Goal: Task Accomplishment & Management: Complete application form

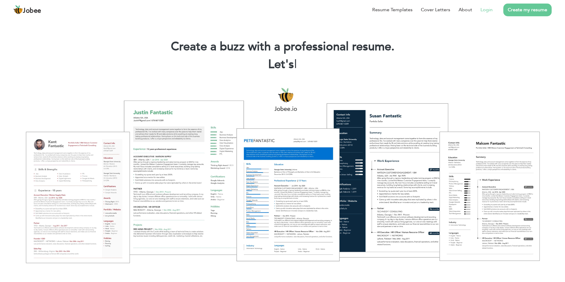
click at [490, 11] on link "Login" at bounding box center [486, 9] width 12 height 7
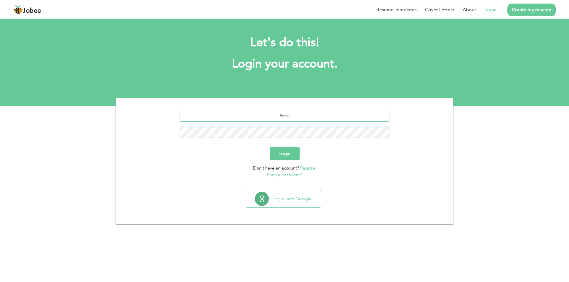
click at [312, 115] on input "text" at bounding box center [285, 116] width 210 height 12
type input "majidkhan.nokhar@gmail.com"
click at [270, 147] on button "Login" at bounding box center [285, 153] width 30 height 13
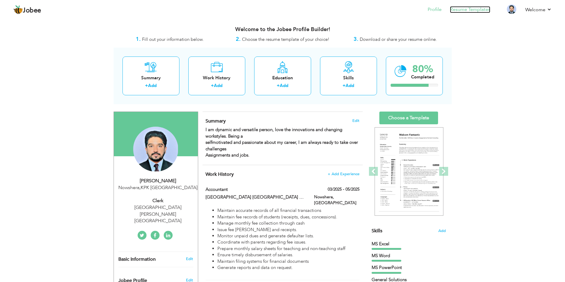
click at [465, 10] on link "Resume Templates" at bounding box center [470, 9] width 40 height 7
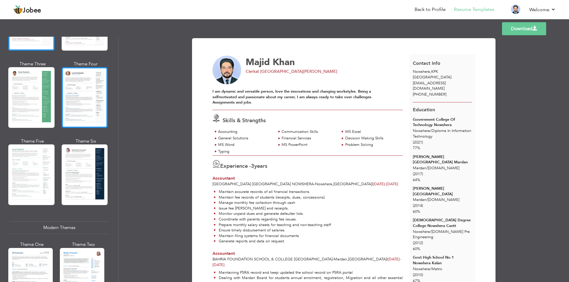
click at [76, 98] on div at bounding box center [85, 97] width 46 height 61
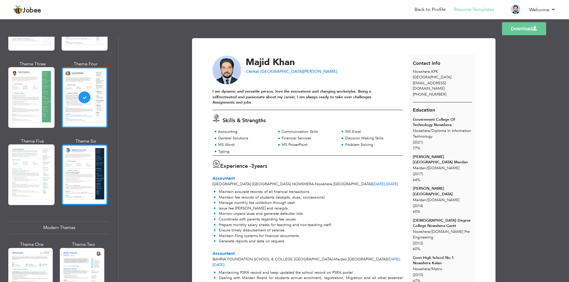
click at [71, 160] on div at bounding box center [85, 175] width 46 height 61
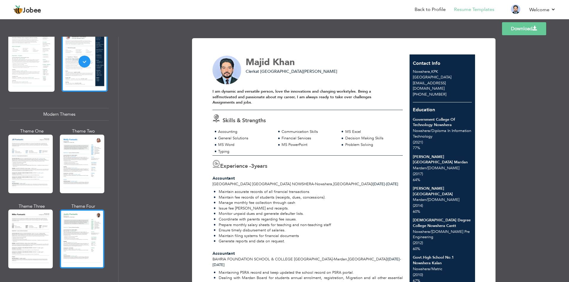
scroll to position [207, 0]
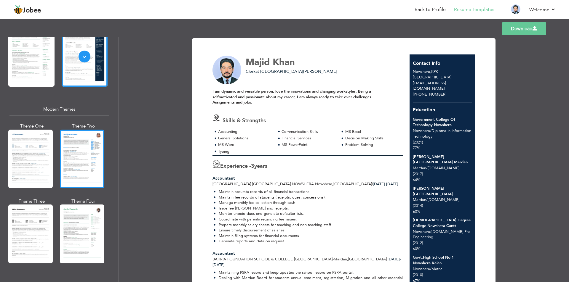
click at [77, 168] on div at bounding box center [82, 159] width 44 height 59
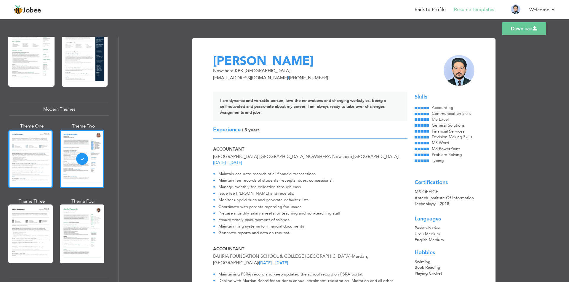
click at [39, 169] on div at bounding box center [30, 159] width 44 height 59
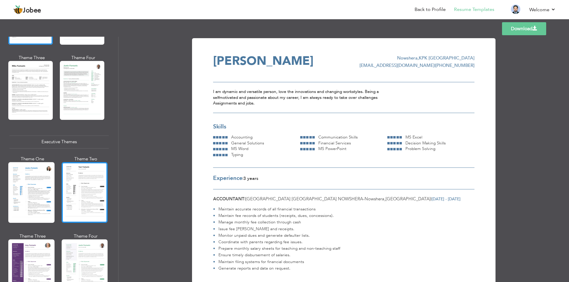
scroll to position [356, 0]
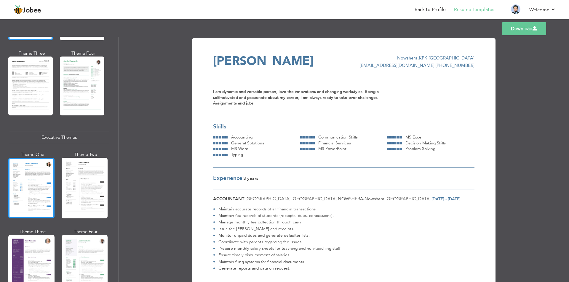
click at [41, 181] on div at bounding box center [31, 188] width 46 height 61
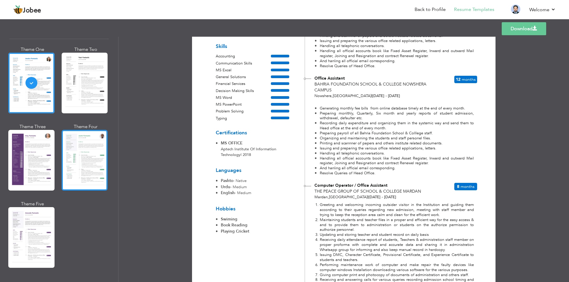
scroll to position [534, 0]
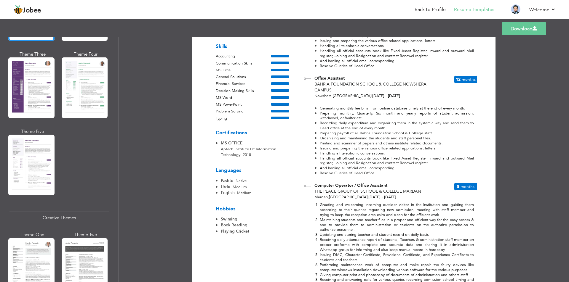
click at [34, 250] on div at bounding box center [31, 269] width 46 height 61
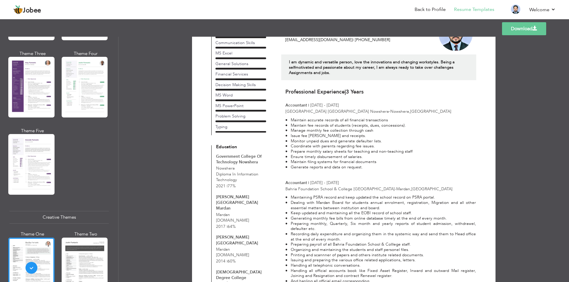
scroll to position [0, 0]
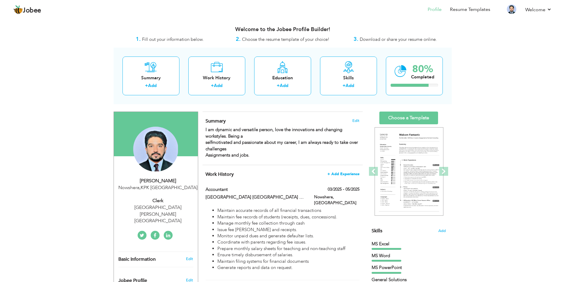
click at [348, 175] on span "+ Add Experience" at bounding box center [343, 174] width 32 height 4
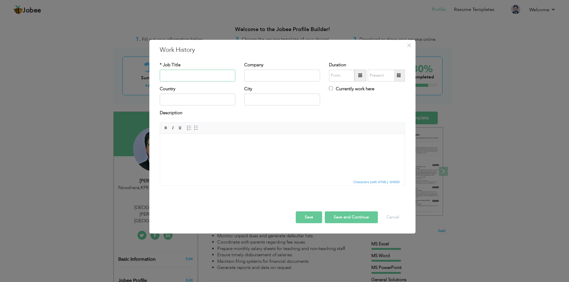
click at [215, 78] on input "text" at bounding box center [198, 76] width 76 height 12
click at [196, 77] on input "Office Assistant" at bounding box center [198, 76] width 76 height 12
type input "Office Assistant Or Senior Clerk"
click at [269, 70] on input "text" at bounding box center [282, 76] width 76 height 12
click at [259, 49] on h3 "Work History" at bounding box center [282, 50] width 245 height 9
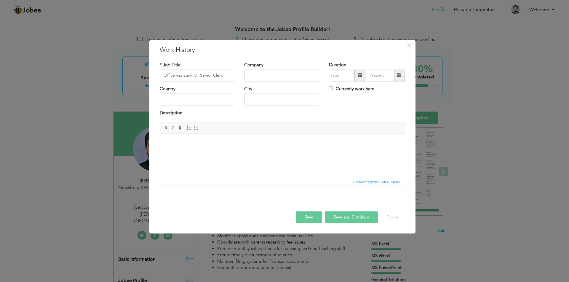
drag, startPoint x: 272, startPoint y: 50, endPoint x: 285, endPoint y: 100, distance: 51.9
click at [276, 105] on div "× Work History * Job Title Office Assistant Or Senior Clerk Company Duration Co…" at bounding box center [282, 137] width 266 height 194
click at [286, 74] on input "text" at bounding box center [282, 76] width 76 height 12
type input "Ummah Children Academy Nowshera"
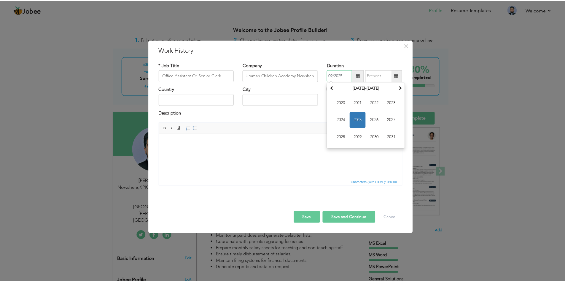
scroll to position [0, 0]
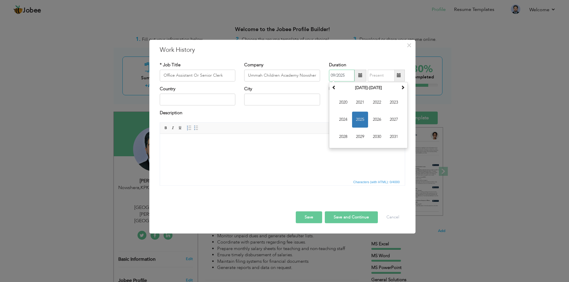
click at [359, 120] on span "2025" at bounding box center [360, 120] width 16 height 16
click at [344, 121] on span "May" at bounding box center [343, 120] width 16 height 16
type input "05/2025"
click at [402, 77] on span at bounding box center [399, 76] width 12 height 12
type input "09/2025"
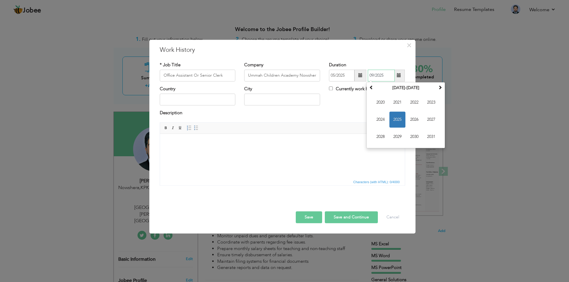
click at [402, 119] on span "2025" at bounding box center [397, 120] width 16 height 16
click at [349, 91] on label "Currently work here" at bounding box center [351, 89] width 45 height 6
click at [333, 90] on input "Currently work here" at bounding box center [331, 89] width 4 height 4
checkbox input "true"
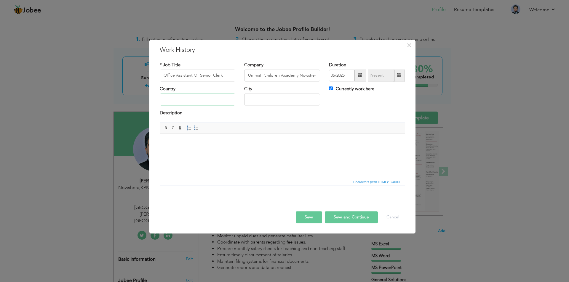
click at [205, 102] on input "text" at bounding box center [198, 100] width 76 height 12
type input "[GEOGRAPHIC_DATA]"
type input "Nowshera"
click at [313, 213] on button "Save" at bounding box center [309, 218] width 26 height 12
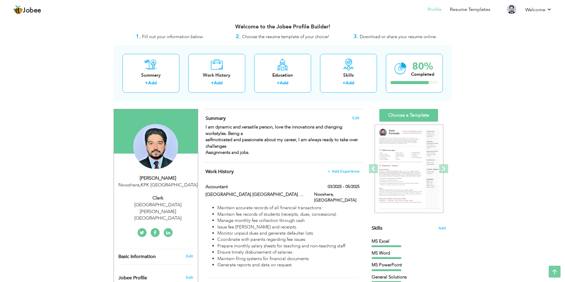
scroll to position [2, 0]
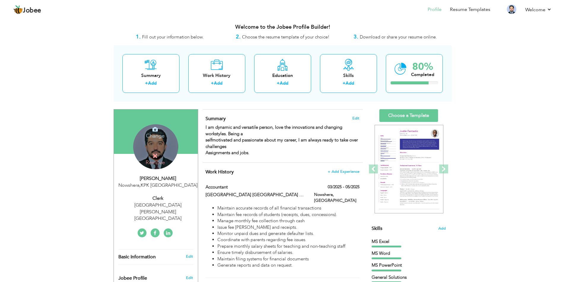
click at [159, 204] on div "UMMAH CHILDREN ACADEMY SORIA KHEL NOWSHERA" at bounding box center [157, 212] width 79 height 20
type input "Majid"
type input "Khan"
type input "+923150963129"
select select "number:166"
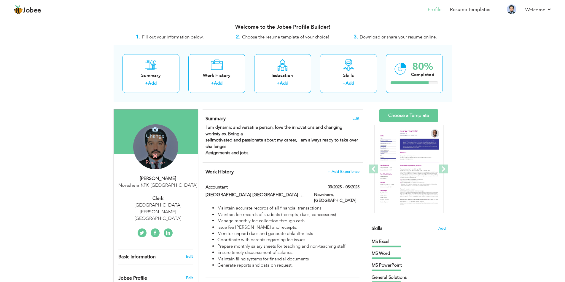
type input "KPK"
type input "Nowshera"
select select "number:5"
type input "[GEOGRAPHIC_DATA] [PERSON_NAME][GEOGRAPHIC_DATA]"
type input "Clerk"
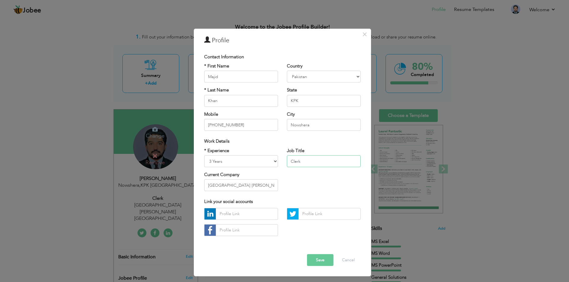
click at [324, 160] on input "Clerk" at bounding box center [324, 162] width 74 height 12
drag, startPoint x: 287, startPoint y: 161, endPoint x: 273, endPoint y: 160, distance: 14.6
click at [273, 160] on div "* Experience Entry Level Less than 1 Year 1 Year 2 Years 3 Years 4 Years 5 Year…" at bounding box center [282, 172] width 165 height 48
click at [348, 164] on input "Office Assistant Cum Senior" at bounding box center [324, 162] width 74 height 12
click at [329, 163] on input "Computer Operator Cum Senior Clerk" at bounding box center [324, 162] width 74 height 12
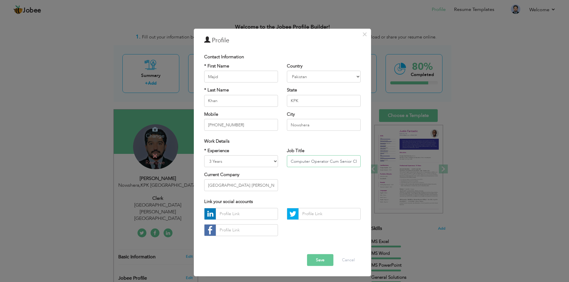
type input "Computer Operator Cum Senior Clerk"
click at [330, 200] on div "Link your social accounts" at bounding box center [282, 202] width 157 height 6
click at [323, 262] on button "Save" at bounding box center [320, 261] width 26 height 12
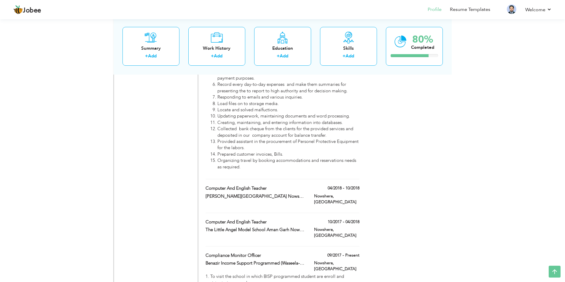
scroll to position [951, 0]
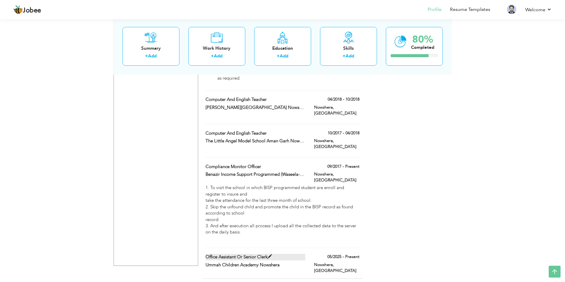
click at [279, 254] on label "Office Assistant Or Senior Clerk" at bounding box center [255, 257] width 100 height 6
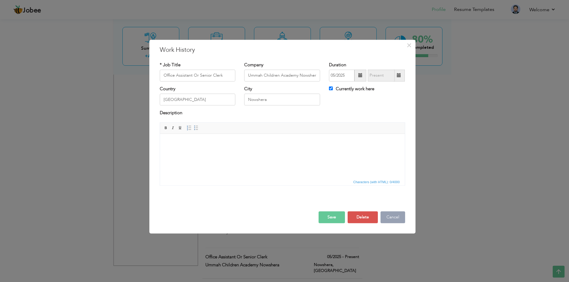
click at [390, 219] on button "Cancel" at bounding box center [393, 218] width 25 height 12
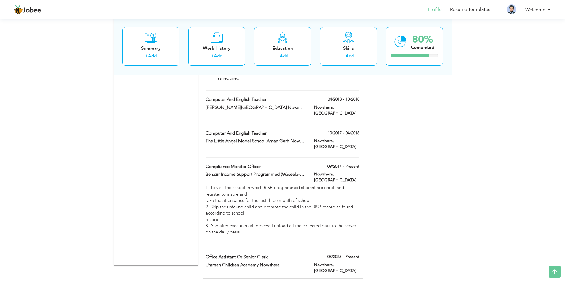
click at [307, 254] on div "Office Assistant Or Senior Clerk" at bounding box center [255, 258] width 108 height 8
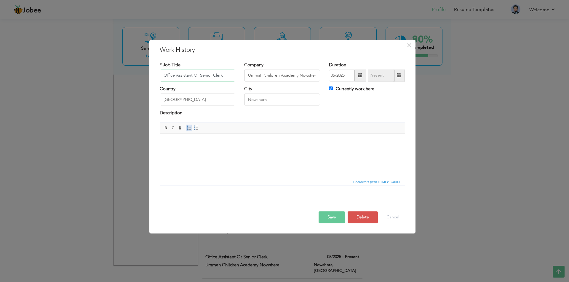
drag, startPoint x: 183, startPoint y: 128, endPoint x: 188, endPoint y: 128, distance: 5.0
click at [183, 128] on span "Bold Italic Underline" at bounding box center [172, 127] width 21 height 7
click at [188, 128] on span at bounding box center [189, 128] width 5 height 5
click at [200, 144] on li at bounding box center [282, 143] width 209 height 6
click at [220, 143] on li at bounding box center [282, 143] width 209 height 6
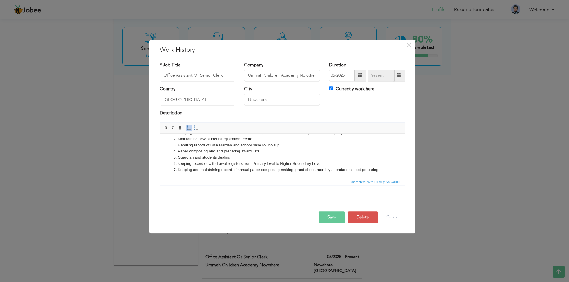
scroll to position [16, 0]
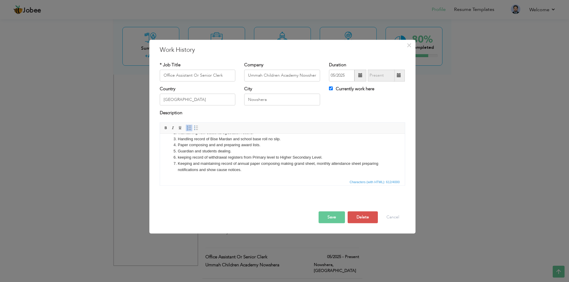
click at [364, 170] on li "Keeping and maintaining record of annual paper composing making grand sheet, mo…" at bounding box center [282, 167] width 209 height 12
click at [362, 170] on li "Keeping and maintaining record of annual paper composing making grand sheet, mo…" at bounding box center [282, 167] width 209 height 12
drag, startPoint x: 258, startPoint y: 176, endPoint x: 200, endPoint y: 175, distance: 58.1
click at [200, 175] on html "Keeping record of students DMC, Birth Certificate, Father's Death Certificate, …" at bounding box center [282, 147] width 245 height 61
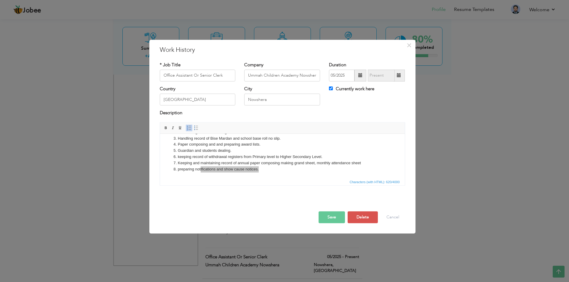
click at [199, 179] on span "Characters (with HTML): 620/4000" at bounding box center [282, 181] width 245 height 7
click at [196, 171] on li "preparing notifications and show cause notices." at bounding box center [282, 170] width 209 height 6
click at [371, 164] on li "Keeping and maintaining record of annual paper composing making grand sheet, mo…" at bounding box center [282, 163] width 209 height 6
click at [294, 165] on li "Keeping and maintaining record of annual paper composing making grand sheet, mo…" at bounding box center [282, 163] width 209 height 6
click at [332, 222] on button "Save" at bounding box center [332, 218] width 26 height 12
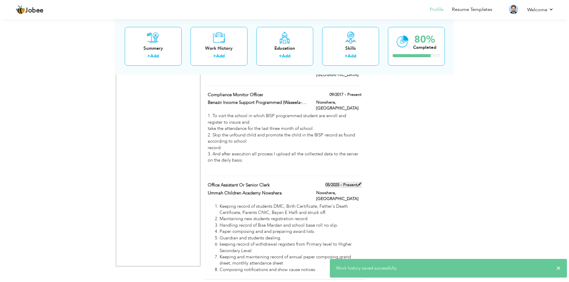
scroll to position [1023, 0]
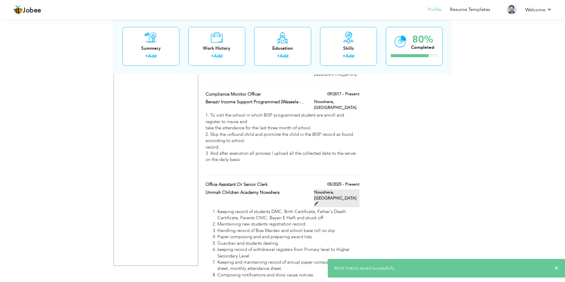
click at [347, 190] on label "Nowshera, [GEOGRAPHIC_DATA]" at bounding box center [336, 199] width 45 height 18
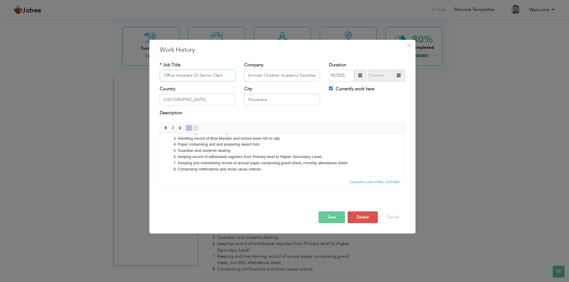
scroll to position [23, 0]
click at [266, 168] on li "Composing notifications and show cause notices." at bounding box center [282, 170] width 209 height 6
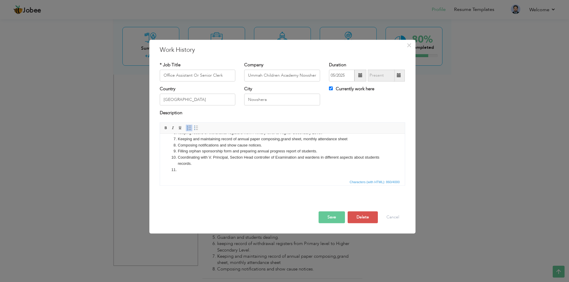
scroll to position [0, 0]
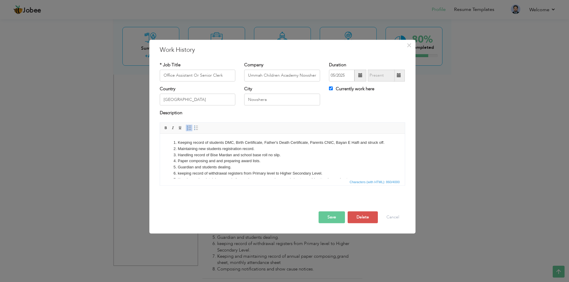
click at [178, 143] on li "Keeping record of students DMC, Birth Certificate, Father's Death Certificate, …" at bounding box center [282, 143] width 209 height 6
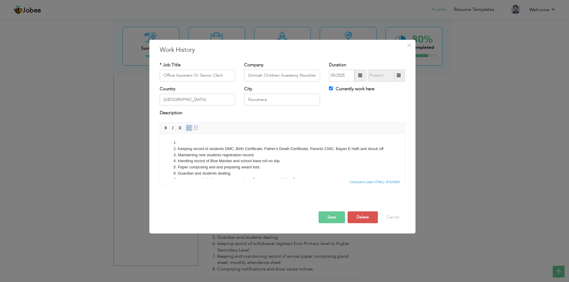
click at [182, 140] on li at bounding box center [282, 143] width 209 height 6
click at [337, 141] on li "Performe duties of Registration and enrollment of students with BISE Mardan" at bounding box center [282, 143] width 209 height 6
click at [194, 143] on li "Performe duties of Registration and enrollment of students with BISE Mardan and…" at bounding box center [282, 143] width 209 height 6
click at [331, 144] on li "Perform duties of Registration and enrollment of students with BISE Mardan and …" at bounding box center [282, 143] width 209 height 6
click at [357, 143] on li "Perform duties of Registration and enrollment of students with BISE Mardan and …" at bounding box center [282, 143] width 209 height 6
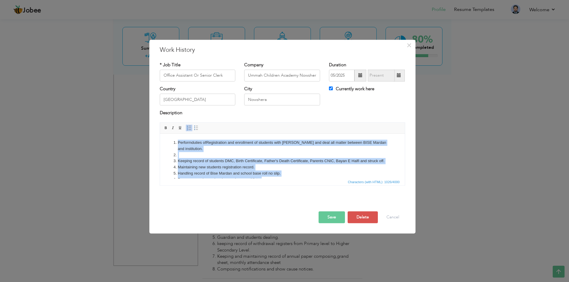
drag, startPoint x: 188, startPoint y: 173, endPoint x: 171, endPoint y: 115, distance: 60.8
click at [171, 134] on html "Perform duties of Registration and enrollment of students with BISE Mardan and …" at bounding box center [282, 186] width 245 height 104
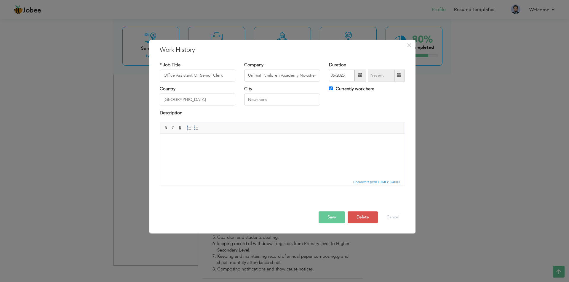
click at [198, 141] on body at bounding box center [282, 143] width 233 height 6
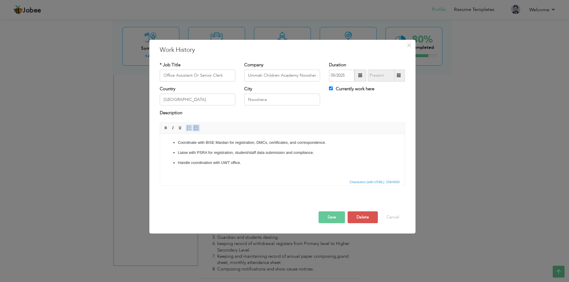
click at [187, 128] on span at bounding box center [189, 128] width 5 height 5
click at [188, 128] on span at bounding box center [189, 128] width 5 height 5
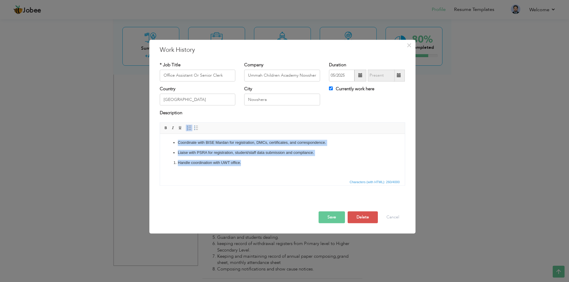
drag, startPoint x: 247, startPoint y: 160, endPoint x: 161, endPoint y: 128, distance: 92.1
click at [161, 134] on html "Coordinate with BISE Mardan for registration, DMCs, certificates, and correspon…" at bounding box center [282, 153] width 245 height 38
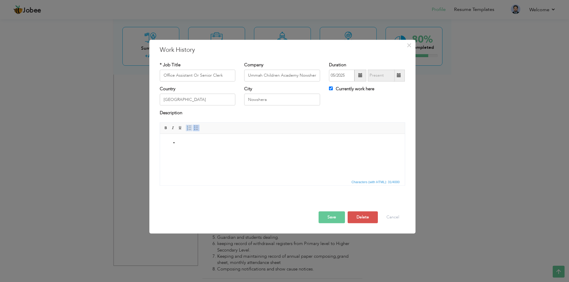
click at [188, 129] on span at bounding box center [189, 128] width 5 height 5
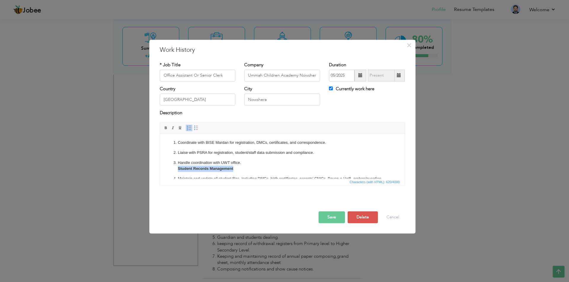
drag, startPoint x: 231, startPoint y: 170, endPoint x: 167, endPoint y: 171, distance: 64.0
click at [167, 171] on ol "Coordinate with BISE Mardan for registration, DMCs, certificates, and correspon…" at bounding box center [282, 174] width 233 height 68
click at [195, 125] on link "Insert/Remove Bulleted List" at bounding box center [196, 128] width 7 height 7
click at [223, 168] on strong "Student Records Management" at bounding box center [205, 169] width 55 height 4
drag, startPoint x: 177, startPoint y: 168, endPoint x: 173, endPoint y: 166, distance: 5.0
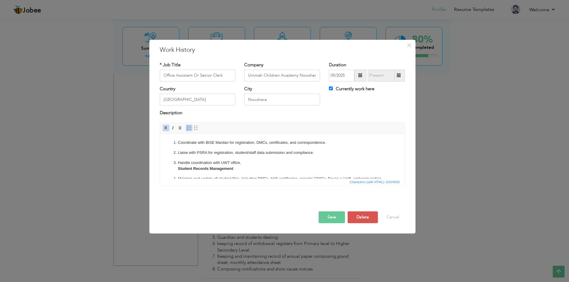
click at [177, 168] on ol "Coordinate with BISE Mardan for registration, DMCs, certificates, and correspon…" at bounding box center [282, 174] width 233 height 68
click at [196, 129] on span at bounding box center [196, 128] width 5 height 5
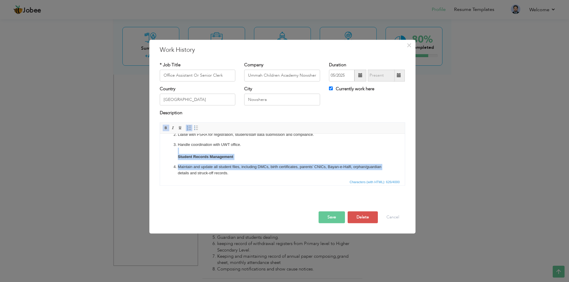
scroll to position [42, 0]
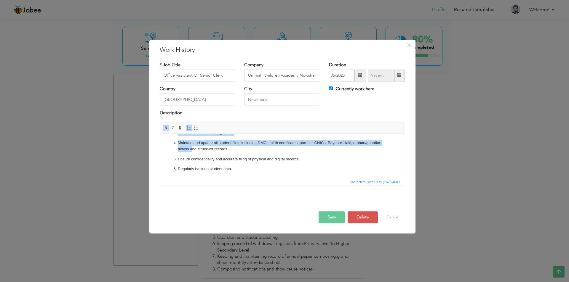
drag, startPoint x: 221, startPoint y: 175, endPoint x: 192, endPoint y: 146, distance: 41.1
click at [192, 146] on ol "Coordinate with BISE Mardan for registration, DMCs, certificates, and correspon…" at bounding box center [282, 135] width 233 height 75
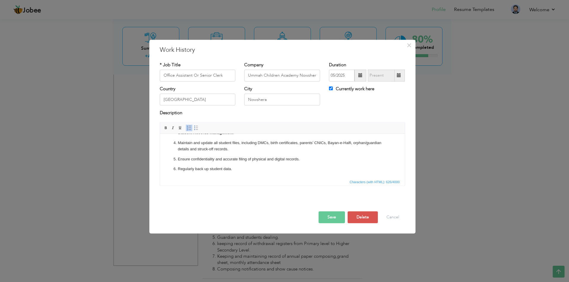
click at [198, 149] on p "Maintain and update all student files, including DMCs, birth certificates, pare…" at bounding box center [282, 146] width 209 height 12
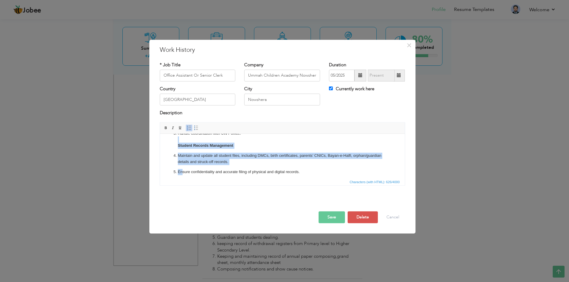
scroll to position [33, 0]
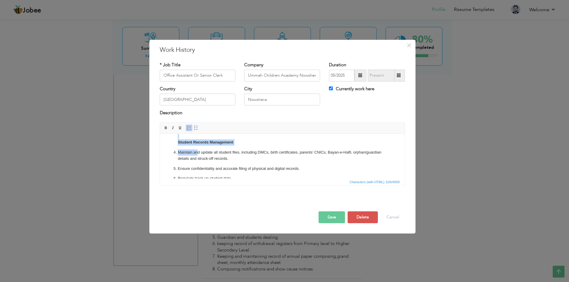
drag, startPoint x: 232, startPoint y: 175, endPoint x: 197, endPoint y: 152, distance: 42.5
click at [197, 152] on ol "Coordinate with BISE Mardan for registration, DMCs, certificates, and correspon…" at bounding box center [282, 144] width 233 height 75
click at [235, 143] on p "Handle coordination with UWT office. Student Records Management" at bounding box center [282, 136] width 209 height 18
drag, startPoint x: 205, startPoint y: 141, endPoint x: 170, endPoint y: 143, distance: 35.0
click at [170, 143] on ol "Coordinate with BISE Mardan for registration, DMCs, certificates, and correspon…" at bounding box center [282, 144] width 233 height 75
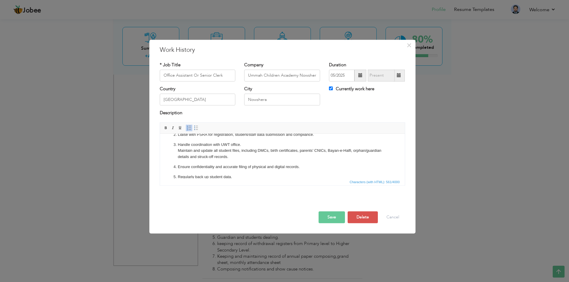
scroll to position [26, 0]
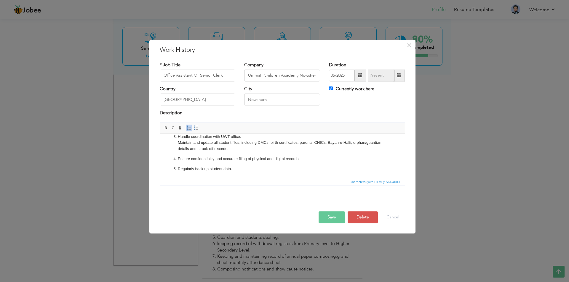
click at [255, 168] on p "Regularly back up student data." at bounding box center [282, 169] width 209 height 6
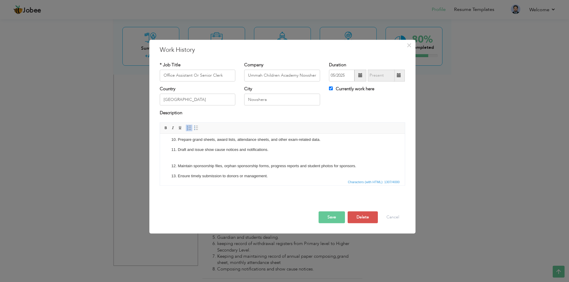
click at [280, 174] on p "Ensure timely submission to donors or management." at bounding box center [282, 176] width 209 height 6
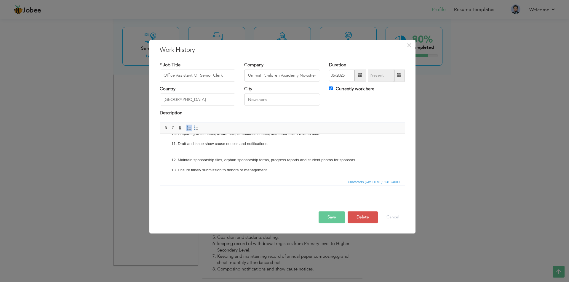
scroll to position [164, 0]
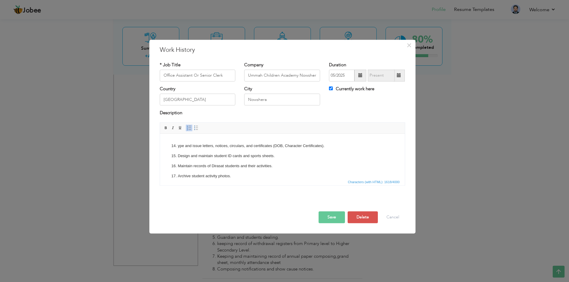
click at [252, 176] on p "Archive student activity photos." at bounding box center [282, 176] width 209 height 6
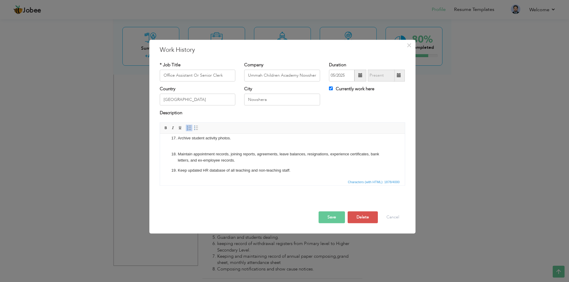
scroll to position [203, 0]
click at [302, 171] on p "Keep updated HR database of all teaching and non-teaching staff." at bounding box center [282, 169] width 209 height 6
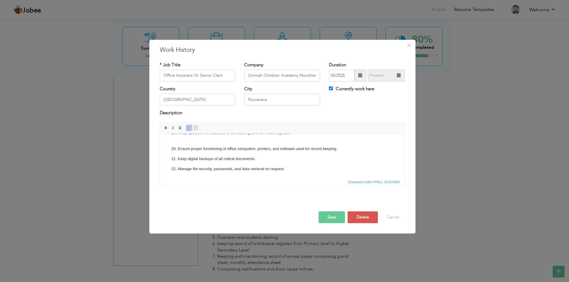
click at [339, 220] on button "Save" at bounding box center [332, 218] width 26 height 12
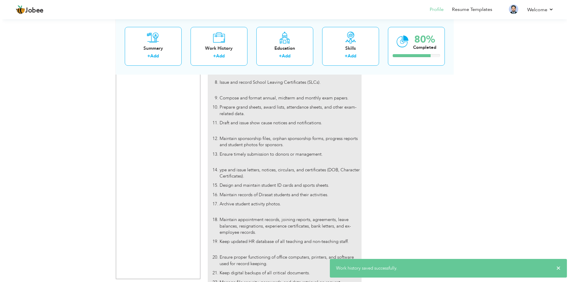
scroll to position [1276, 0]
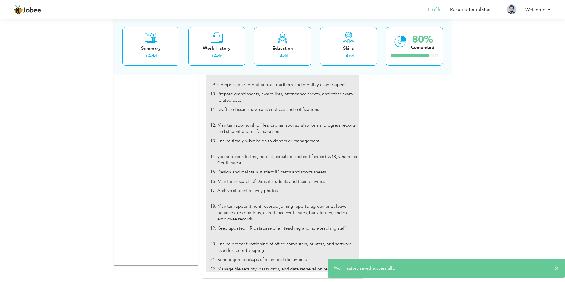
click at [288, 204] on p "Maintain appointment records, joining reports, agreements, leave balances, resi…" at bounding box center [288, 213] width 142 height 19
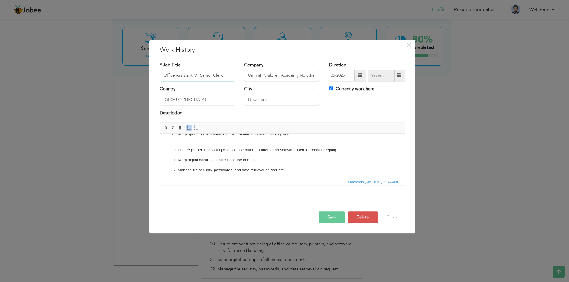
scroll to position [239, 0]
click at [389, 216] on button "Cancel" at bounding box center [393, 218] width 25 height 12
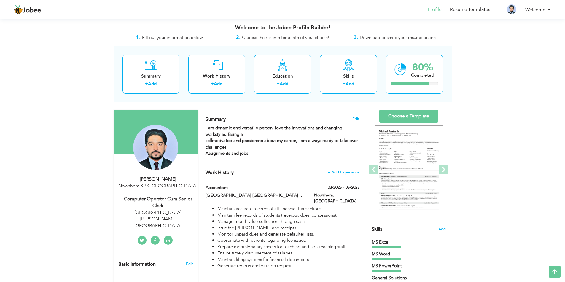
scroll to position [0, 0]
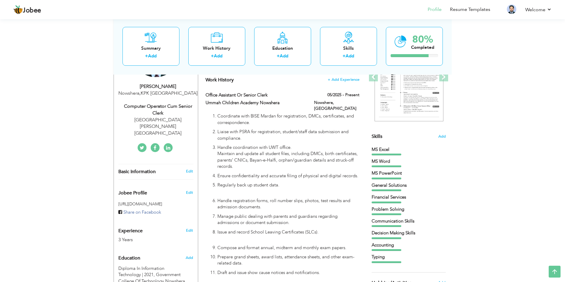
scroll to position [89, 0]
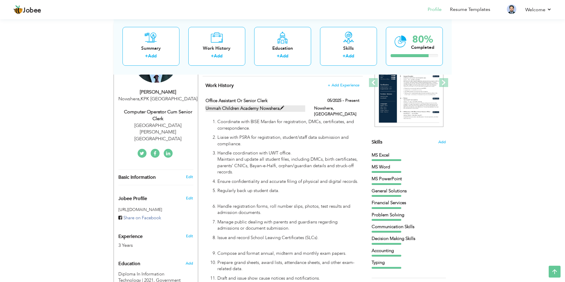
click at [285, 109] on label "Ummah Children Academy Nowshera" at bounding box center [255, 109] width 100 height 6
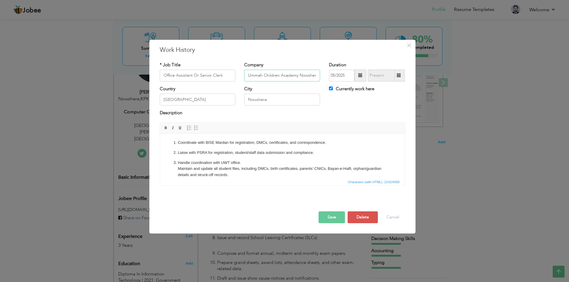
click at [314, 78] on input "Ummah Children Academy Nowshera" at bounding box center [282, 76] width 76 height 12
click at [318, 78] on input "Ummah Children Academy Nowshera" at bounding box center [282, 76] width 76 height 12
click at [360, 217] on button "Delete" at bounding box center [363, 218] width 30 height 12
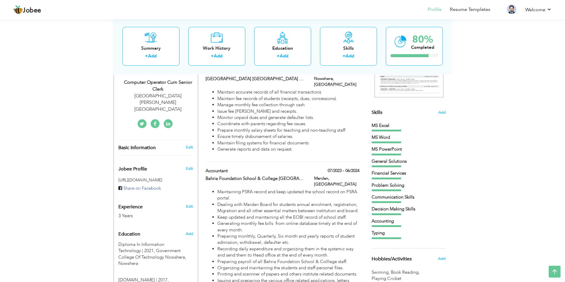
scroll to position [0, 0]
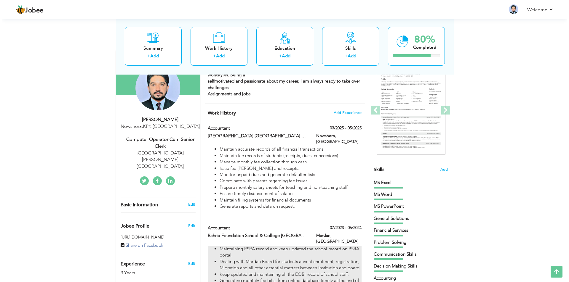
scroll to position [25, 0]
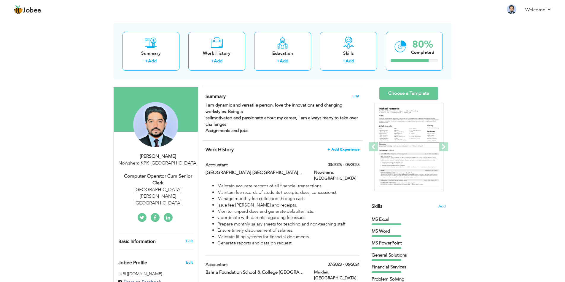
click at [341, 149] on span "+ Add Experience" at bounding box center [343, 150] width 32 height 4
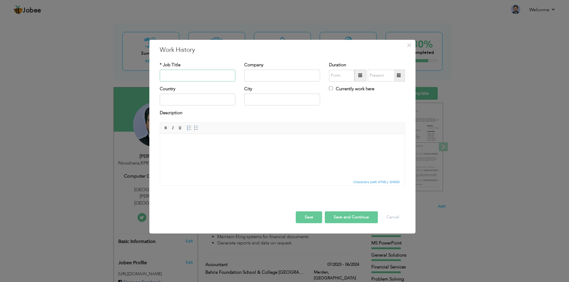
click at [202, 76] on input "text" at bounding box center [198, 76] width 76 height 12
type input "Computer Operator Cum Senior Clerk"
type input "Ummah Children Academy Nowshera"
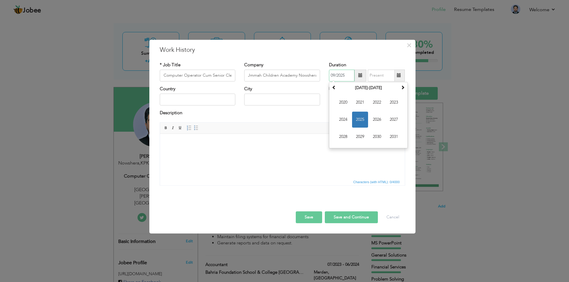
scroll to position [0, 0]
click at [363, 117] on span "2025" at bounding box center [360, 120] width 16 height 16
click at [346, 120] on span "May" at bounding box center [343, 120] width 16 height 16
type input "05/2025"
click at [343, 90] on label "Currently work here" at bounding box center [351, 89] width 45 height 6
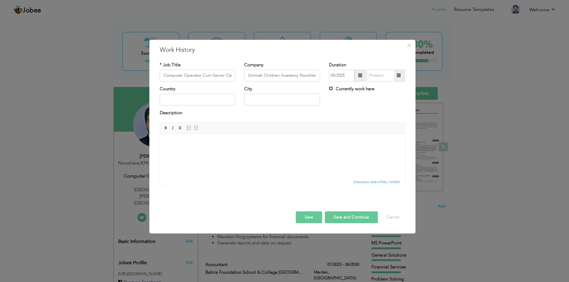
click at [333, 90] on input "Currently work here" at bounding box center [331, 89] width 4 height 4
checkbox input "true"
click at [200, 105] on input "text" at bounding box center [198, 100] width 76 height 12
type input "[GEOGRAPHIC_DATA]"
click at [189, 127] on span at bounding box center [189, 128] width 5 height 5
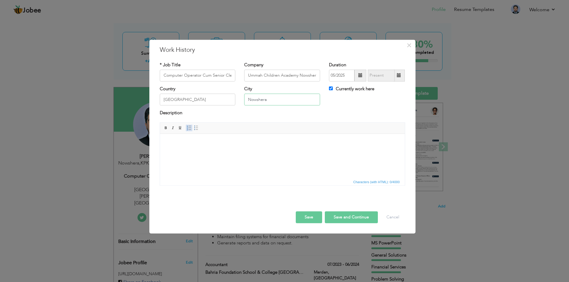
type input "Nowshera"
click at [195, 137] on html at bounding box center [282, 143] width 245 height 18
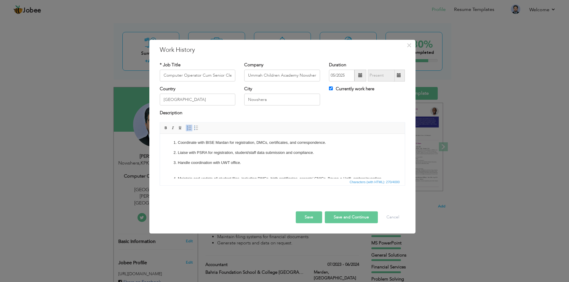
scroll to position [29, 0]
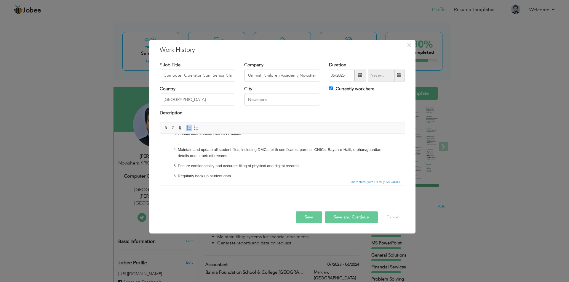
click at [311, 214] on button "Save" at bounding box center [309, 218] width 26 height 12
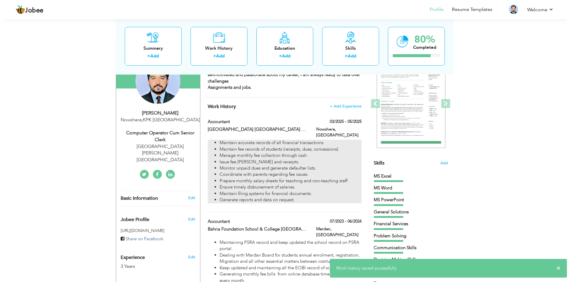
scroll to position [84, 0]
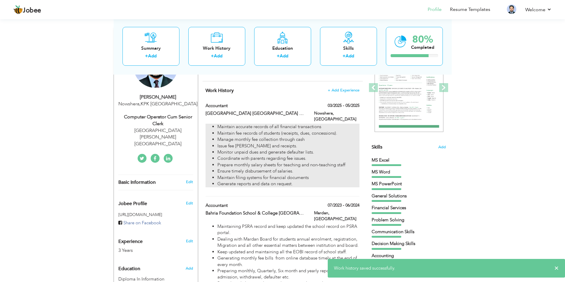
click at [292, 124] on li "Maintain accurate records of all financial transactions" at bounding box center [288, 127] width 142 height 6
type input "Accountant"
type input "[GEOGRAPHIC_DATA] [GEOGRAPHIC_DATA] Nowshera"
type input "03/2025"
type input "05/2025"
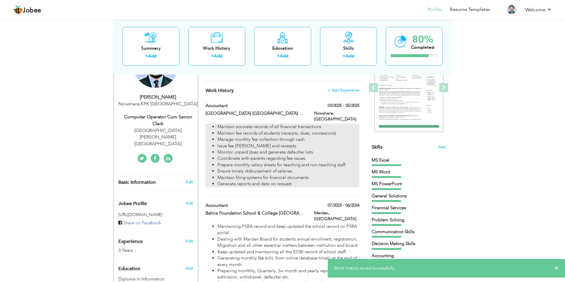
checkbox input "false"
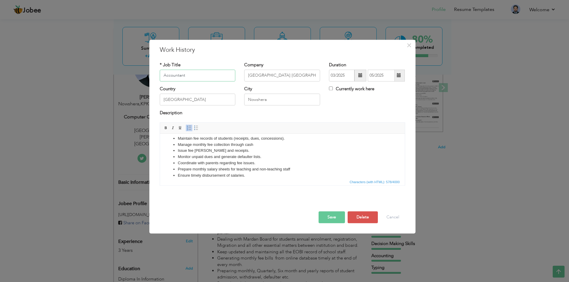
scroll to position [0, 0]
click at [188, 129] on span at bounding box center [189, 128] width 5 height 5
click at [189, 127] on span at bounding box center [189, 128] width 5 height 5
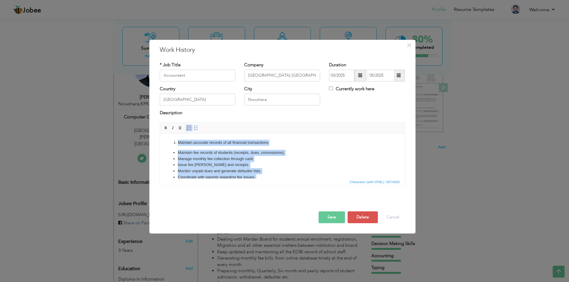
click at [189, 128] on span at bounding box center [189, 128] width 5 height 5
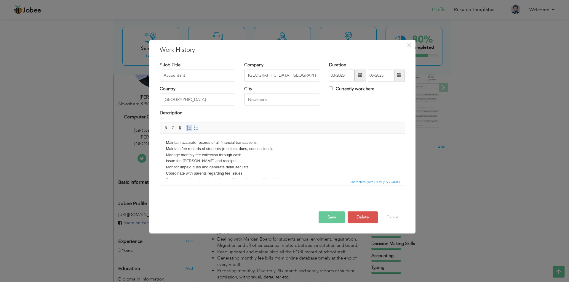
click at [189, 128] on span at bounding box center [189, 128] width 5 height 5
click at [277, 165] on li "Monitor unpaid dues and generate defaulter lists." at bounding box center [282, 168] width 209 height 6
click at [295, 168] on li "Monitor unpaid dues and generate defaulter lists." at bounding box center [282, 168] width 209 height 6
click at [340, 165] on li "Monitor unpaid dues and generate defaulter lists." at bounding box center [282, 168] width 209 height 6
click at [389, 217] on button "Cancel" at bounding box center [393, 218] width 25 height 12
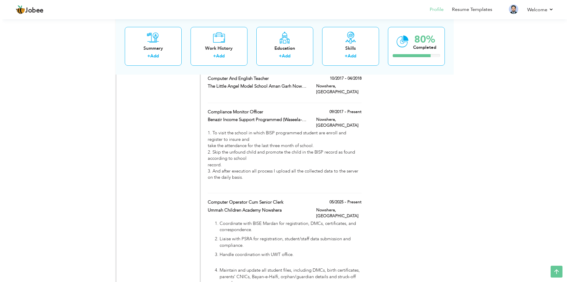
scroll to position [1038, 0]
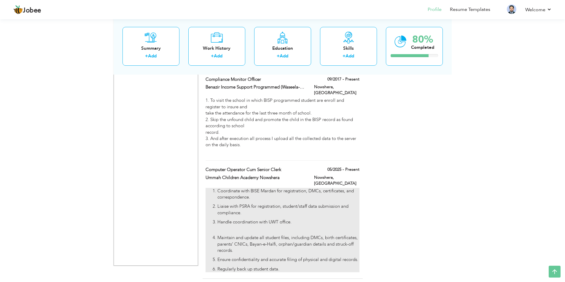
click at [300, 235] on p "Maintain and update all student files, including DMCs, birth certificates, pare…" at bounding box center [288, 244] width 142 height 19
type input "Computer Operator Cum Senior Clerk"
type input "Ummah Children Academy Nowshera"
type input "05/2025"
checkbox input "true"
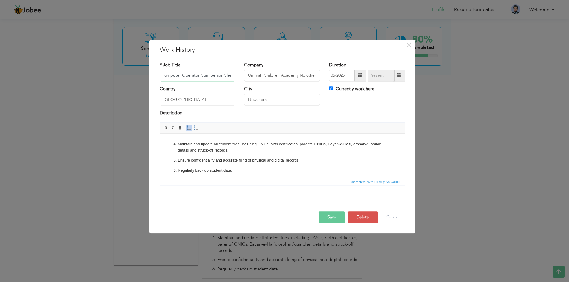
scroll to position [36, 0]
click at [274, 169] on p "Regularly back up student data." at bounding box center [282, 170] width 209 height 6
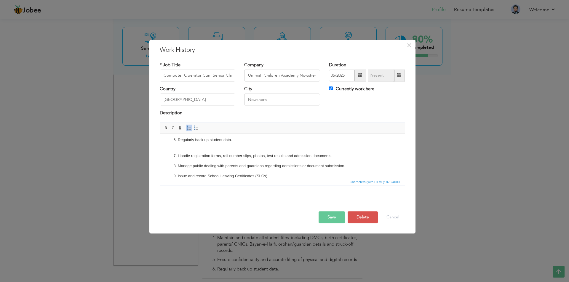
click at [331, 216] on button "Save" at bounding box center [332, 218] width 26 height 12
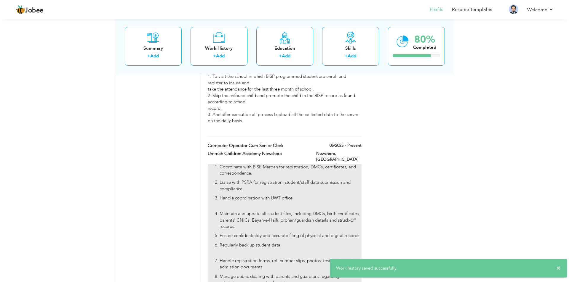
scroll to position [1085, 0]
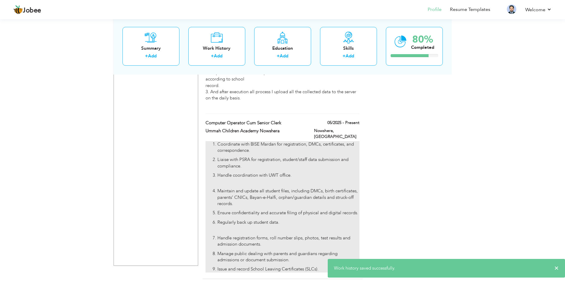
click at [305, 235] on p "Handle registration forms, roll number slips, photos, test results and admissio…" at bounding box center [288, 241] width 142 height 13
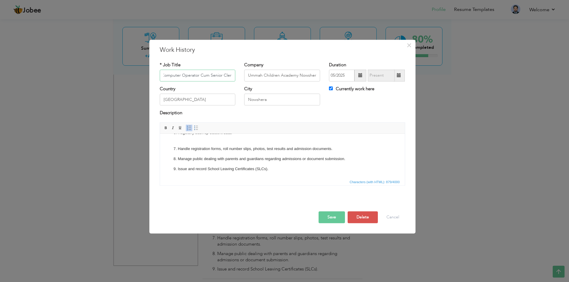
scroll to position [0, 0]
click at [280, 167] on p "Issue and record School Leaving Certificates (SLCs)." at bounding box center [282, 169] width 209 height 6
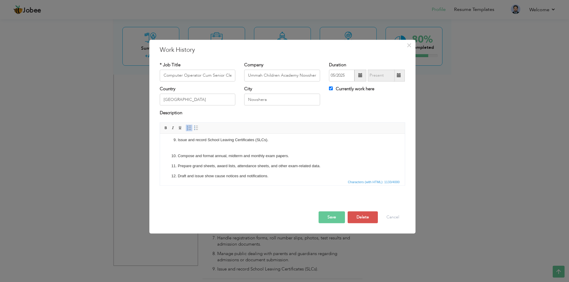
click at [336, 218] on button "Save" at bounding box center [332, 218] width 26 height 12
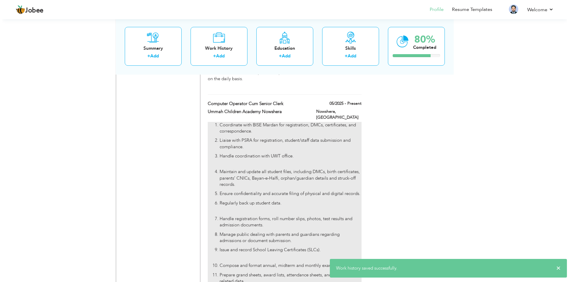
scroll to position [1126, 0]
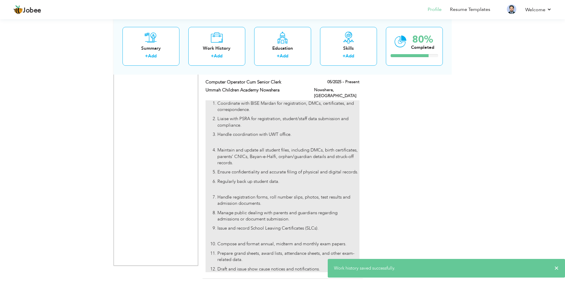
click at [336, 196] on ol "Coordinate with BISE Mardan for registration, DMCs, certificates, and correspon…" at bounding box center [282, 186] width 154 height 172
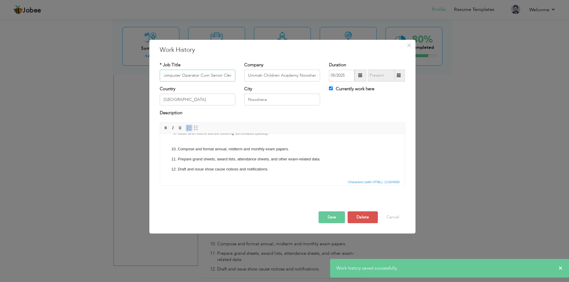
scroll to position [108, 0]
click at [295, 173] on html "Coordinate with BISE Mardan for registration, DMCs, certificates, and correspon…" at bounding box center [282, 101] width 245 height 153
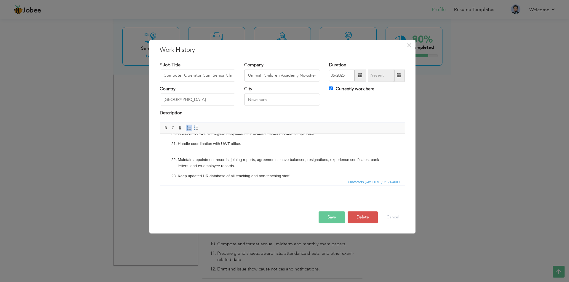
scroll to position [249, 0]
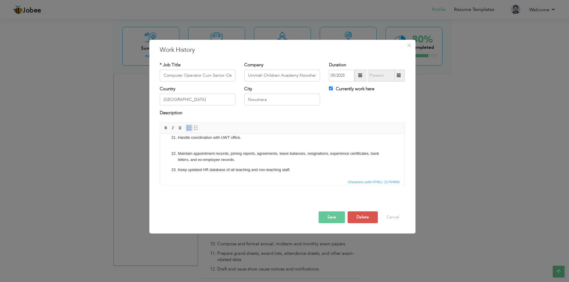
click at [314, 169] on p "Keep updated HR database of all teaching and non-teaching staff." at bounding box center [282, 173] width 209 height 12
click at [190, 128] on span at bounding box center [189, 128] width 5 height 5
click at [242, 163] on body "Coordinate with BISE Mardan for registration, DMCs, certificates, and correspon…" at bounding box center [282, 37] width 233 height 292
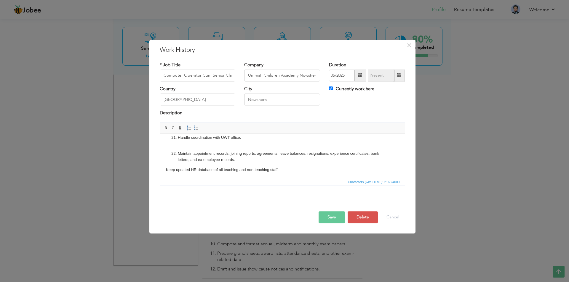
click at [243, 161] on p "Maintain appointment records, joining reports, agreements, leave balances, resi…" at bounding box center [282, 157] width 209 height 12
click at [169, 170] on p "Keep updated HR database of all teaching and non-teaching staff." at bounding box center [282, 170] width 233 height 6
click at [165, 169] on html "Coordinate with BISE Mardan for registration, DMCs, certificates, and correspon…" at bounding box center [282, 37] width 245 height 304
click at [189, 130] on span at bounding box center [189, 128] width 5 height 5
click at [250, 175] on li at bounding box center [282, 176] width 209 height 6
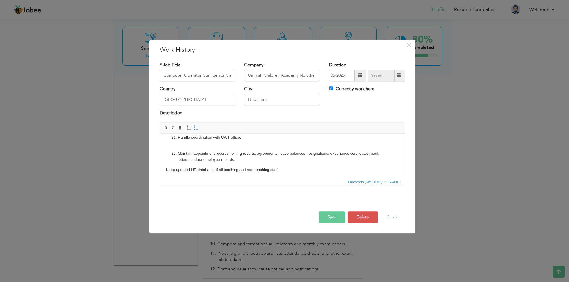
click at [165, 171] on html "Coordinate with BISE Mardan for registration, DMCs, certificates, and correspon…" at bounding box center [282, 37] width 245 height 304
click at [189, 125] on link "Insert/Remove Numbered List" at bounding box center [189, 128] width 7 height 7
click at [187, 177] on li at bounding box center [282, 176] width 209 height 6
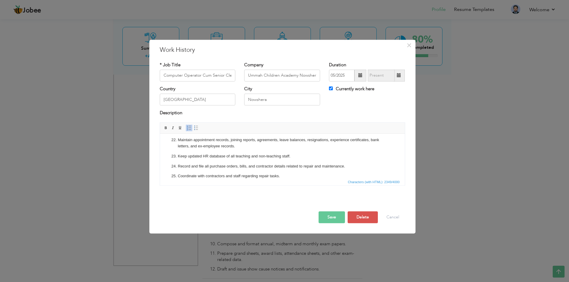
scroll to position [269, 0]
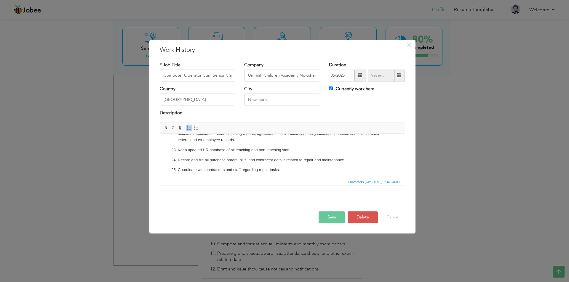
click at [291, 172] on p "Coordinate with contractors and staff regarding repair tasks. ​​​​​​​" at bounding box center [282, 173] width 209 height 12
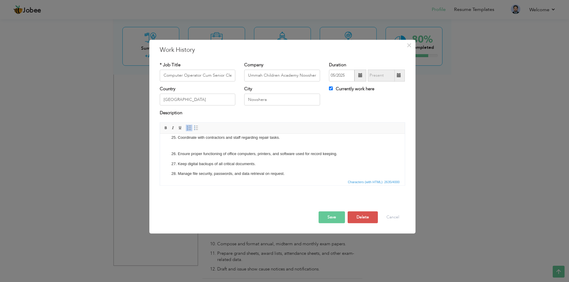
scroll to position [316, 0]
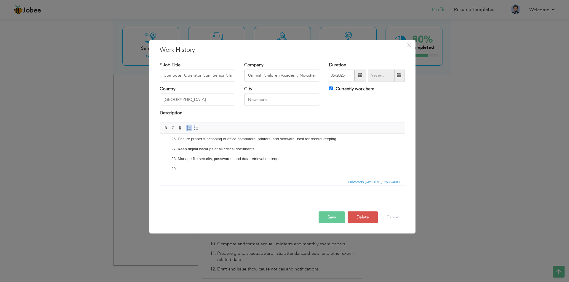
click at [332, 219] on button "Save" at bounding box center [332, 218] width 26 height 12
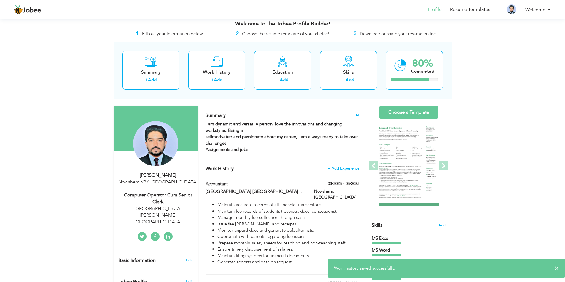
scroll to position [0, 0]
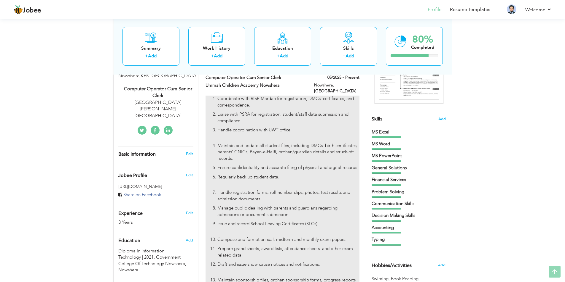
scroll to position [119, 0]
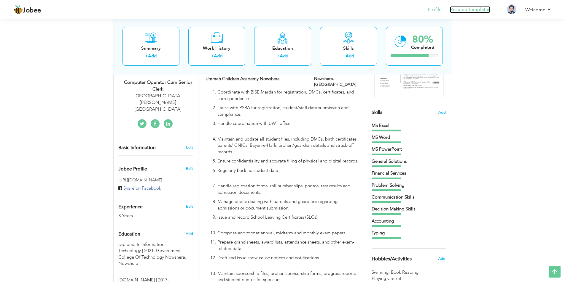
click at [473, 11] on link "Resume Templates" at bounding box center [470, 9] width 40 height 7
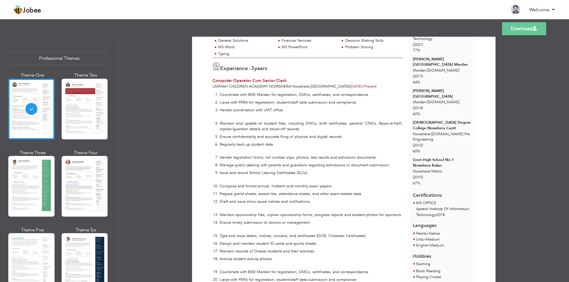
scroll to position [89, 0]
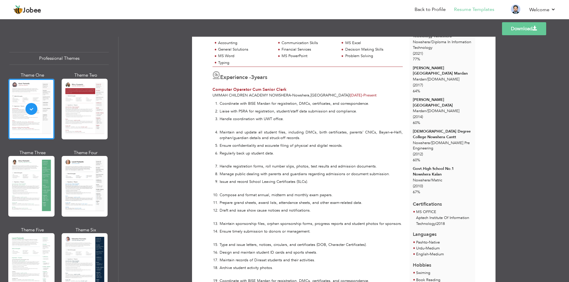
click at [308, 123] on p "Handle coordination with UWT office." at bounding box center [311, 121] width 183 height 11
click at [419, 9] on link "Back to Profile" at bounding box center [430, 9] width 31 height 7
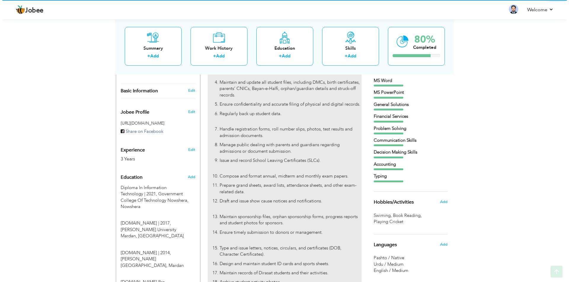
scroll to position [178, 0]
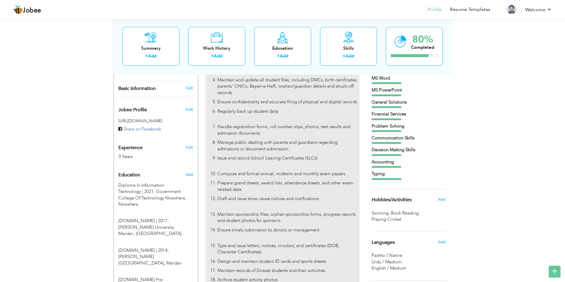
click at [251, 186] on p "Prepare grand sheets, award lists, attendance sheets, and other exam-related da…" at bounding box center [288, 186] width 142 height 13
type input "Computer Operator Cum Senior Clerk"
type input "Ummah Children Academy Nowshera"
type input "05/2025"
type input "[GEOGRAPHIC_DATA]"
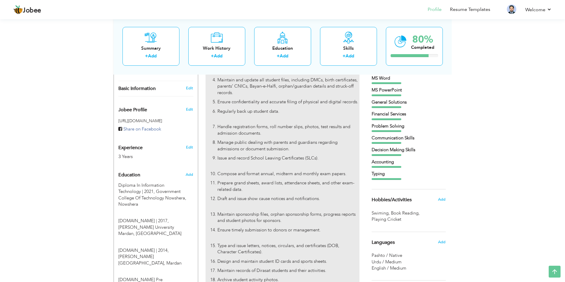
type input "Nowshera"
checkbox input "true"
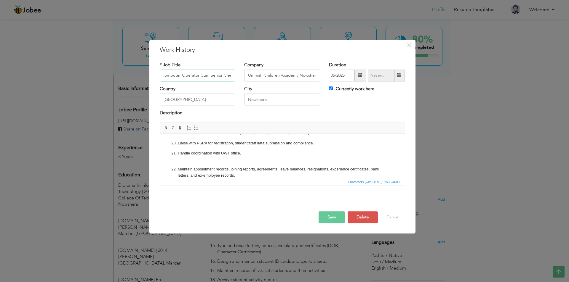
scroll to position [316, 0]
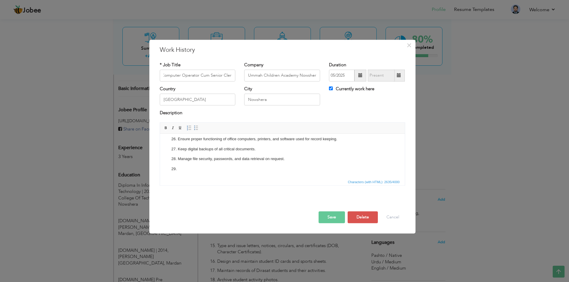
click at [195, 169] on p at bounding box center [282, 169] width 209 height 6
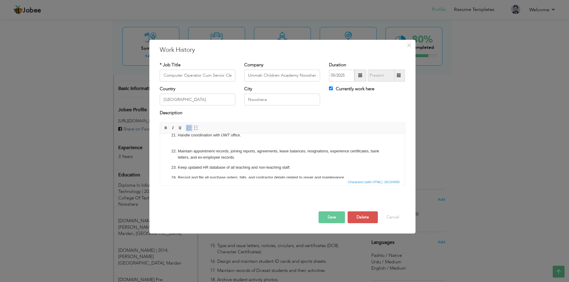
scroll to position [246, 0]
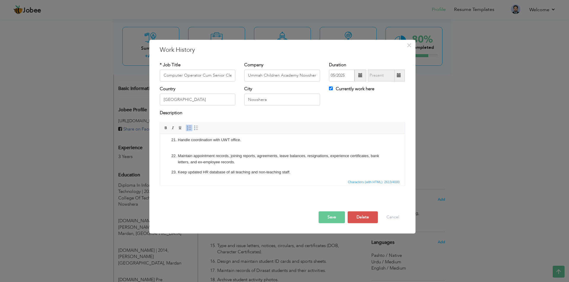
click at [247, 148] on p "Handle coordination with UWT office." at bounding box center [282, 143] width 209 height 12
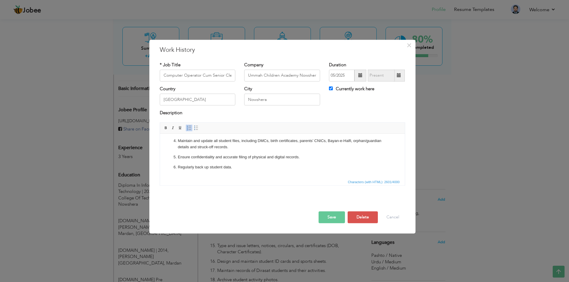
scroll to position [0, 0]
click at [239, 169] on p "Handle coordination with UWT office." at bounding box center [282, 166] width 209 height 12
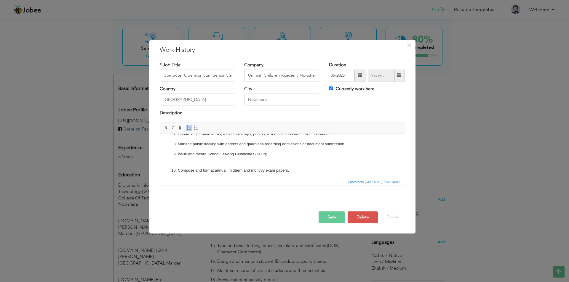
scroll to position [89, 0]
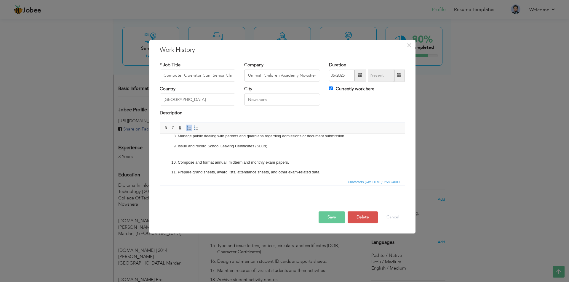
click at [206, 155] on p "Issue and record School Leaving Certificates (SLCs)." at bounding box center [282, 149] width 209 height 12
click at [186, 157] on ol "Coordinate with BISE Mardan for registration, DMCs, certificates, and correspon…" at bounding box center [282, 181] width 233 height 320
click at [186, 154] on p "Draft and issue show cause notices and notifications." at bounding box center [282, 150] width 209 height 12
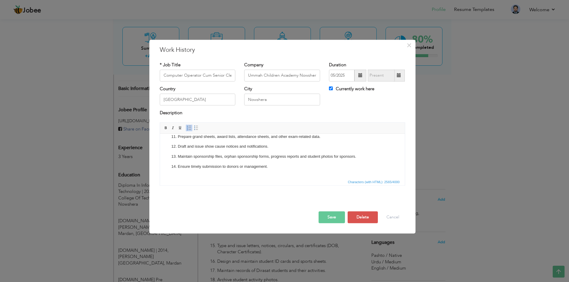
click at [196, 173] on p "Ensure timely submission to donors or management." at bounding box center [282, 170] width 209 height 12
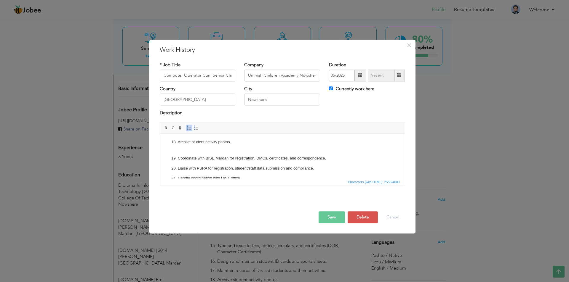
scroll to position [178, 0]
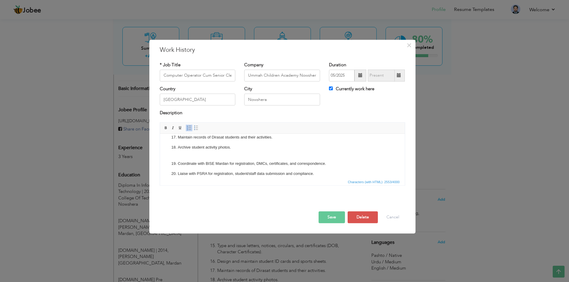
click at [189, 156] on p "Archive student activity photos." at bounding box center [282, 151] width 209 height 12
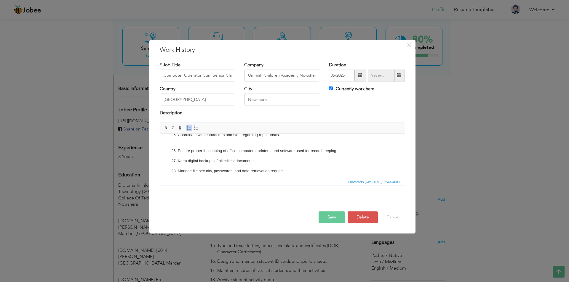
click at [186, 142] on p "Coordinate with contractors and staff regarding repair tasks." at bounding box center [282, 138] width 209 height 12
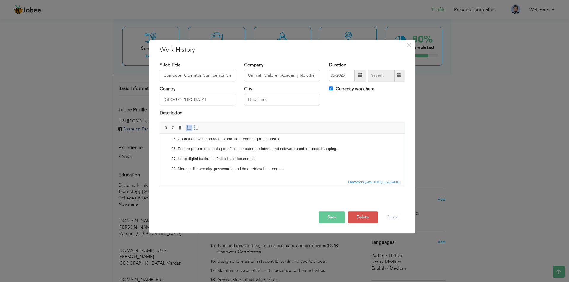
click at [262, 170] on p "Manage file security, passwords, and data retrieval on request." at bounding box center [282, 169] width 209 height 6
click at [244, 164] on ol "Coordinate with BISE Mardan for registration, DMCs, certificates, and correspon…" at bounding box center [282, 24] width 233 height 295
click at [226, 165] on ol "Coordinate with BISE Mardan for registration, DMCs, certificates, and correspon…" at bounding box center [282, 24] width 233 height 295
click at [204, 164] on ol "Coordinate with BISE Mardan for registration, DMCs, certificates, and correspon…" at bounding box center [282, 24] width 233 height 295
click at [281, 167] on p "Manage file security, passwords, and data retrieval on request." at bounding box center [282, 169] width 209 height 6
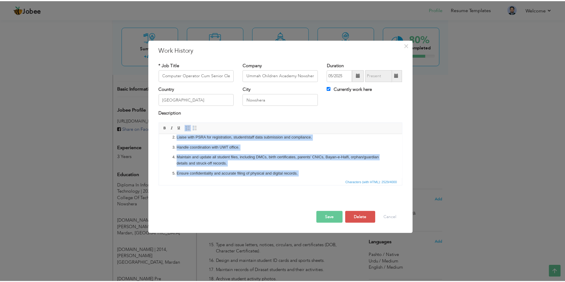
scroll to position [0, 0]
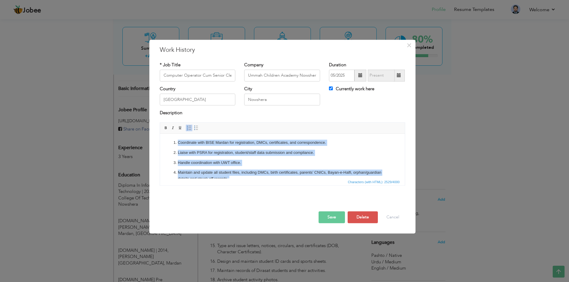
drag, startPoint x: 286, startPoint y: 170, endPoint x: 172, endPoint y: 94, distance: 137.5
click at [167, 130] on span at bounding box center [166, 128] width 5 height 5
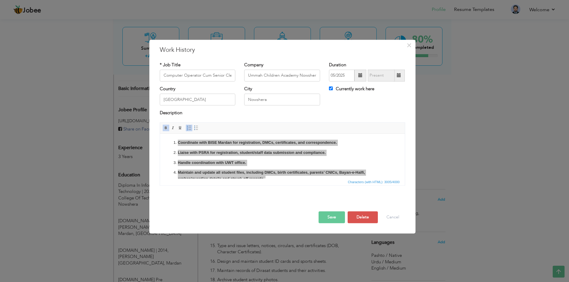
click at [331, 213] on button "Save" at bounding box center [332, 218] width 26 height 12
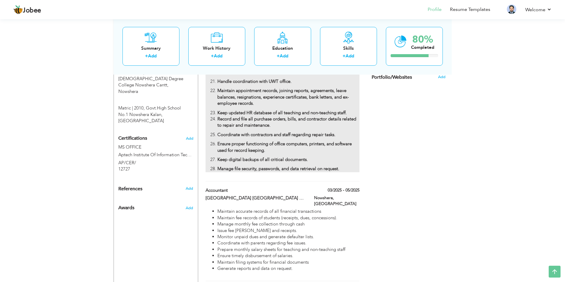
scroll to position [445, 0]
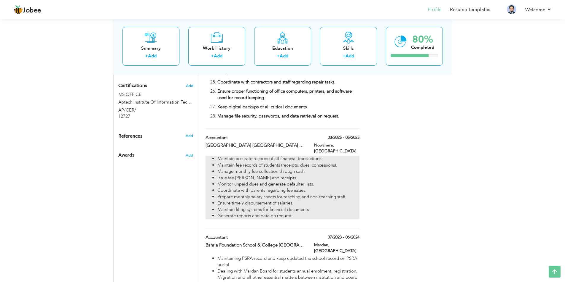
click at [251, 169] on li "Manage monthly fee collection through cash" at bounding box center [288, 172] width 142 height 6
type input "Accountant"
type input "[GEOGRAPHIC_DATA] [GEOGRAPHIC_DATA] Nowshera"
type input "03/2025"
type input "05/2025"
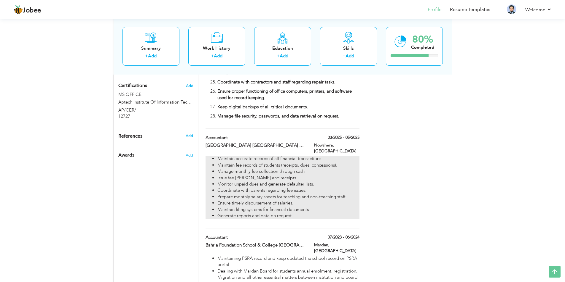
checkbox input "false"
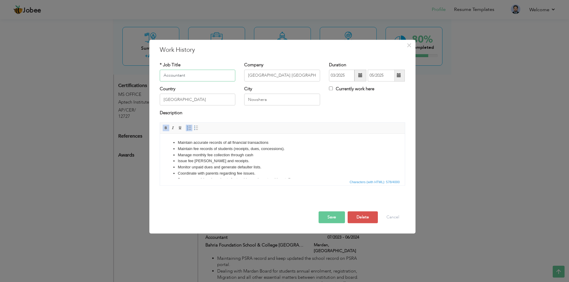
click at [189, 126] on span at bounding box center [189, 128] width 5 height 5
click at [189, 127] on span at bounding box center [189, 128] width 5 height 5
click at [290, 169] on li "Monitor unpaid dues and generate defaulter lists." at bounding box center [282, 171] width 209 height 6
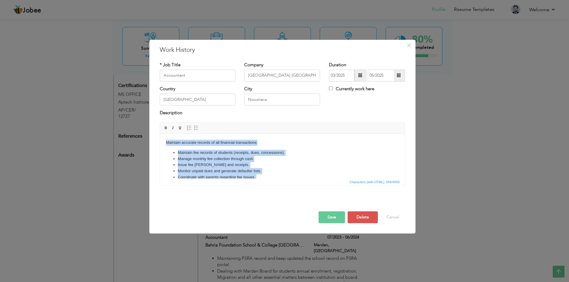
click at [189, 124] on span "Insert/Remove Numbered List Insert/Remove Bulleted List" at bounding box center [193, 127] width 14 height 7
click at [189, 126] on span at bounding box center [189, 128] width 5 height 5
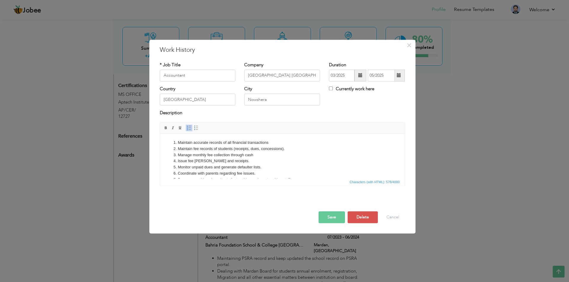
click at [325, 215] on button "Save" at bounding box center [332, 218] width 26 height 12
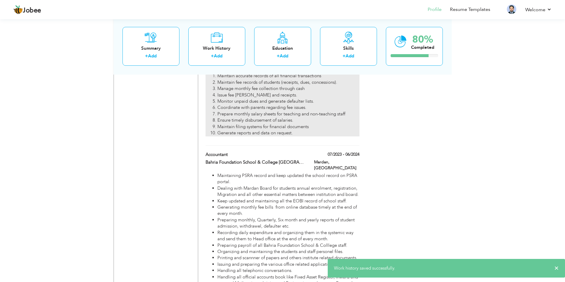
scroll to position [563, 0]
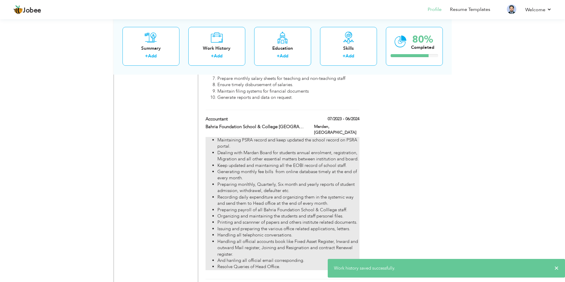
click at [264, 182] on li "Preparing monlthly, Quarterly, Six month and yearly reports of student admissio…" at bounding box center [288, 188] width 142 height 13
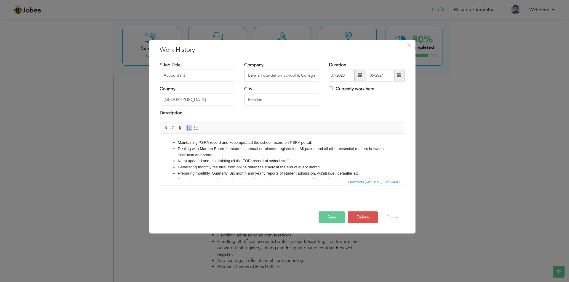
click at [209, 164] on li "Keep updated and maintaining all the EOBI record of school staff." at bounding box center [282, 161] width 209 height 6
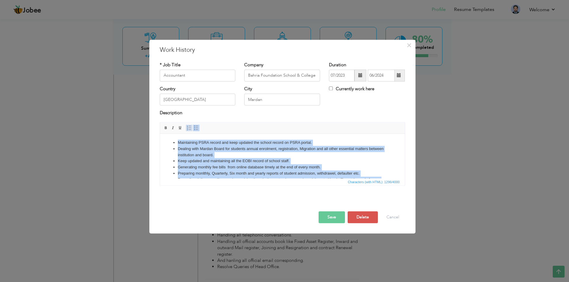
click at [189, 127] on span at bounding box center [189, 128] width 5 height 5
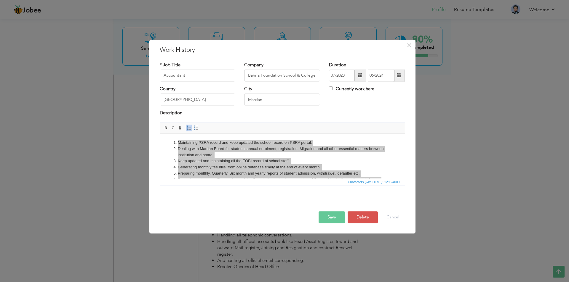
click at [323, 218] on button "Save" at bounding box center [332, 218] width 26 height 12
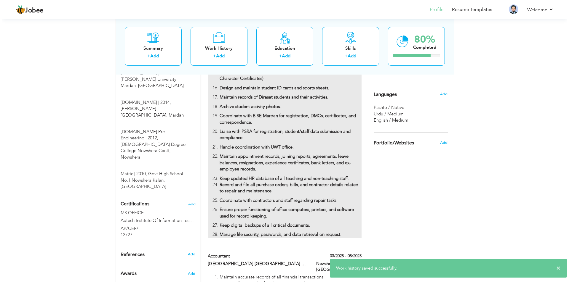
scroll to position [415, 0]
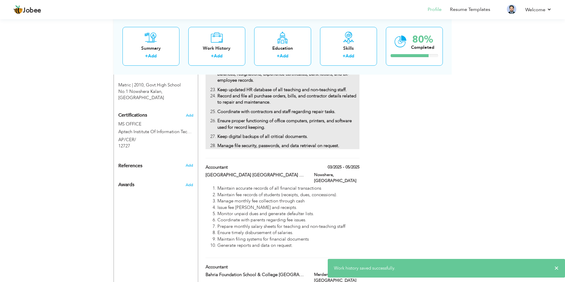
click at [261, 123] on strong "Ensure proper functioning of office computers, printers, and software used for …" at bounding box center [284, 124] width 134 height 12
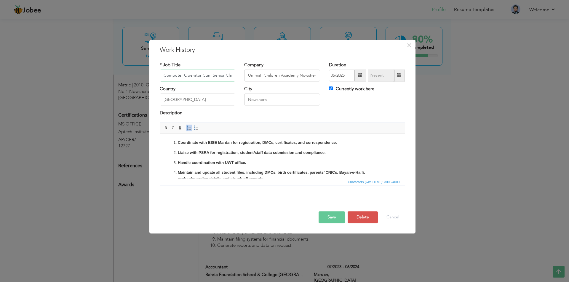
scroll to position [0, 2]
click at [252, 160] on p "Handle coordination with UWT office." at bounding box center [282, 163] width 209 height 6
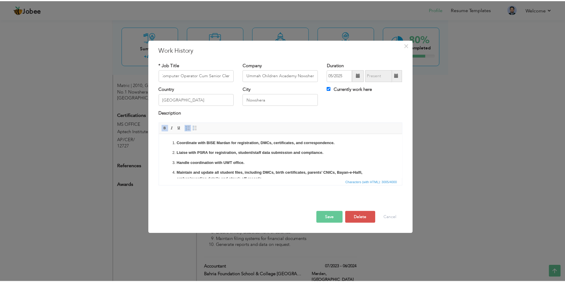
scroll to position [0, 0]
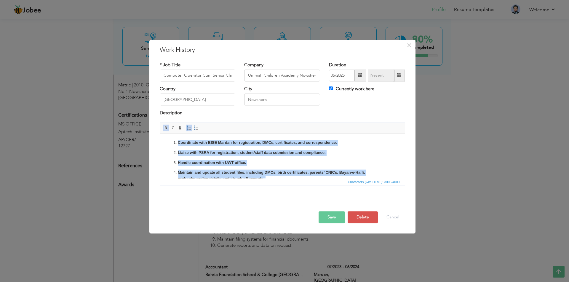
click at [167, 126] on span at bounding box center [166, 128] width 5 height 5
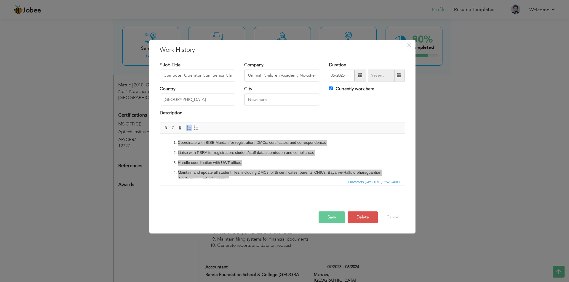
click at [333, 216] on button "Save" at bounding box center [332, 218] width 26 height 12
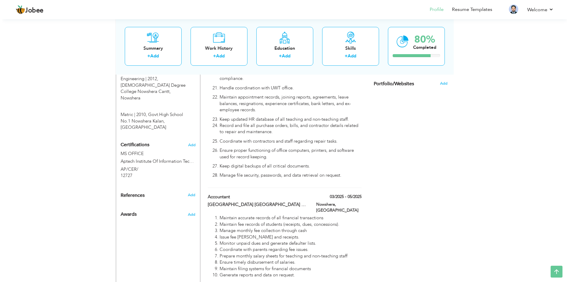
scroll to position [296, 0]
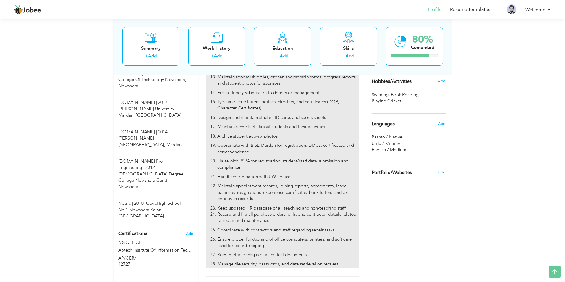
click at [252, 162] on p "Liaise with PSRA for registration, student/staff data submission and compliance." at bounding box center [288, 164] width 142 height 13
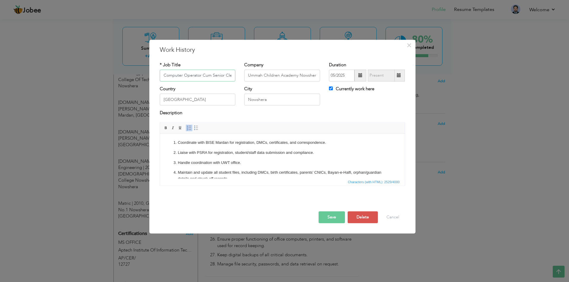
scroll to position [0, 2]
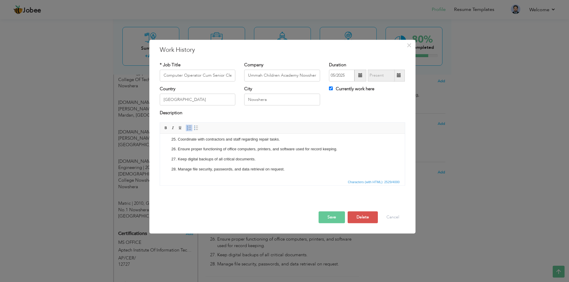
scroll to position [263, 0]
click at [309, 168] on p "Manage file security, passwords, and data retrieval on request." at bounding box center [282, 169] width 209 height 6
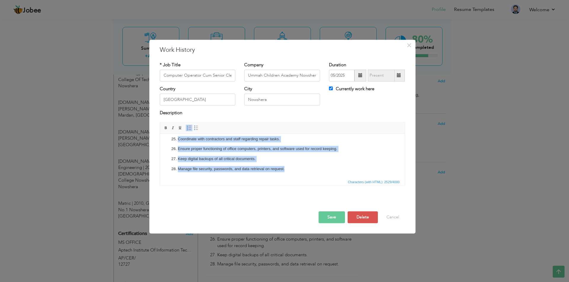
copy ol "Coordinate with BISE Mardan for registration, DMCs, certificates, and correspon…"
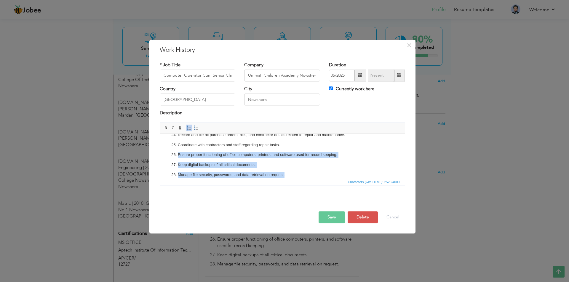
drag, startPoint x: 293, startPoint y: 174, endPoint x: 240, endPoint y: 151, distance: 58.3
click at [240, 151] on ol "Coordinate with BISE Mardan for registration, DMCs, certificates, and correspon…" at bounding box center [282, 30] width 233 height 295
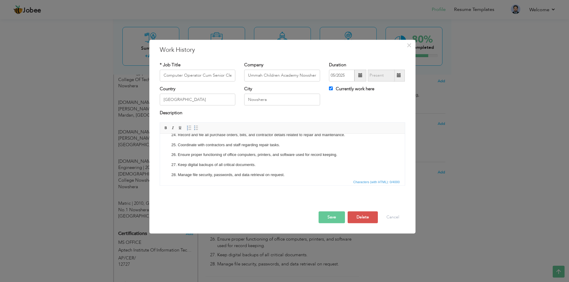
scroll to position [0, 0]
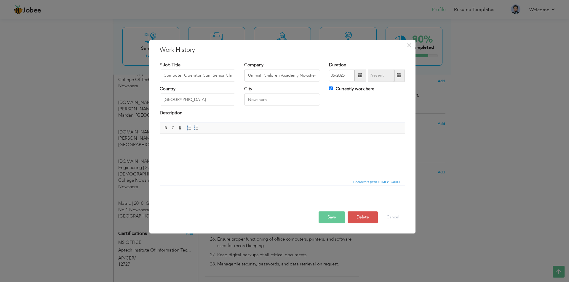
click at [194, 142] on body "​​​​​​​" at bounding box center [282, 143] width 233 height 6
click at [188, 130] on span at bounding box center [189, 128] width 5 height 5
click at [310, 152] on html "​​​​​​​" at bounding box center [282, 143] width 245 height 18
drag, startPoint x: 211, startPoint y: 159, endPoint x: 210, endPoint y: 147, distance: 11.9
click at [211, 152] on html "​​​​​​​" at bounding box center [282, 143] width 245 height 18
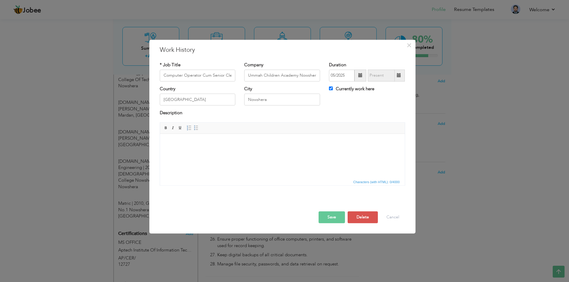
click at [205, 140] on body at bounding box center [282, 143] width 233 height 6
click at [392, 217] on button "Cancel" at bounding box center [393, 218] width 25 height 12
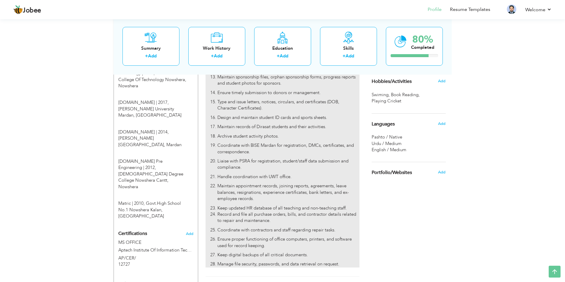
click at [289, 158] on p "Liaise with PSRA for registration, student/staff data submission and compliance." at bounding box center [288, 164] width 142 height 13
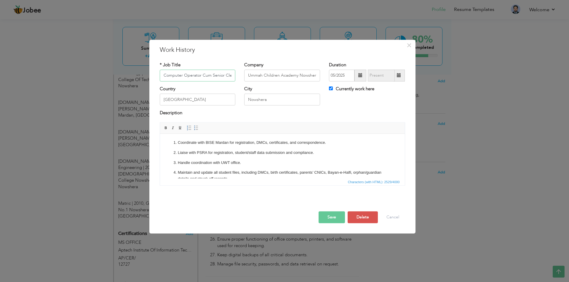
scroll to position [0, 2]
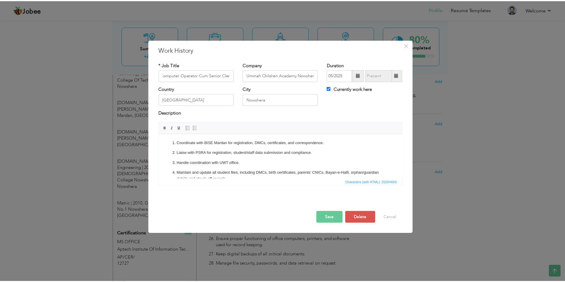
scroll to position [0, 0]
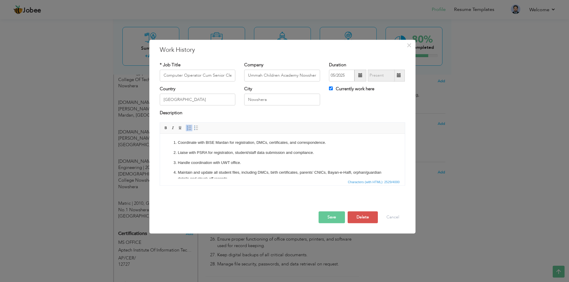
click at [187, 127] on span at bounding box center [189, 128] width 5 height 5
click at [370, 215] on button "Delete" at bounding box center [363, 218] width 30 height 12
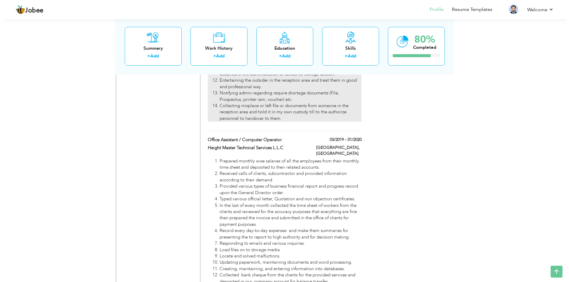
scroll to position [652, 0]
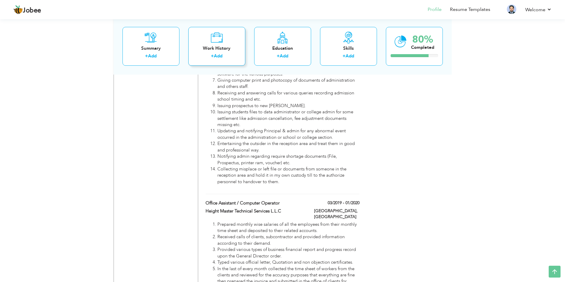
click at [226, 49] on div "Work History" at bounding box center [216, 48] width 47 height 6
checkbox input "false"
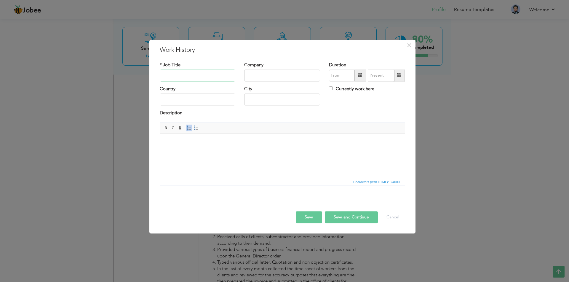
click at [189, 71] on input "text" at bounding box center [198, 76] width 76 height 12
type input "Computer Operator Cum Senior Clerk"
click at [250, 76] on input "text" at bounding box center [282, 76] width 76 height 12
type input "Ummah Children Academy Nowshera"
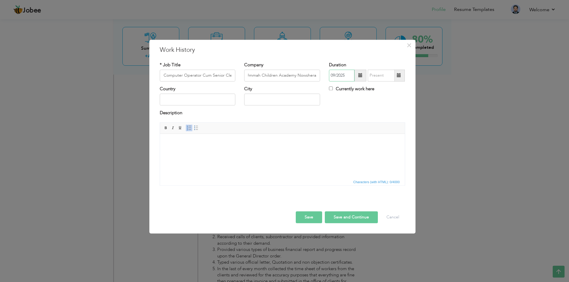
scroll to position [0, 0]
click at [361, 122] on span "2025" at bounding box center [360, 120] width 16 height 16
click at [345, 116] on span "May" at bounding box center [343, 120] width 16 height 16
type input "05/2025"
click at [347, 88] on label "Currently work here" at bounding box center [351, 89] width 45 height 6
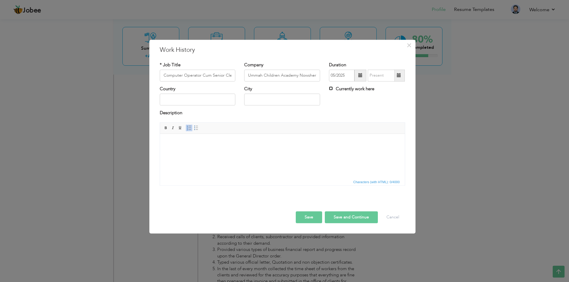
click at [333, 88] on input "Currently work here" at bounding box center [331, 89] width 4 height 4
checkbox input "true"
click at [226, 104] on input "text" at bounding box center [198, 100] width 76 height 12
type input "[GEOGRAPHIC_DATA]"
type input "Nowshera"
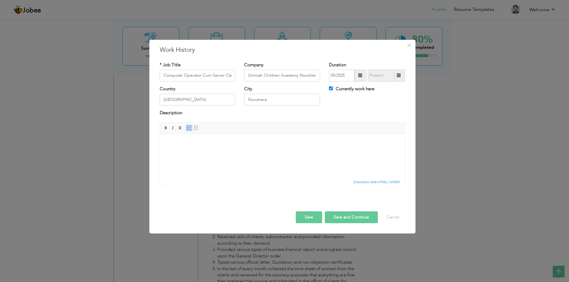
click at [204, 132] on span "Editor toolbars Basic Styles Bold Italic Underline Paragraph Insert/Remove Numb…" at bounding box center [282, 128] width 245 height 11
click at [207, 138] on html at bounding box center [282, 143] width 245 height 18
click at [183, 137] on html at bounding box center [282, 143] width 245 height 18
click at [188, 128] on span at bounding box center [189, 128] width 5 height 5
click at [219, 145] on li at bounding box center [282, 143] width 209 height 6
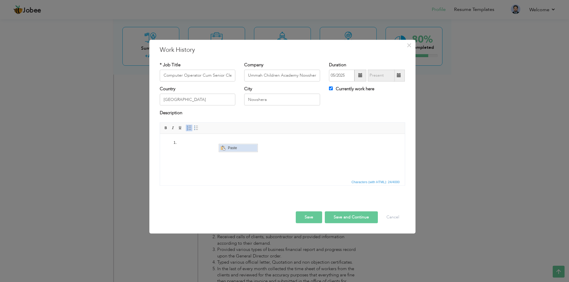
click at [224, 146] on span "Context Menu Options" at bounding box center [222, 148] width 5 height 5
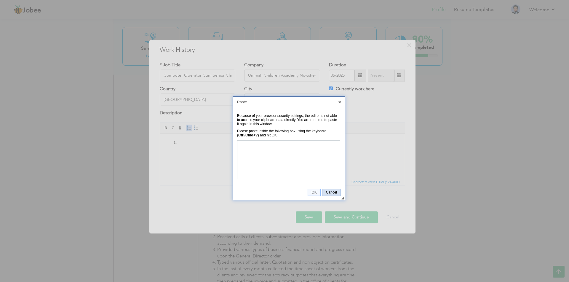
click at [333, 193] on span "Cancel" at bounding box center [331, 193] width 18 height 4
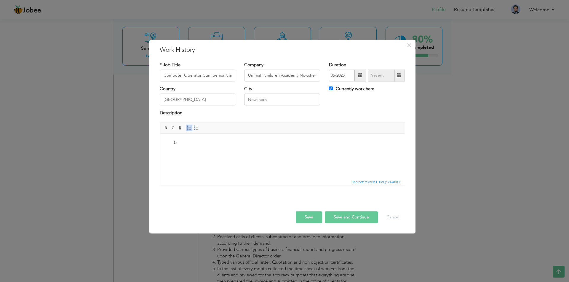
drag, startPoint x: 180, startPoint y: 143, endPoint x: 164, endPoint y: 138, distance: 16.4
click at [164, 138] on html at bounding box center [282, 143] width 245 height 18
click at [186, 147] on html at bounding box center [282, 143] width 245 height 18
click at [183, 145] on li at bounding box center [282, 143] width 209 height 6
click at [189, 144] on span "Context Menu Options" at bounding box center [188, 146] width 5 height 5
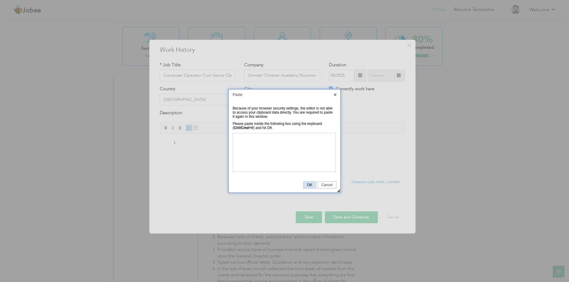
click at [309, 186] on span "OK" at bounding box center [310, 185] width 12 height 4
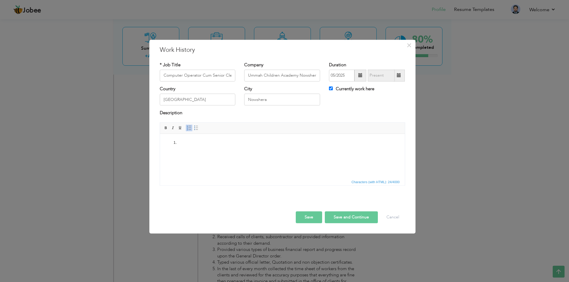
drag, startPoint x: 571, startPoint y: 248, endPoint x: 200, endPoint y: 142, distance: 386.5
click at [200, 142] on li at bounding box center [282, 143] width 209 height 6
click at [205, 146] on span "Context Menu Options" at bounding box center [204, 145] width 5 height 5
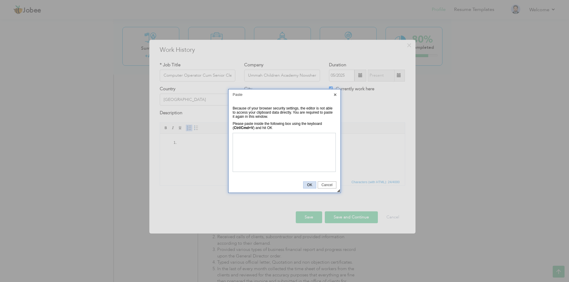
click at [311, 185] on span "OK" at bounding box center [310, 185] width 12 height 4
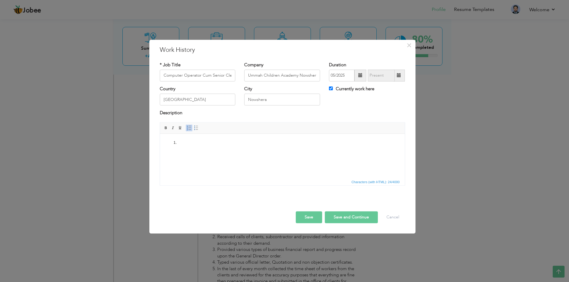
click at [236, 152] on html at bounding box center [282, 143] width 245 height 18
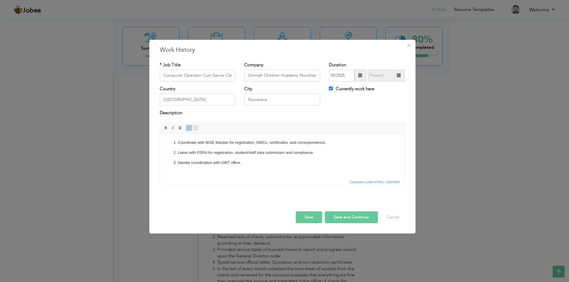
click at [230, 159] on ol "Coordinate with BISE Mardan for registration, DMCs, certificates, and correspon…" at bounding box center [282, 153] width 233 height 26
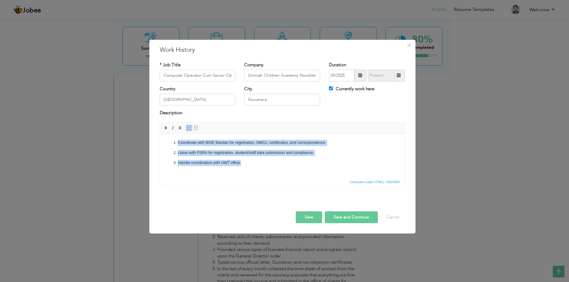
drag, startPoint x: 246, startPoint y: 163, endPoint x: 176, endPoint y: 143, distance: 73.0
click at [176, 143] on ol "Coordinate with BISE Mardan for registration, DMCs, certificates, and correspon…" at bounding box center [282, 153] width 233 height 26
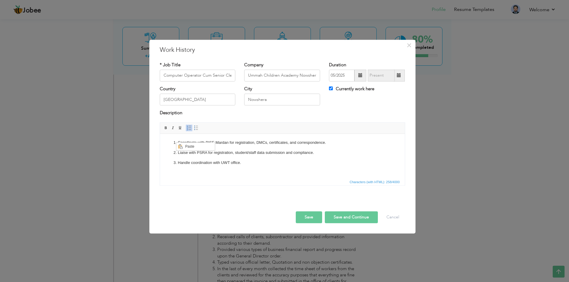
click at [201, 161] on p "Handle coordination with UWT office." at bounding box center [282, 163] width 209 height 6
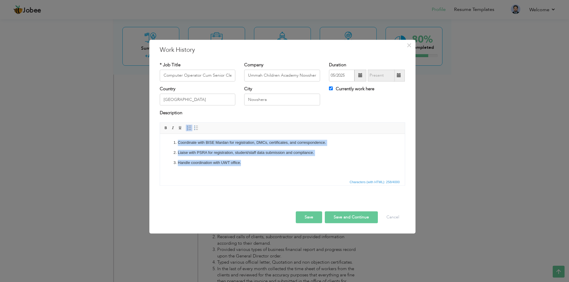
drag, startPoint x: 243, startPoint y: 164, endPoint x: 155, endPoint y: 140, distance: 90.7
click at [160, 140] on html "Coordinate with BISE Mardan for registration, DMCs, certificates, and correspon…" at bounding box center [282, 153] width 245 height 38
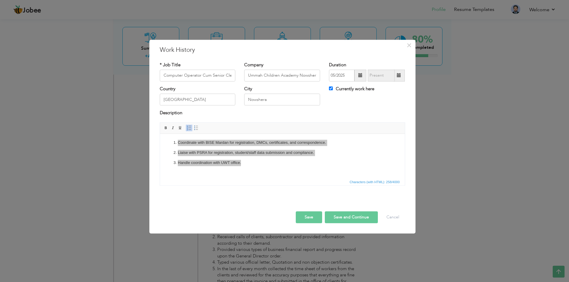
click at [368, 181] on span "Characters (with HTML): 258/4000" at bounding box center [375, 182] width 52 height 5
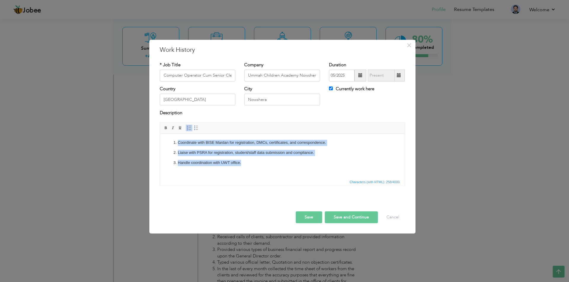
click at [267, 162] on p "Handle coordination with UWT office." at bounding box center [282, 163] width 209 height 6
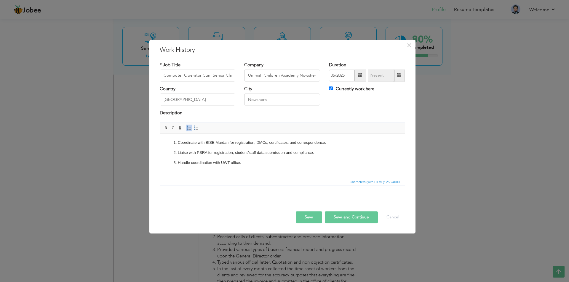
click at [218, 147] on ol "Coordinate with BISE Mardan for registration, DMCs, certificates, and correspon…" at bounding box center [282, 153] width 233 height 26
click at [173, 128] on span at bounding box center [173, 128] width 5 height 5
click at [266, 172] on html "Coordinate with BISE Mardan for registration, DMCs, certificates, and correspon…" at bounding box center [282, 153] width 245 height 38
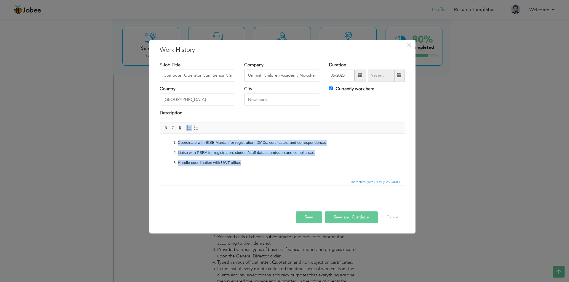
drag, startPoint x: 258, startPoint y: 171, endPoint x: 168, endPoint y: 141, distance: 94.5
click at [168, 141] on html "Coordinate with BISE Mardan for registration, DMCs, certificates, and correspon…" at bounding box center [282, 153] width 245 height 38
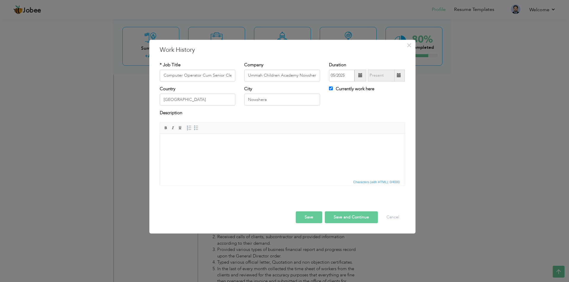
click at [207, 145] on body at bounding box center [282, 143] width 233 height 6
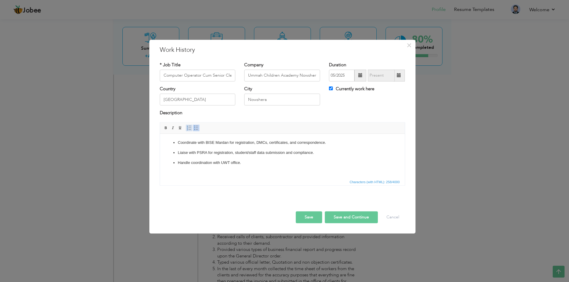
click at [189, 129] on span at bounding box center [189, 128] width 5 height 5
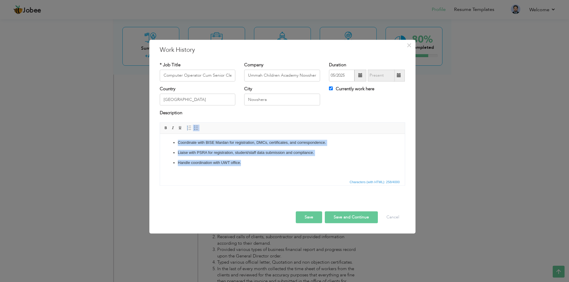
drag, startPoint x: 255, startPoint y: 168, endPoint x: 144, endPoint y: 128, distance: 118.6
click at [160, 134] on html "Coordinate with BISE Mardan for registration, DMCs, certificates, and correspon…" at bounding box center [282, 153] width 245 height 38
click at [184, 127] on span "Basic Styles Bold Italic Underline" at bounding box center [173, 128] width 23 height 9
click at [188, 127] on span at bounding box center [189, 128] width 5 height 5
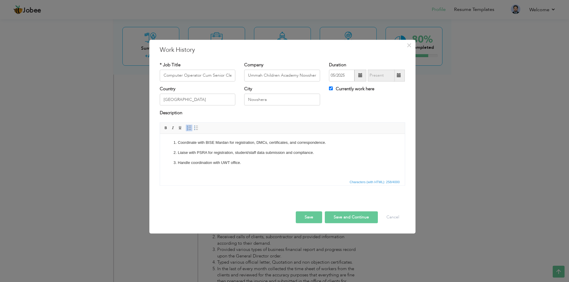
click at [219, 168] on html "Coordinate with BISE Mardan for registration, DMCs, certificates, and correspon…" at bounding box center [282, 153] width 245 height 38
click at [251, 159] on ol "Coordinate with BISE Mardan for registration, DMCs, certificates, and correspon…" at bounding box center [282, 153] width 233 height 26
click at [249, 163] on p "Handle coordination with UWT office." at bounding box center [282, 163] width 209 height 6
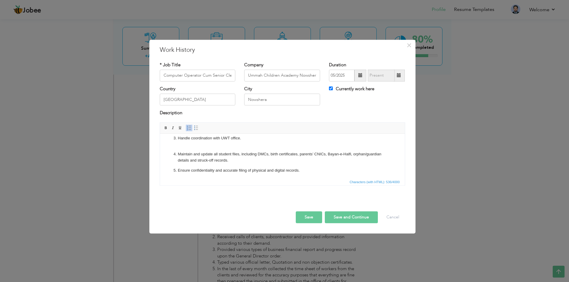
scroll to position [26, 0]
click at [211, 163] on ol "Coordinate with BISE Mardan for registration, DMCs, certificates, and correspon…" at bounding box center [282, 143] width 233 height 59
click at [194, 145] on p "Handle coordination with UWT office. ​​​​​​​" at bounding box center [282, 140] width 209 height 12
click at [196, 164] on ol "Coordinate with BISE Mardan for registration, DMCs, certificates, and correspon…" at bounding box center [282, 146] width 233 height 52
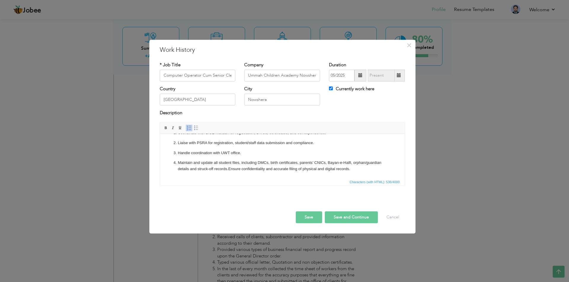
scroll to position [10, 0]
click at [191, 175] on ol "Coordinate with BISE Mardan for registration, DMCs, certificates, and correspon…" at bounding box center [282, 156] width 233 height 52
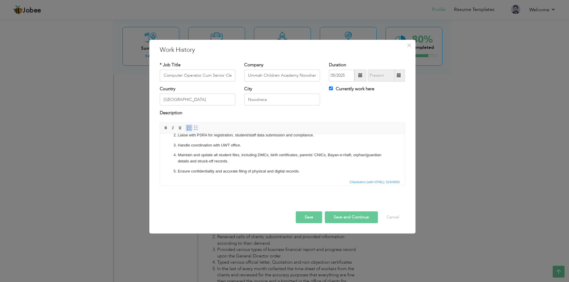
scroll to position [20, 0]
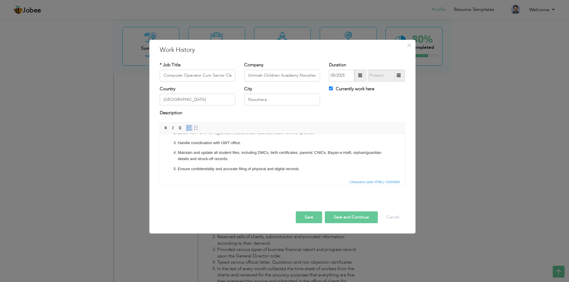
click at [186, 163] on ol "Coordinate with BISE Mardan for registration, DMCs, certificates, and correspon…" at bounding box center [282, 146] width 233 height 52
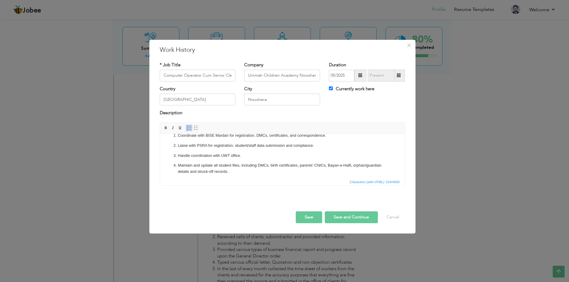
scroll to position [0, 0]
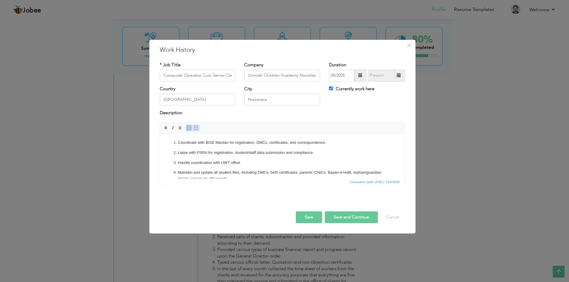
click at [195, 130] on span at bounding box center [196, 128] width 5 height 5
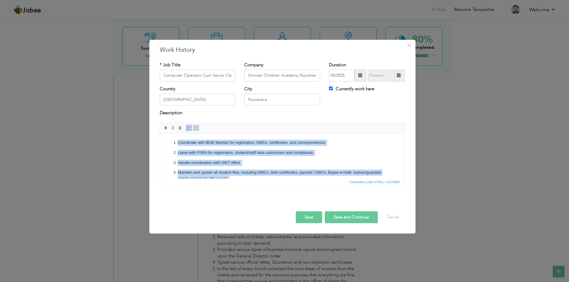
click at [197, 127] on span at bounding box center [196, 128] width 5 height 5
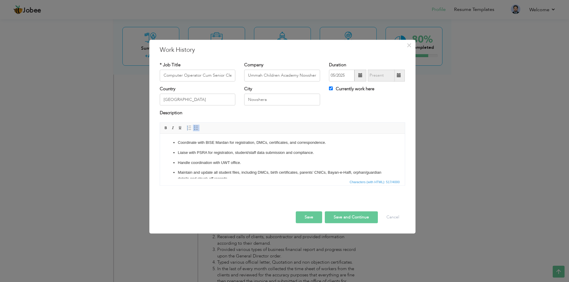
click at [197, 127] on span at bounding box center [196, 128] width 5 height 5
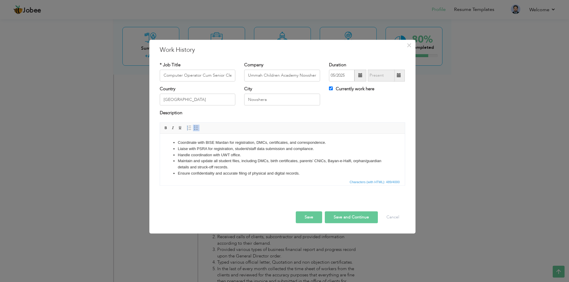
click at [208, 155] on li "Handle coordination with UWT office." at bounding box center [282, 155] width 209 height 6
click at [189, 128] on span at bounding box center [189, 128] width 5 height 5
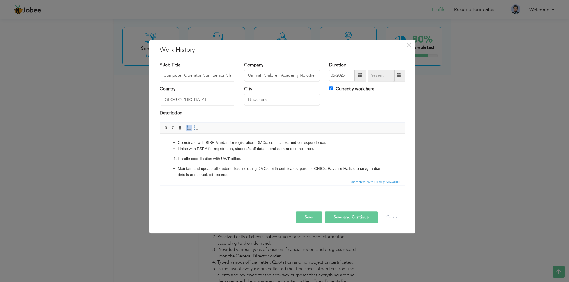
click at [189, 128] on span at bounding box center [189, 128] width 5 height 5
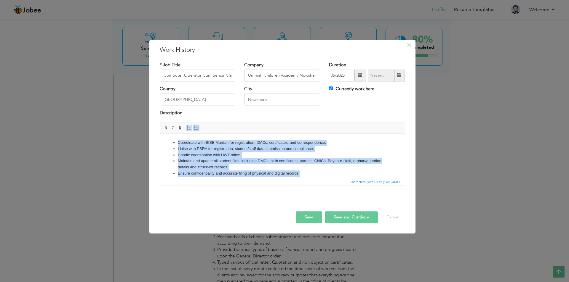
click at [188, 128] on span at bounding box center [189, 128] width 5 height 5
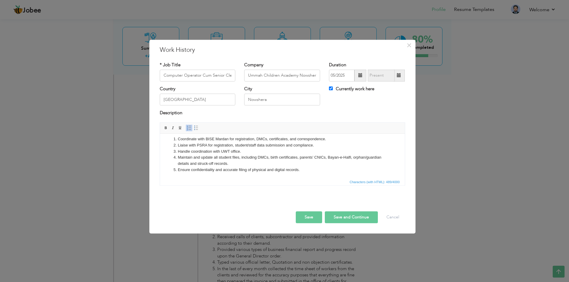
scroll to position [4, 0]
click at [310, 167] on li "Ensure confidentiality and accurate filing of physical and digital records." at bounding box center [282, 169] width 209 height 6
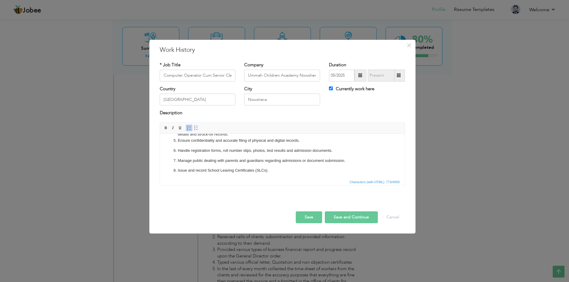
scroll to position [34, 0]
click at [275, 170] on p "Issue and record School Leaving Certificates (SLCs)." at bounding box center [282, 169] width 209 height 6
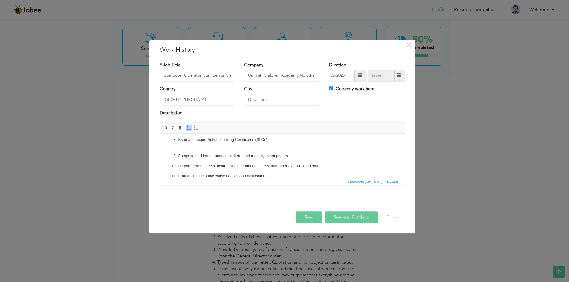
click at [285, 175] on p "Draft and issue show cause notices and notifications." at bounding box center [282, 176] width 209 height 6
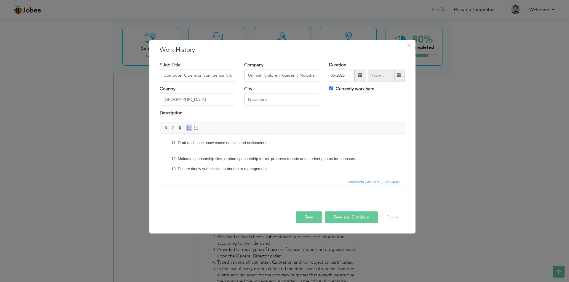
click at [283, 172] on p "Ensure timely submission to donors or management. ​​​​​​​" at bounding box center [282, 172] width 209 height 12
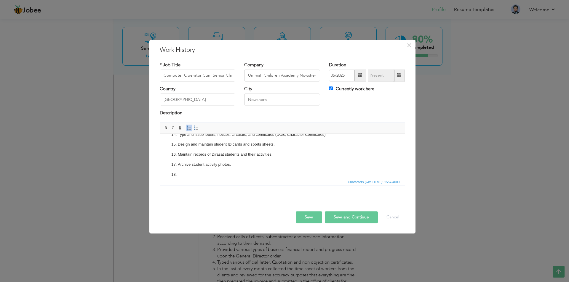
scroll to position [153, 0]
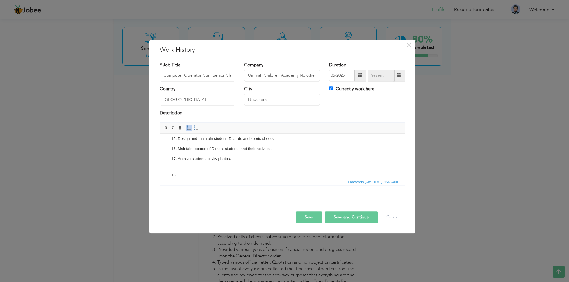
click at [199, 169] on ol "Coordinate with BISE Mardan for registration, DMCs, certificates, and correspon…" at bounding box center [282, 83] width 233 height 192
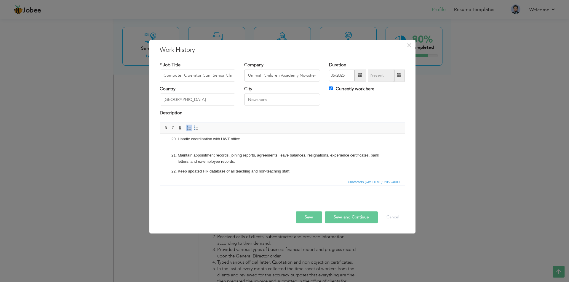
scroll to position [212, 0]
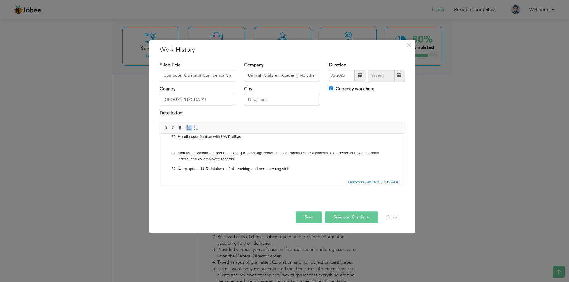
click at [298, 170] on p "Keep updated HR database of all teaching and non-teaching staff." at bounding box center [282, 169] width 209 height 6
click at [307, 167] on p "Keep updated HR database of all teaching and non-teaching staff." at bounding box center [282, 172] width 209 height 12
click at [294, 167] on p "Keep updated HR database of all teaching and non-teaching staff." at bounding box center [282, 175] width 209 height 18
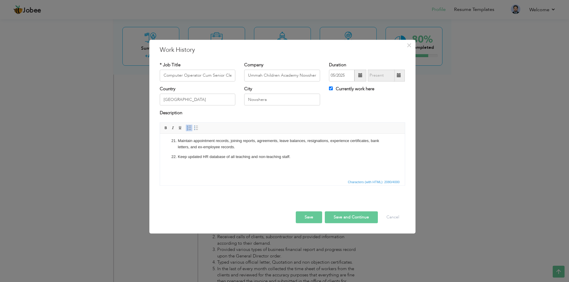
scroll to position [230, 0]
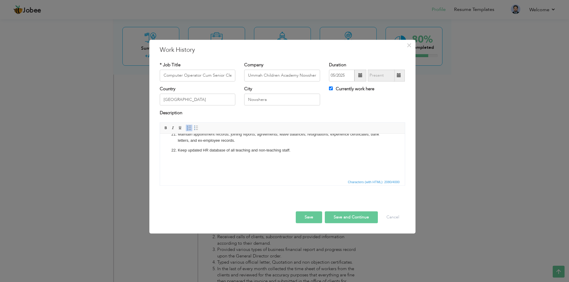
click at [299, 151] on p "Keep updated HR database of all teaching and non-teaching staff. ​​​​​​​" at bounding box center [282, 160] width 209 height 25
click at [309, 152] on p "Keep updated HR database of all teaching and non-teaching staff" at bounding box center [282, 160] width 209 height 25
click at [188, 129] on span at bounding box center [189, 128] width 5 height 5
click at [293, 149] on p "Keep updated HR database of all teaching and non-teaching staff Maintain files …" at bounding box center [282, 163] width 209 height 31
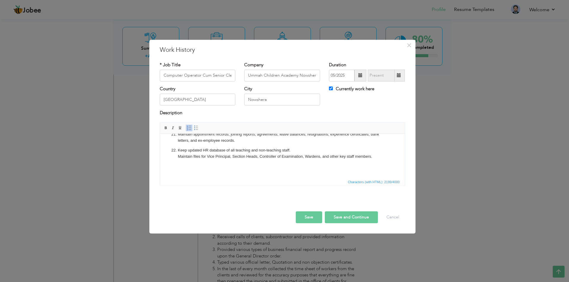
drag, startPoint x: 185, startPoint y: 185, endPoint x: 185, endPoint y: 180, distance: 5.3
click at [185, 184] on span "Characters (with HTML): 2199/4000" at bounding box center [282, 181] width 245 height 7
drag, startPoint x: 186, startPoint y: 173, endPoint x: 181, endPoint y: 159, distance: 15.4
click at [185, 171] on p "Keep updated HR database of all teaching and non-teaching staff. Maintain files…" at bounding box center [282, 163] width 209 height 31
click at [387, 157] on ol "Coordinate with BISE Mardan for registration, DMCs, certificates, and correspon…" at bounding box center [282, 44] width 233 height 269
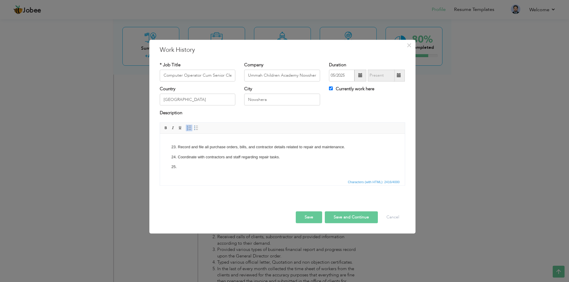
scroll to position [266, 0]
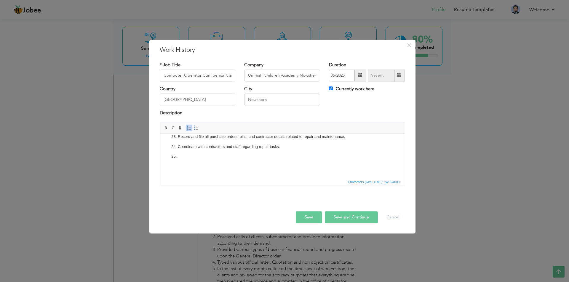
click at [233, 157] on p at bounding box center [282, 163] width 209 height 18
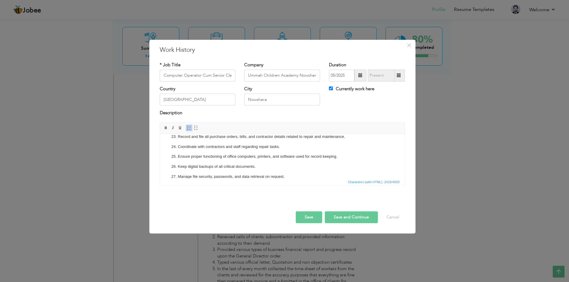
scroll to position [267, 0]
click at [308, 217] on button "Save" at bounding box center [309, 218] width 26 height 12
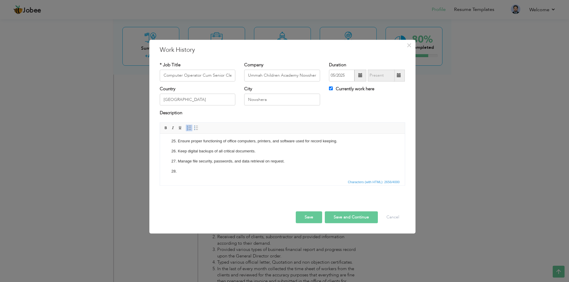
scroll to position [284, 0]
click at [312, 217] on button "Save" at bounding box center [309, 218] width 26 height 12
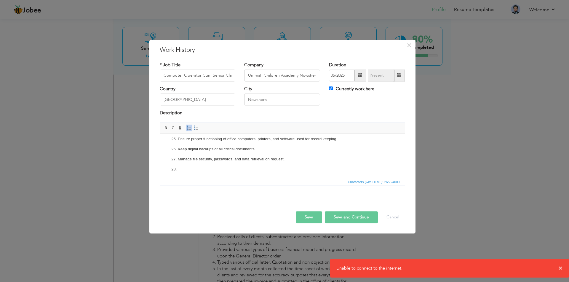
click at [312, 217] on button "Save" at bounding box center [309, 218] width 26 height 12
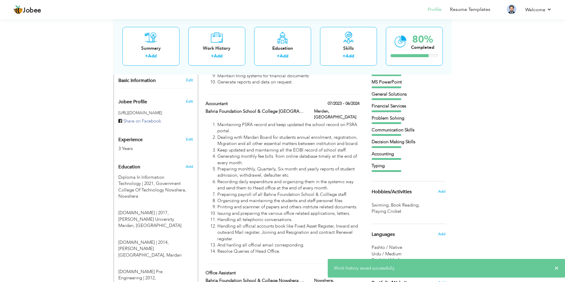
scroll to position [296, 0]
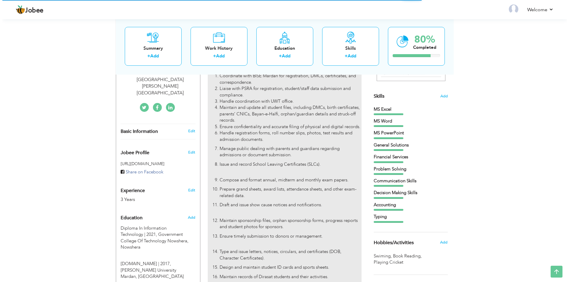
scroll to position [76, 0]
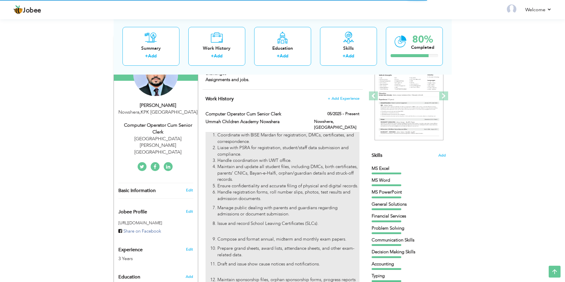
click at [269, 158] on li "Handle coordination with UWT office." at bounding box center [288, 161] width 142 height 6
type input "Computer Operator Cum Senior Clerk"
type input "Ummah Children Academy Nowshera"
type input "05/2025"
type input "[GEOGRAPHIC_DATA]"
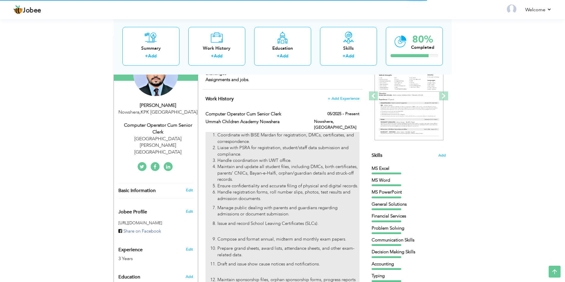
type input "Nowshera"
checkbox input "true"
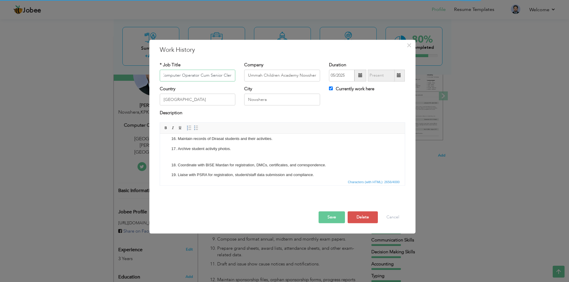
scroll to position [178, 0]
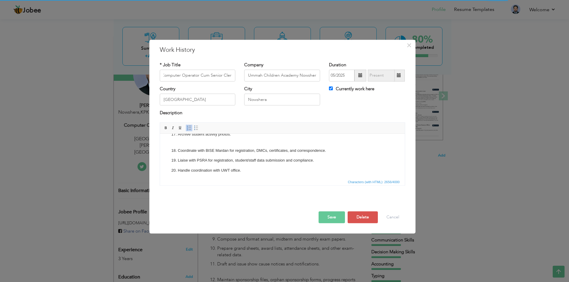
click at [269, 165] on ol "Coordinate with BISE Mardan for registration, DMCs, certificates, and correspon…" at bounding box center [282, 120] width 233 height 317
click at [255, 171] on p "Handle coordination with UWT office." at bounding box center [282, 174] width 209 height 12
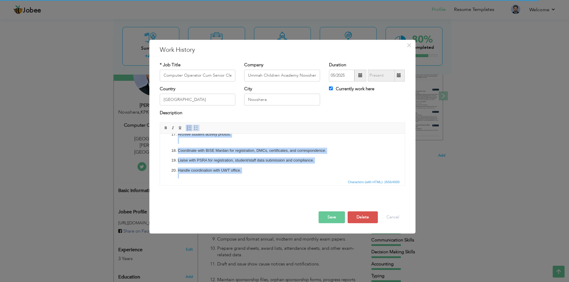
click at [195, 128] on span at bounding box center [196, 128] width 5 height 5
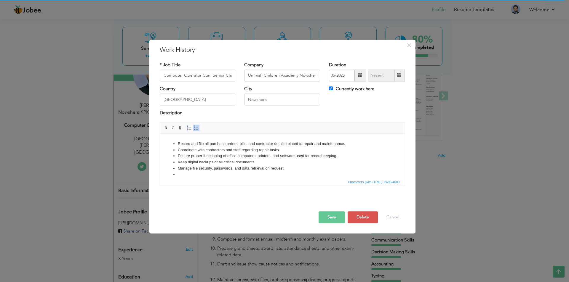
scroll to position [195, 0]
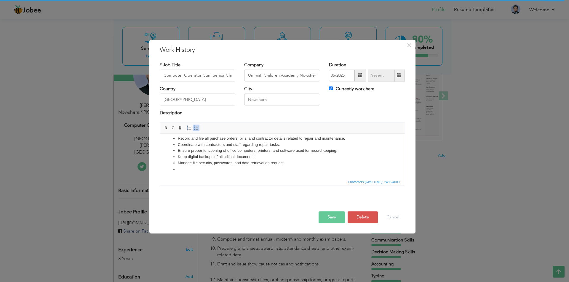
click at [194, 171] on li at bounding box center [282, 170] width 209 height 6
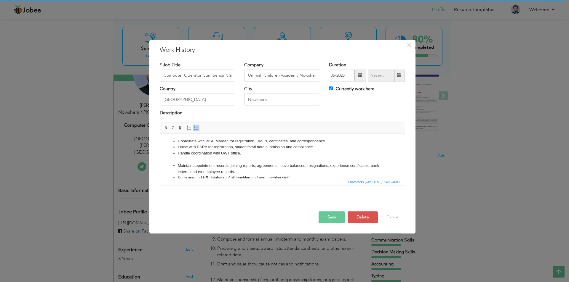
scroll to position [148, 0]
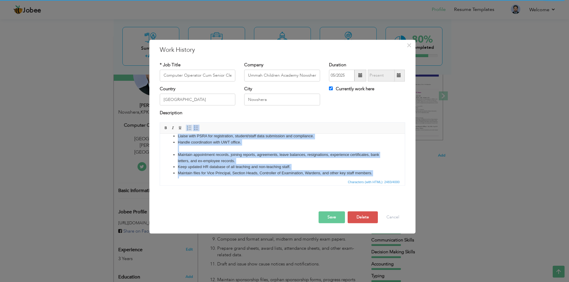
click at [189, 127] on span at bounding box center [189, 128] width 5 height 5
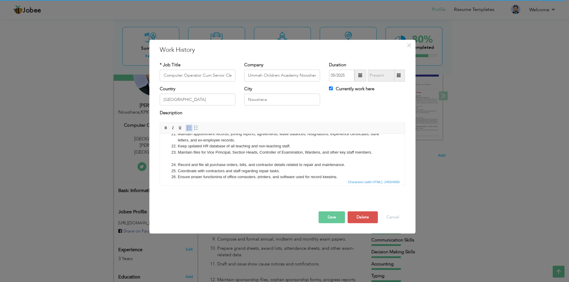
scroll to position [189, 0]
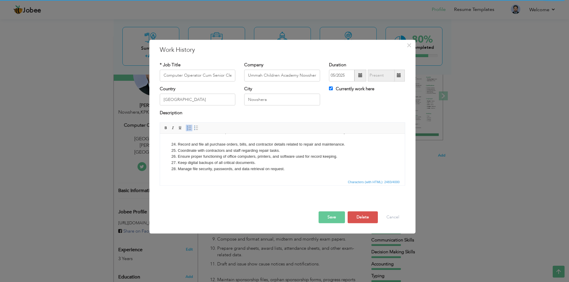
click at [332, 218] on button "Save" at bounding box center [332, 218] width 26 height 12
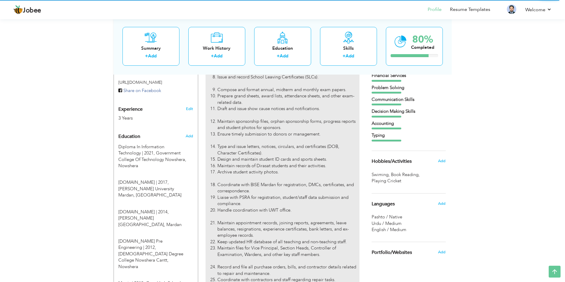
scroll to position [39, 0]
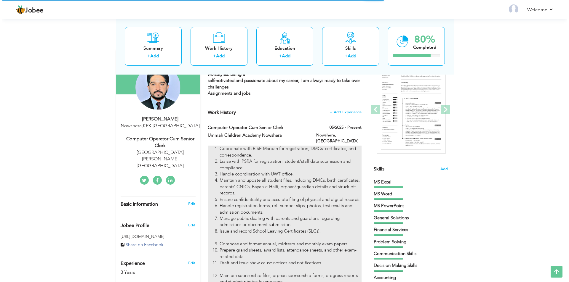
scroll to position [187, 0]
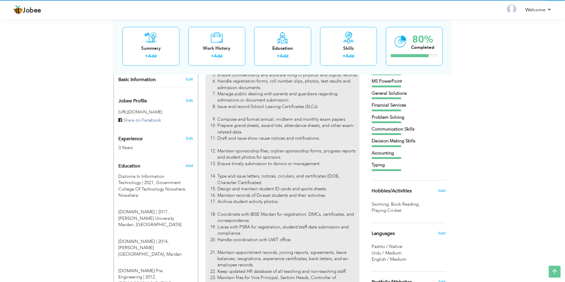
click at [278, 148] on li "Maintain sponsorship files, orphan sponsorship forms, progress reports and stud…" at bounding box center [288, 154] width 142 height 13
type input "Computer Operator Cum Senior Clerk"
type input "Ummah Children Academy Nowshera"
type input "05/2025"
type input "[GEOGRAPHIC_DATA]"
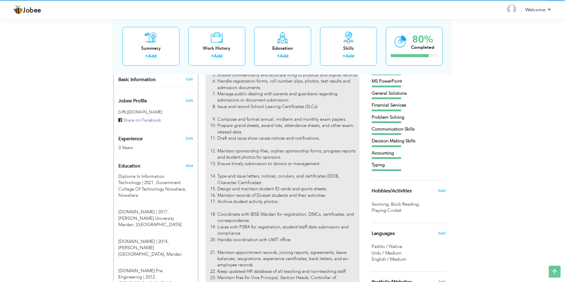
type input "Nowshera"
checkbox input "true"
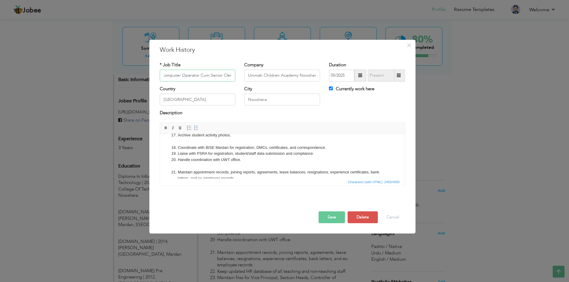
scroll to position [130, 0]
click at [210, 167] on li "Handle coordination with UWT office." at bounding box center [282, 164] width 209 height 12
click at [193, 141] on li "Archive student activity photos." at bounding box center [282, 139] width 209 height 12
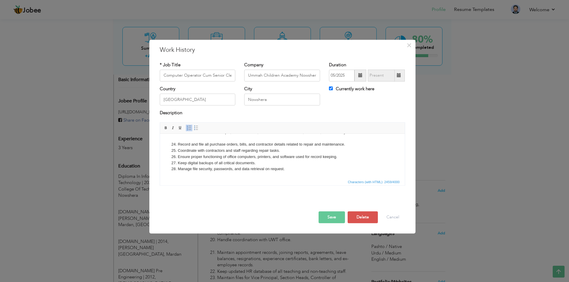
click at [196, 136] on li "Maintain files for Vice Principal, Section Heads, Controller of Examination, Wa…" at bounding box center [282, 136] width 209 height 12
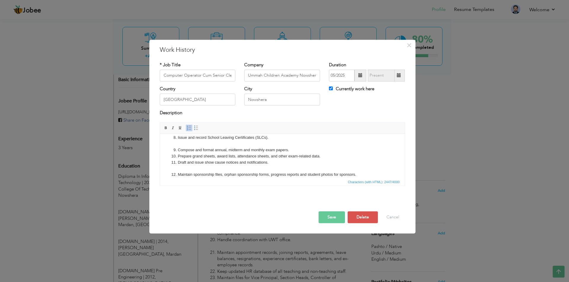
scroll to position [52, 0]
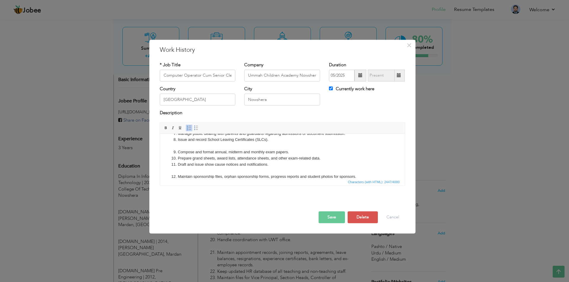
click at [198, 169] on li "Draft and issue show cause notices and notifications." at bounding box center [282, 168] width 209 height 12
click at [194, 149] on li "Issue and record School Leaving Certificates (SLCs)." at bounding box center [282, 143] width 209 height 12
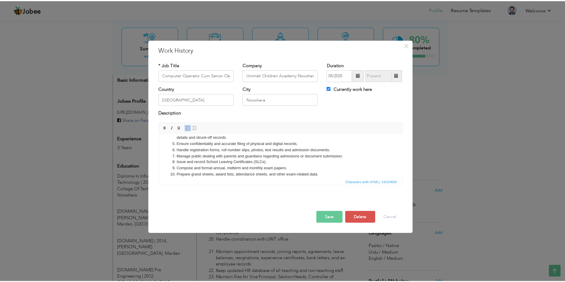
scroll to position [0, 0]
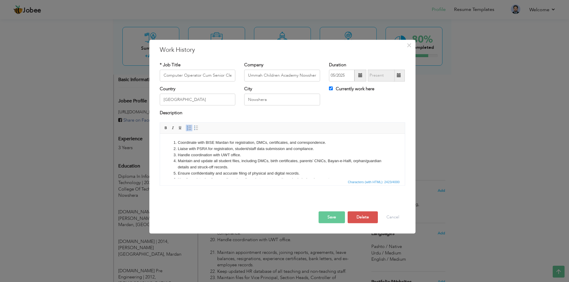
click at [325, 215] on button "Save" at bounding box center [332, 218] width 26 height 12
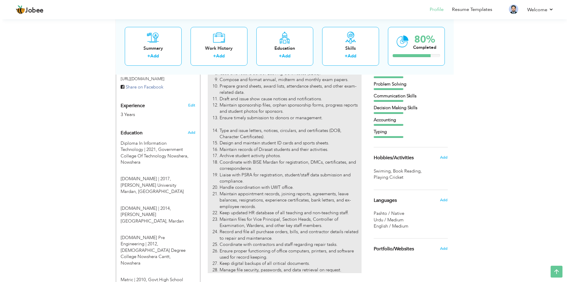
scroll to position [216, 0]
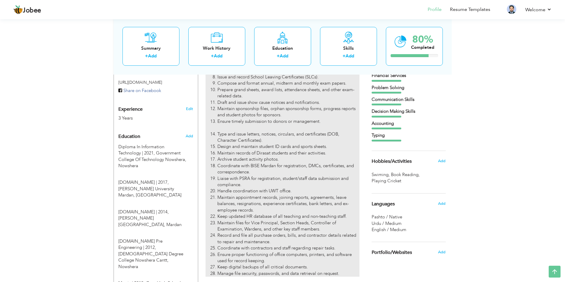
click at [277, 157] on li "Archive student activity photos." at bounding box center [288, 160] width 142 height 6
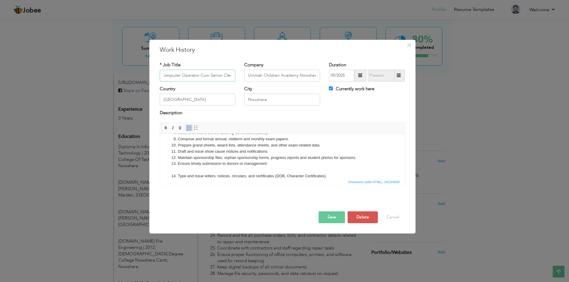
scroll to position [59, 0]
click at [212, 170] on li "Ensure timely submission to donors or management." at bounding box center [282, 167] width 209 height 12
click at [331, 218] on button "Save" at bounding box center [332, 218] width 26 height 12
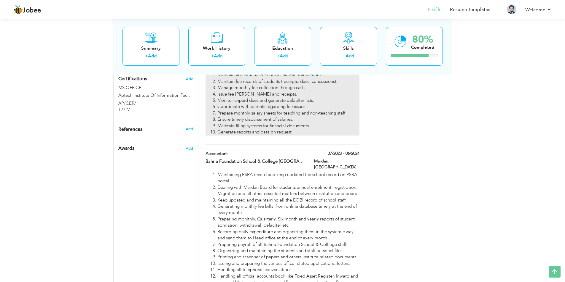
scroll to position [453, 0]
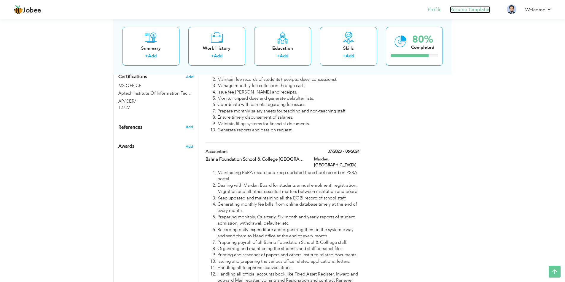
click at [463, 9] on link "Resume Templates" at bounding box center [470, 9] width 40 height 7
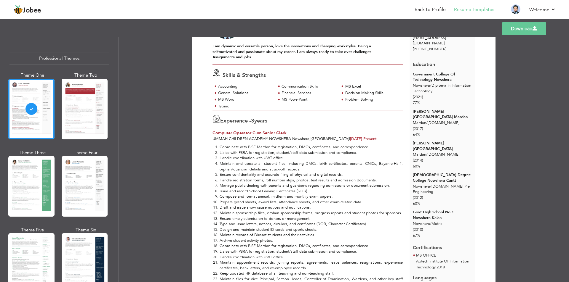
scroll to position [59, 0]
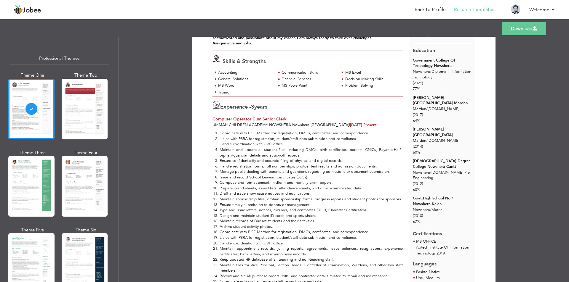
click at [242, 108] on span "Experience -" at bounding box center [235, 106] width 31 height 7
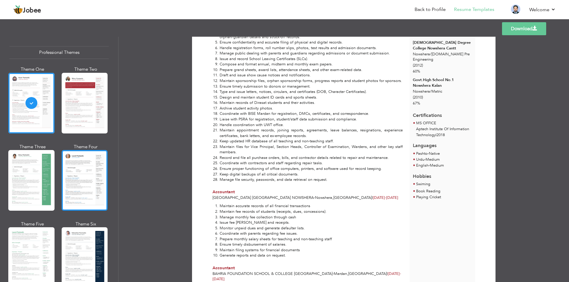
scroll to position [0, 0]
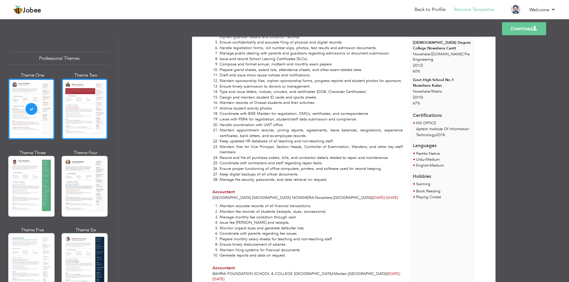
click at [76, 118] on div at bounding box center [85, 109] width 46 height 61
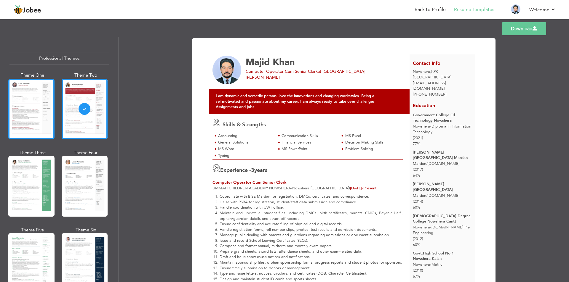
click at [39, 104] on div at bounding box center [31, 109] width 46 height 61
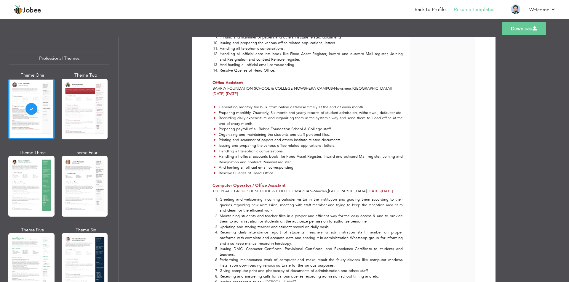
scroll to position [504, 0]
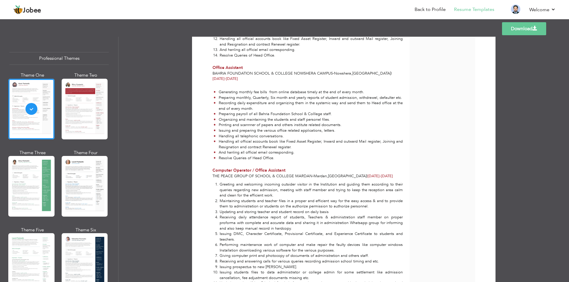
click at [36, 172] on div at bounding box center [31, 186] width 46 height 61
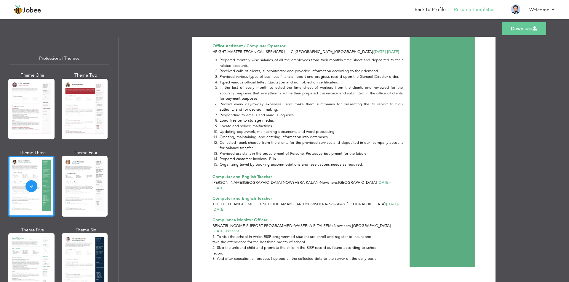
scroll to position [784, 0]
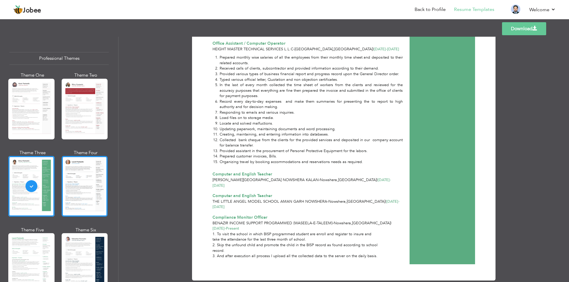
click at [91, 173] on div at bounding box center [85, 186] width 46 height 61
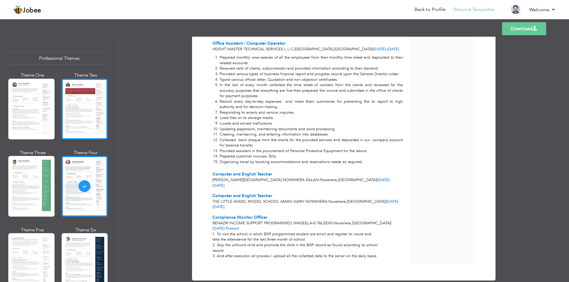
click at [82, 107] on div at bounding box center [85, 109] width 46 height 61
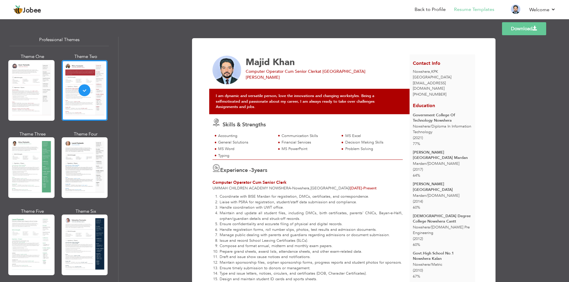
scroll to position [59, 0]
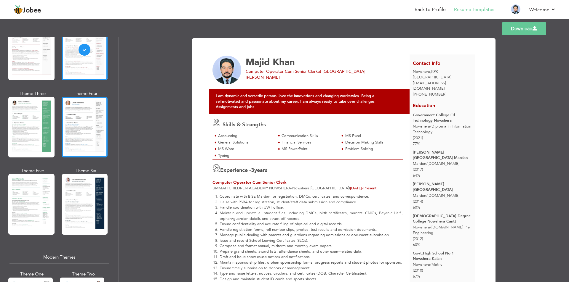
click at [77, 133] on div at bounding box center [85, 127] width 46 height 61
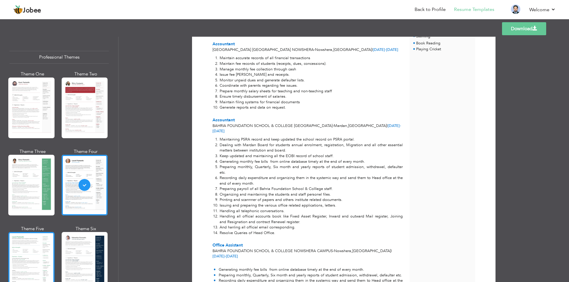
scroll to position [0, 0]
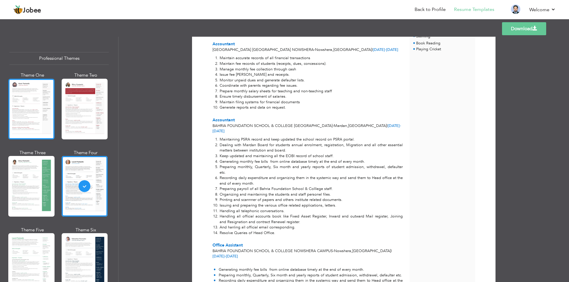
click at [44, 118] on div at bounding box center [31, 109] width 46 height 61
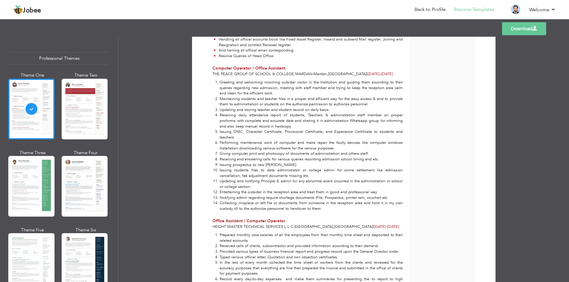
scroll to position [488, 0]
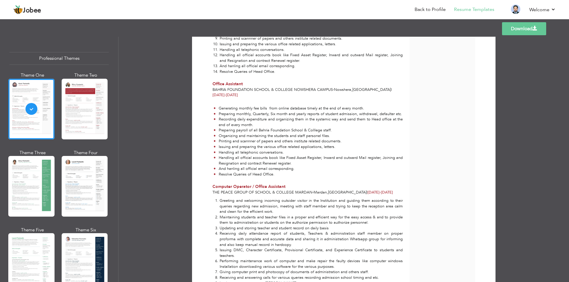
click at [520, 32] on link "Download" at bounding box center [524, 28] width 44 height 13
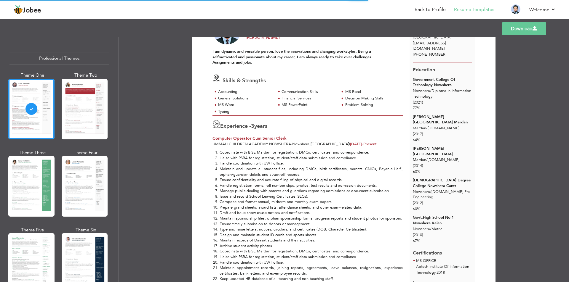
scroll to position [0, 0]
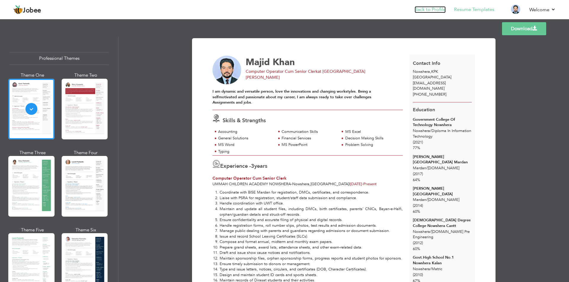
click at [432, 9] on link "Back to Profile" at bounding box center [430, 9] width 31 height 7
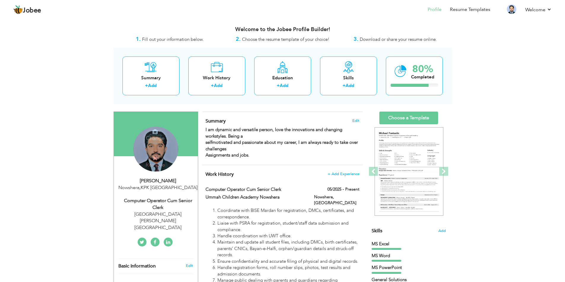
click at [160, 153] on div "Change Remove" at bounding box center [155, 149] width 45 height 45
click at [174, 191] on div "Nowshera , KPK Pakistan" at bounding box center [157, 188] width 79 height 7
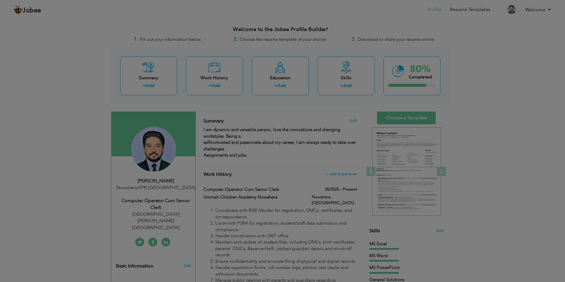
type input "Majid"
type input "Khan"
type input "[PHONE_NUMBER]"
select select "number:166"
type input "KPK"
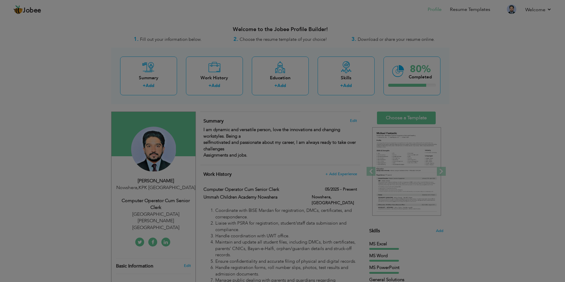
type input "Nowshera"
select select "number:5"
type input "UMMAH CHILDREN ACADEMY SORIA KHEL NOWSHERA"
type input "Computer Operator Cum Senior Clerk"
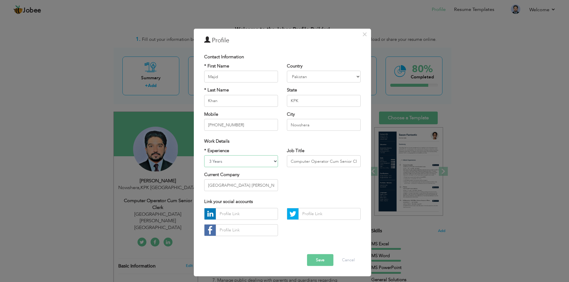
click at [267, 165] on select "Entry Level Less than 1 Year 1 Year 2 Years 3 Years 4 Years 5 Years 6 Years 7 Y…" at bounding box center [241, 162] width 74 height 12
click at [267, 161] on select "Entry Level Less than 1 Year 1 Year 2 Years 3 Years 4 Years 5 Years 6 Years 7 Y…" at bounding box center [241, 162] width 74 height 12
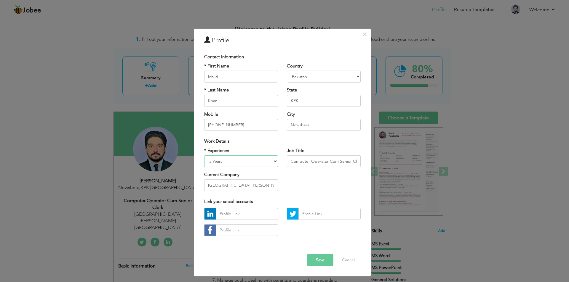
click at [267, 161] on select "Entry Level Less than 1 Year 1 Year 2 Years 3 Years 4 Years 5 Years 6 Years 7 Y…" at bounding box center [241, 162] width 74 height 12
select select "number:6"
click at [204, 156] on select "Entry Level Less than 1 Year 1 Year 2 Years 3 Years 4 Years 5 Years 6 Years 7 Y…" at bounding box center [241, 162] width 74 height 12
click at [322, 263] on button "Save" at bounding box center [320, 261] width 26 height 12
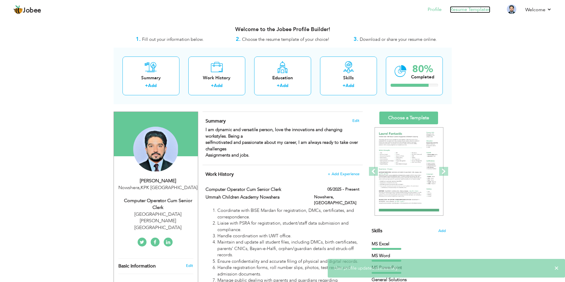
click at [466, 9] on link "Resume Templates" at bounding box center [470, 9] width 40 height 7
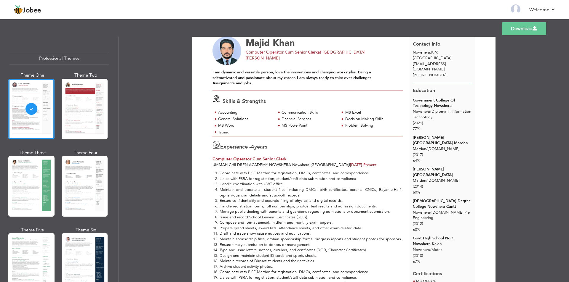
scroll to position [30, 0]
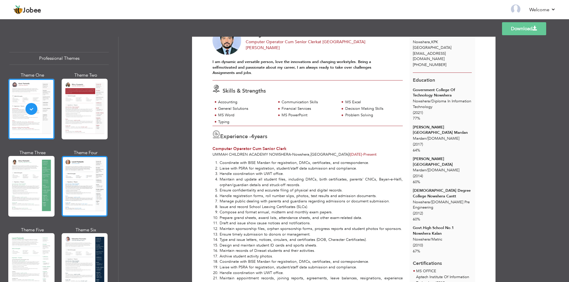
click at [89, 179] on div at bounding box center [85, 186] width 46 height 61
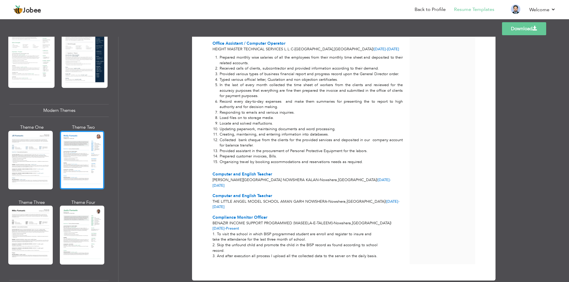
scroll to position [237, 0]
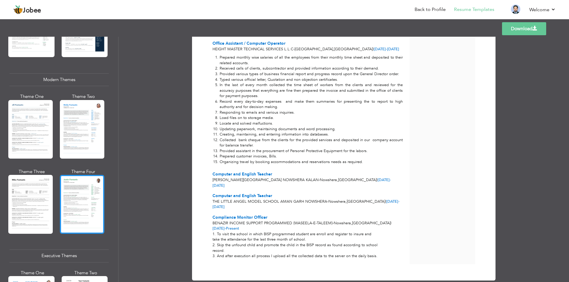
click at [85, 193] on div at bounding box center [82, 204] width 44 height 59
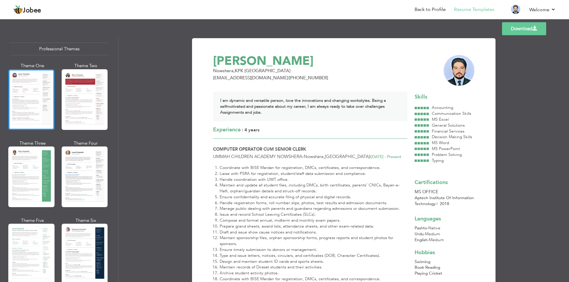
scroll to position [0, 0]
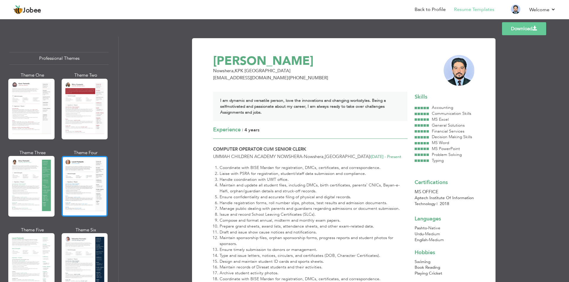
click at [85, 180] on div at bounding box center [85, 186] width 46 height 61
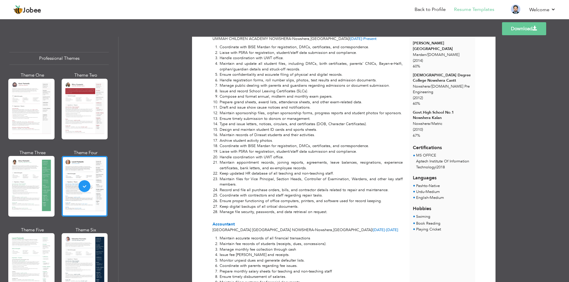
scroll to position [148, 0]
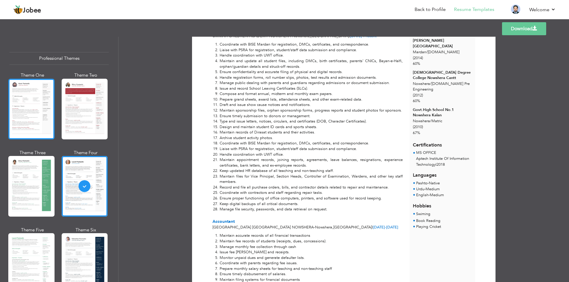
click at [37, 110] on div at bounding box center [31, 109] width 46 height 61
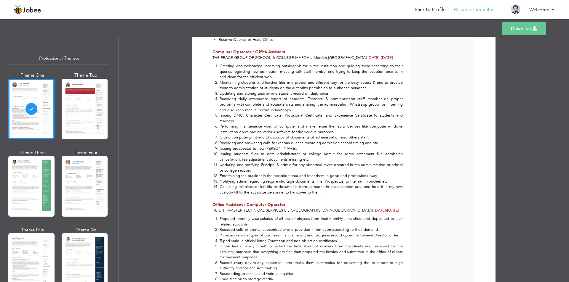
scroll to position [784, 0]
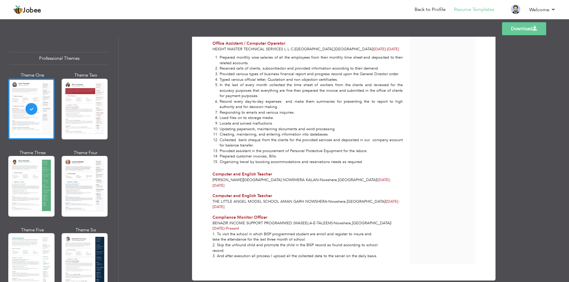
click at [279, 221] on span "Benazir Income Support Programmed (Waseela-E-Taleem)" at bounding box center [273, 223] width 120 height 5
click at [430, 8] on link "Back to Profile" at bounding box center [430, 9] width 31 height 7
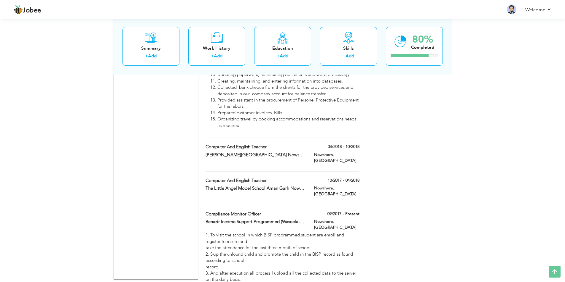
scroll to position [1233, 0]
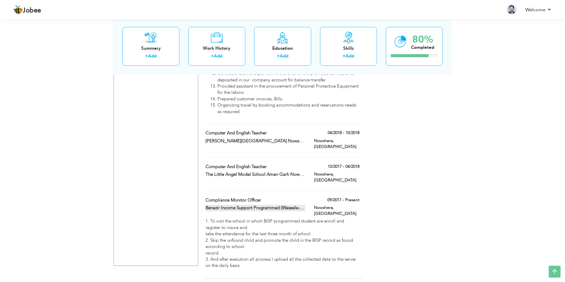
click at [259, 205] on label "Benazir Income Support Programmed (Waseela-E-Taleem)" at bounding box center [255, 208] width 100 height 6
type input "Compliance Monitor Officer"
type input "Benazir Income Support Programmed (Waseela-E-Taleem)"
type input "09/2017"
type input "[GEOGRAPHIC_DATA]"
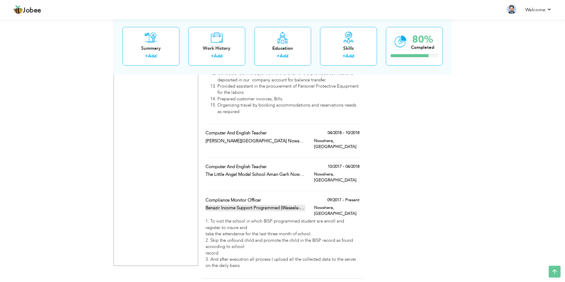
type input "Nowshera"
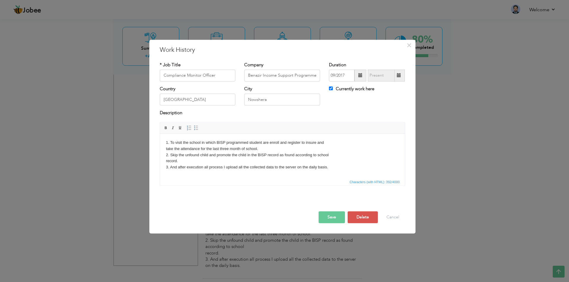
click at [403, 75] on span at bounding box center [399, 76] width 12 height 12
click at [345, 88] on label "Currently work here" at bounding box center [351, 89] width 45 height 6
click at [333, 88] on input "Currently work here" at bounding box center [331, 89] width 4 height 4
checkbox input "false"
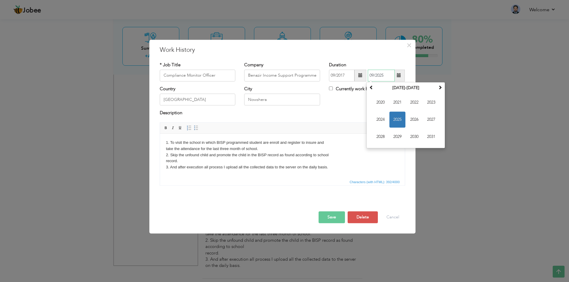
click at [388, 76] on input "09/2025" at bounding box center [381, 76] width 27 height 12
click at [371, 87] on span at bounding box center [371, 87] width 4 height 4
click at [382, 136] on span "2018" at bounding box center [381, 137] width 16 height 16
click at [379, 136] on span "Sep" at bounding box center [381, 137] width 16 height 16
type input "09/2018"
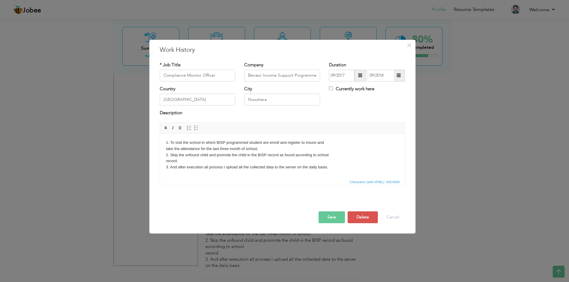
click at [328, 217] on button "Save" at bounding box center [332, 218] width 26 height 12
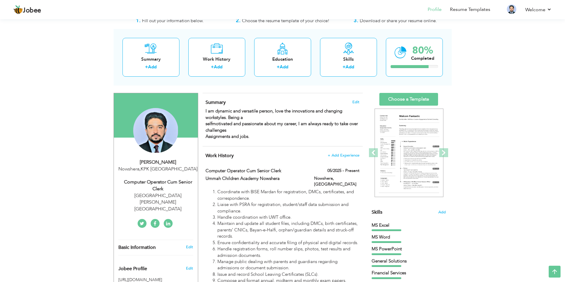
scroll to position [0, 0]
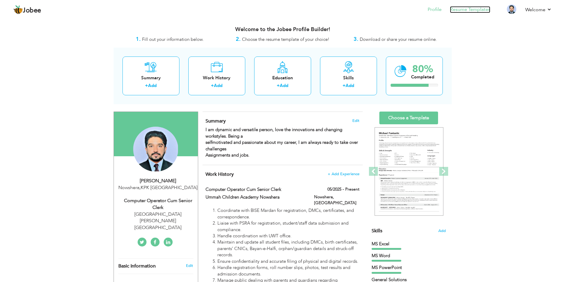
click at [474, 9] on link "Resume Templates" at bounding box center [470, 9] width 40 height 7
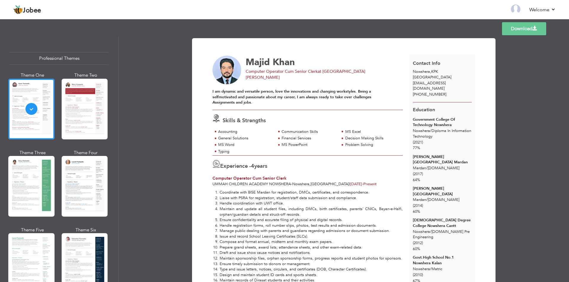
click at [526, 31] on link "Download" at bounding box center [524, 28] width 44 height 13
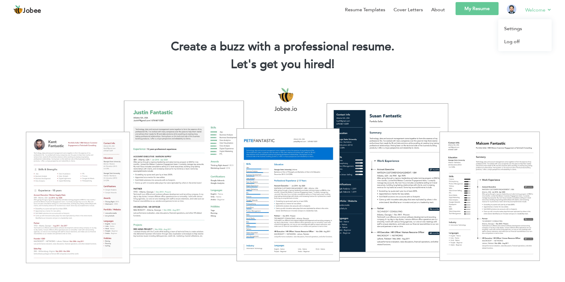
click at [546, 9] on link "Welcome" at bounding box center [538, 9] width 26 height 7
click at [466, 9] on link "My Resume" at bounding box center [476, 8] width 43 height 13
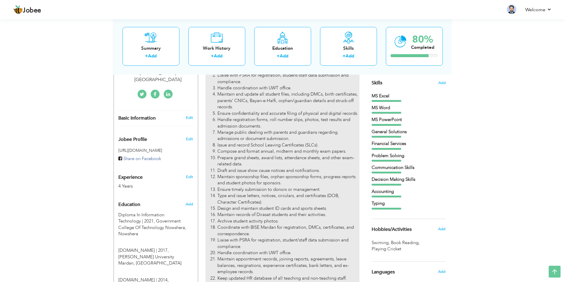
click at [265, 142] on li "Issue and record School Leaving Certificates (SLCs)." at bounding box center [288, 145] width 142 height 6
type input "Computer Operator Cum Senior Clerk"
type input "Ummah Children Academy Nowshera"
type input "05/2025"
type input "[GEOGRAPHIC_DATA]"
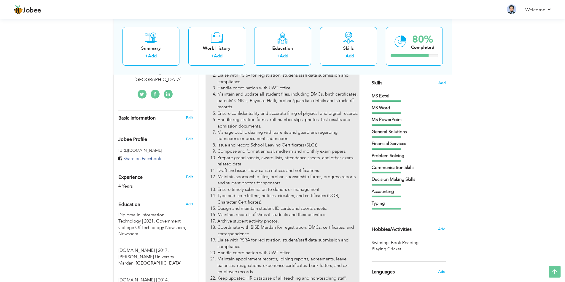
type input "Nowshera"
checkbox input "true"
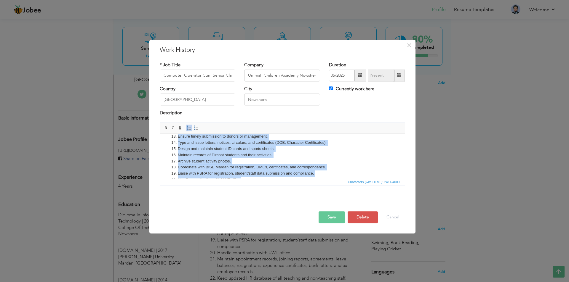
scroll to position [79, 0]
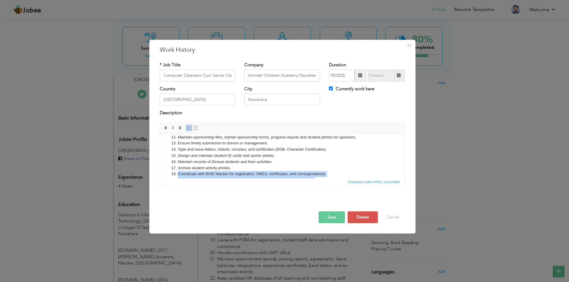
drag, startPoint x: 244, startPoint y: 144, endPoint x: 171, endPoint y: 172, distance: 78.7
click at [171, 172] on ol "Coordinate with BISE Mardan for registration, DMCs, certificates, and correspon…" at bounding box center [282, 152] width 233 height 185
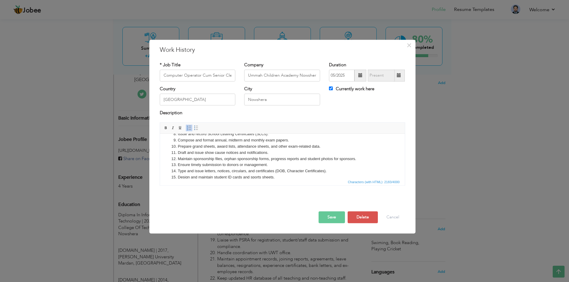
scroll to position [47, 0]
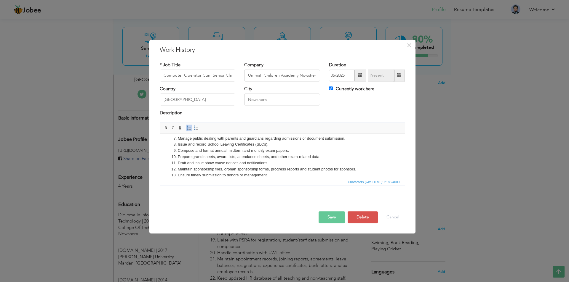
click at [405, 175] on div "Coordinate with BISE Mardan for registration, DMCs, certificates, and correspon…" at bounding box center [282, 156] width 254 height 68
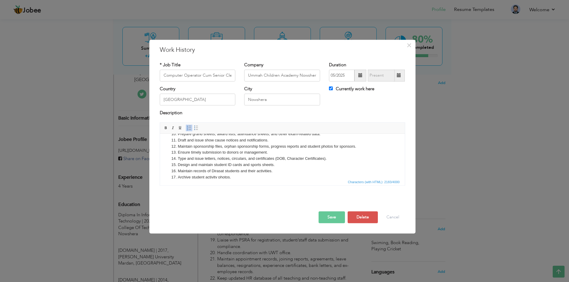
scroll to position [82, 0]
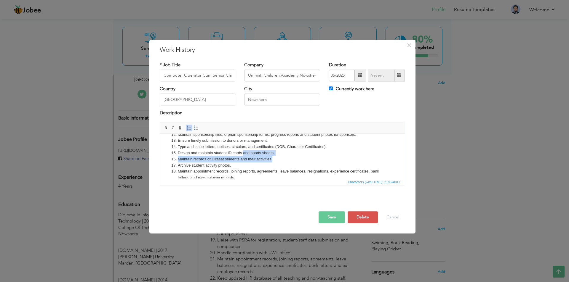
drag, startPoint x: 277, startPoint y: 156, endPoint x: 244, endPoint y: 154, distance: 33.5
click at [243, 154] on ol "Coordinate with BISE Mardan for registration, DMCs, certificates, and correspon…" at bounding box center [282, 141] width 233 height 167
click at [245, 154] on li "Design and maintain student ID cards and sports sheets." at bounding box center [282, 153] width 209 height 6
click at [271, 154] on li "Design and maintain student ID cards and sports sheets." at bounding box center [282, 153] width 209 height 6
drag, startPoint x: 275, startPoint y: 154, endPoint x: 243, endPoint y: 155, distance: 32.6
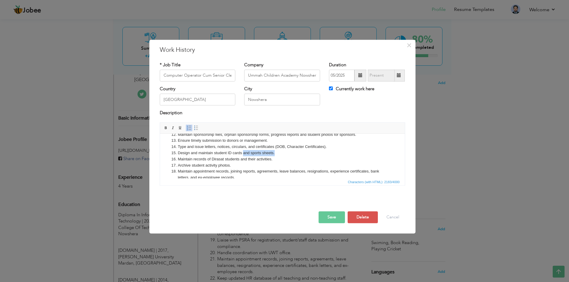
click at [243, 155] on li "Design and maintain student ID cards and sports sheets." at bounding box center [282, 153] width 209 height 6
drag, startPoint x: 263, startPoint y: 160, endPoint x: 163, endPoint y: 160, distance: 100.2
click at [163, 160] on html "Coordinate with BISE Mardan for registration, DMCs, certificates, and correspon…" at bounding box center [282, 141] width 245 height 178
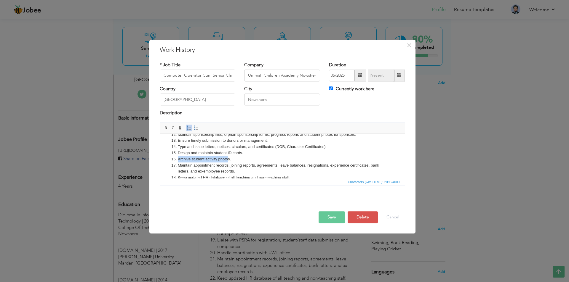
drag, startPoint x: 225, startPoint y: 159, endPoint x: 167, endPoint y: 157, distance: 58.1
click at [167, 157] on ol "Coordinate with BISE Mardan for registration, DMCs, certificates, and correspon…" at bounding box center [282, 138] width 233 height 160
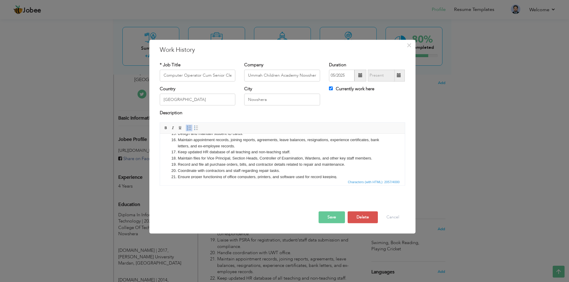
scroll to position [112, 0]
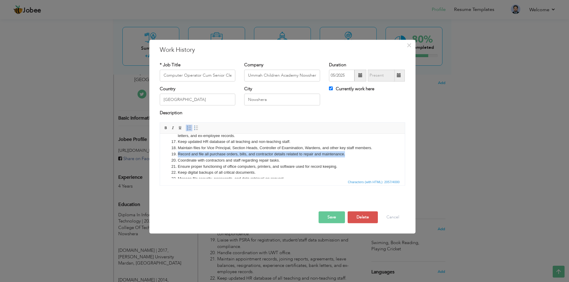
drag, startPoint x: 349, startPoint y: 155, endPoint x: 170, endPoint y: 154, distance: 179.3
click at [170, 154] on ol "Coordinate with BISE Mardan for registration, DMCs, certificates, and correspon…" at bounding box center [282, 105] width 233 height 154
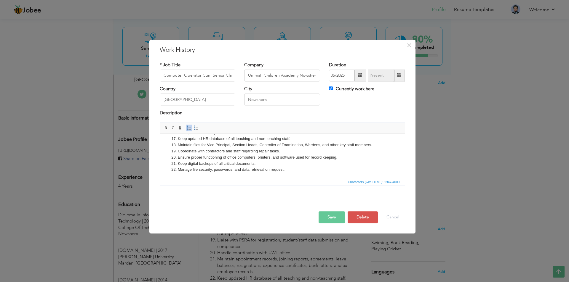
scroll to position [115, 0]
click at [335, 213] on button "Save" at bounding box center [332, 218] width 26 height 12
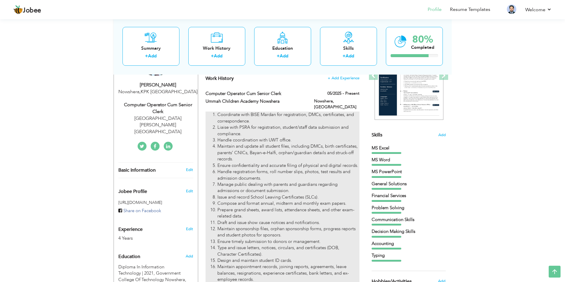
scroll to position [89, 0]
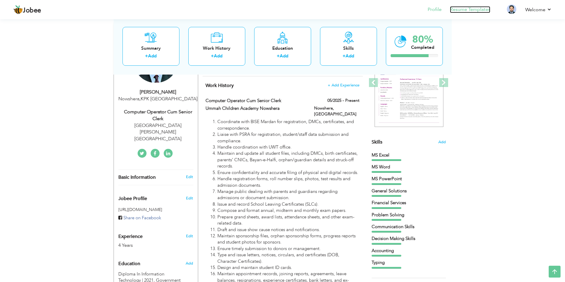
click at [473, 12] on link "Resume Templates" at bounding box center [470, 9] width 40 height 7
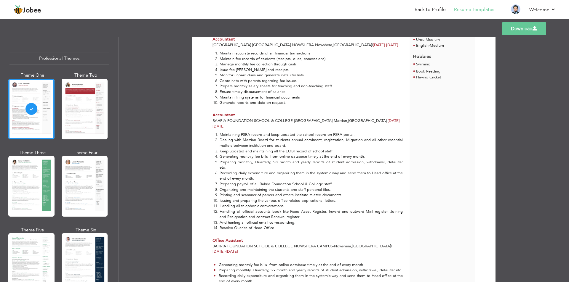
scroll to position [326, 0]
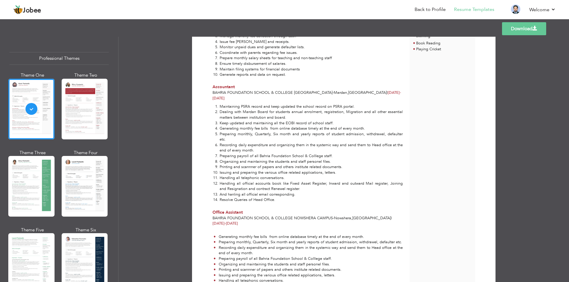
click at [517, 34] on link "Download" at bounding box center [524, 28] width 44 height 13
click at [429, 11] on link "Back to Profile" at bounding box center [430, 9] width 31 height 7
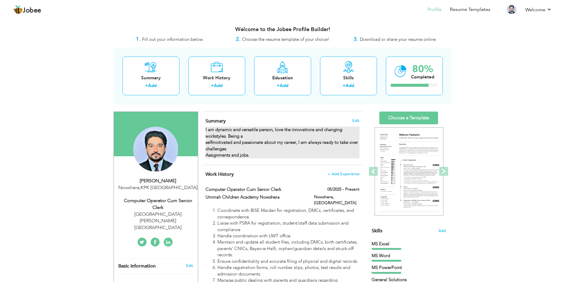
click at [238, 135] on strong "I am dynamic and versatile person, love the innovations and changing workstyles…" at bounding box center [281, 142] width 152 height 31
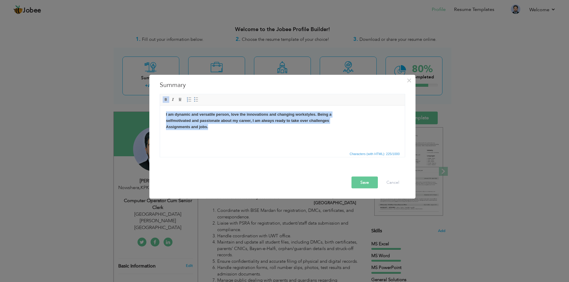
drag, startPoint x: 226, startPoint y: 136, endPoint x: 153, endPoint y: 111, distance: 76.8
click at [160, 111] on html "I am dynamic and versatile person, love the innovations and changing workstyles…" at bounding box center [282, 121] width 245 height 30
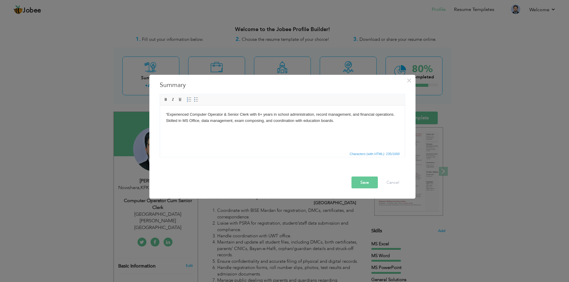
drag, startPoint x: 260, startPoint y: 115, endPoint x: 288, endPoint y: 113, distance: 28.2
click at [260, 115] on body "“Experienced Computer Operator & Senior Clerk with 6+ years in school administr…" at bounding box center [282, 117] width 233 height 12
click at [372, 183] on button "Save" at bounding box center [365, 183] width 26 height 12
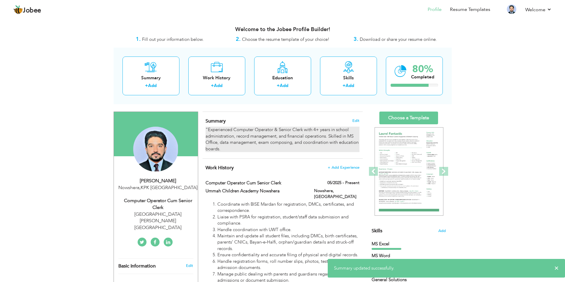
click at [279, 143] on div "“Experienced Computer Operator & Senior Clerk with 4+ years in school administr…" at bounding box center [282, 139] width 154 height 25
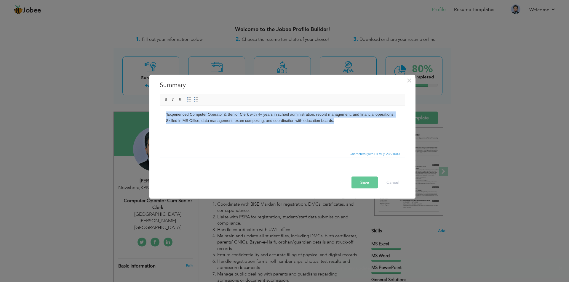
drag, startPoint x: 339, startPoint y: 123, endPoint x: 319, endPoint y: 219, distance: 98.1
click at [160, 114] on html "“Experienced Computer Operator & Senior Clerk with 4+ years in school administr…" at bounding box center [282, 118] width 245 height 24
click at [199, 98] on link "Insert/Remove Bulleted List" at bounding box center [196, 99] width 7 height 7
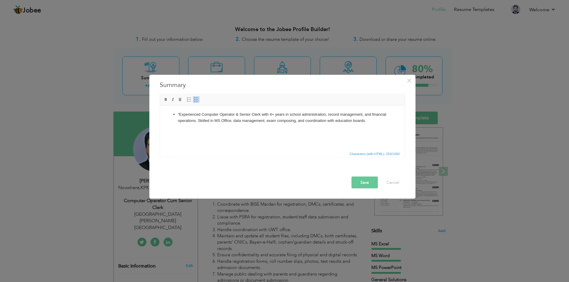
click at [199, 99] on link "Insert/Remove Bulleted List" at bounding box center [196, 99] width 7 height 7
click at [206, 130] on html "“Experienced Computer Operator & Senior Clerk with 4+ years in school administr…" at bounding box center [282, 118] width 245 height 24
click at [361, 185] on button "Save" at bounding box center [365, 183] width 26 height 12
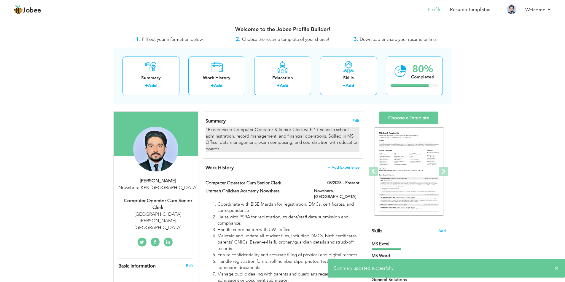
click at [260, 133] on div "“Experienced Computer Operator & Senior Clerk with 4+ years in school administr…" at bounding box center [282, 139] width 154 height 25
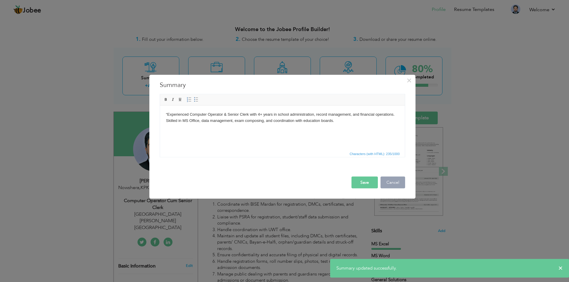
click at [388, 182] on button "Cancel" at bounding box center [393, 183] width 25 height 12
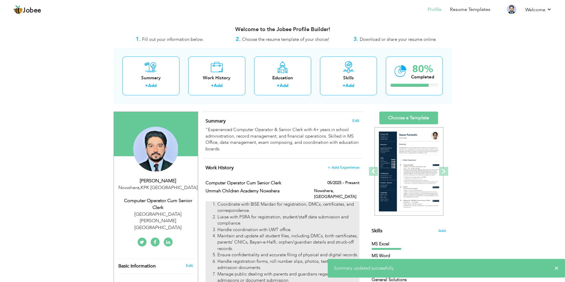
click at [282, 216] on li "Liaise with PSRA for registration, student/staff data submission and compliance." at bounding box center [288, 220] width 142 height 13
type input "Computer Operator Cum Senior Clerk"
type input "Ummah Children Academy Nowshera"
type input "05/2025"
type input "[GEOGRAPHIC_DATA]"
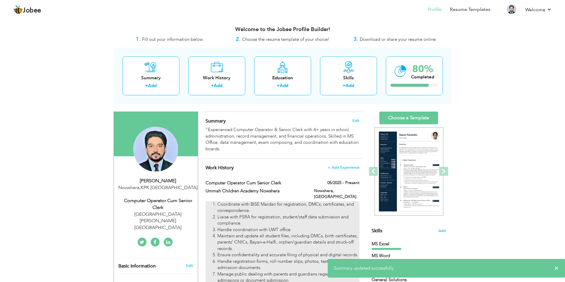
type input "Nowshera"
checkbox input "true"
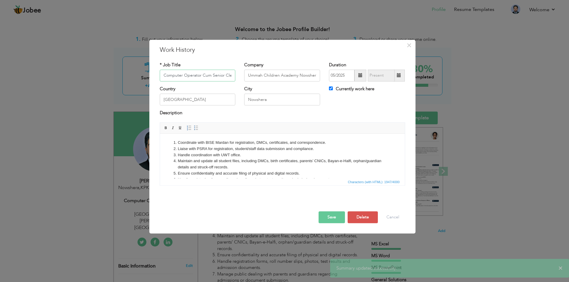
scroll to position [0, 2]
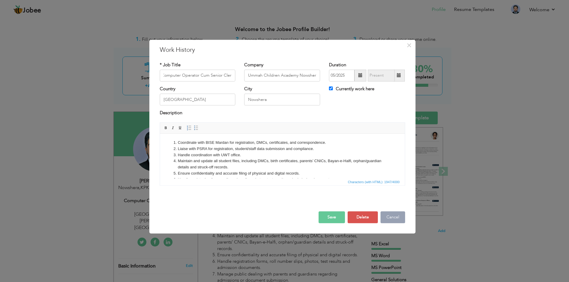
click at [393, 215] on button "Cancel" at bounding box center [393, 218] width 25 height 12
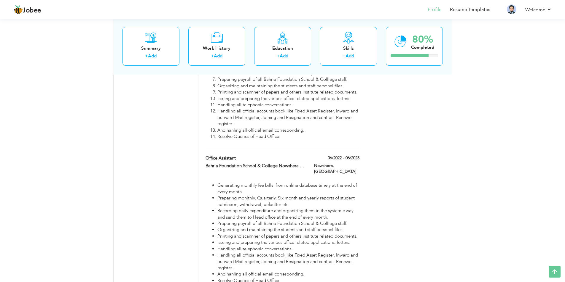
scroll to position [563, 0]
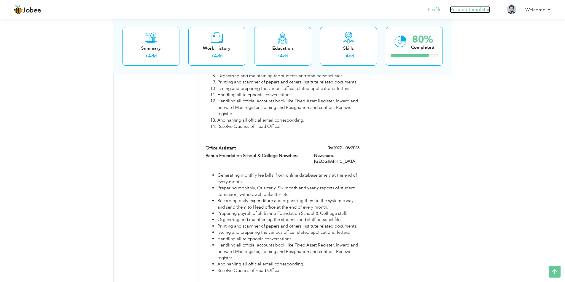
click at [464, 10] on link "Resume Templates" at bounding box center [470, 9] width 40 height 7
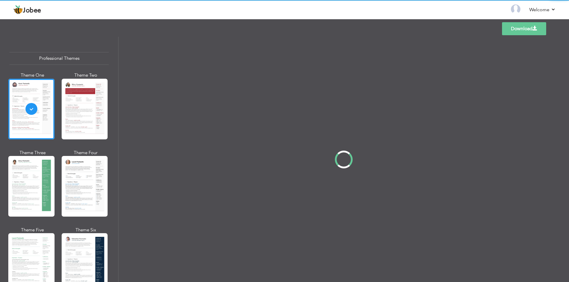
click at [517, 31] on link "Download" at bounding box center [524, 28] width 44 height 13
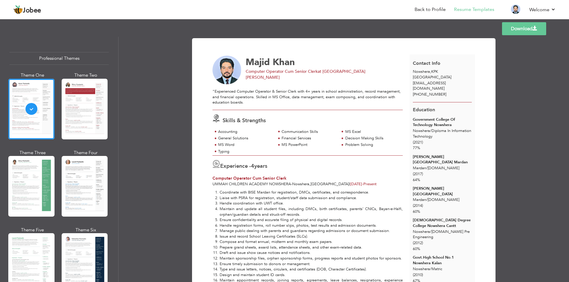
click at [522, 28] on link "Download" at bounding box center [524, 28] width 44 height 13
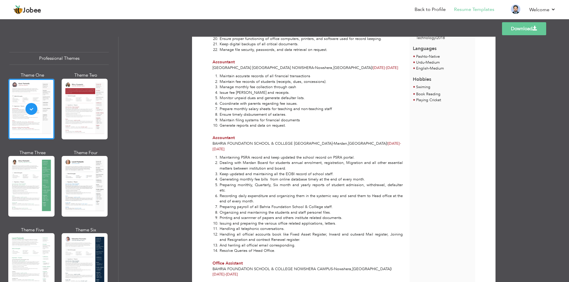
scroll to position [296, 0]
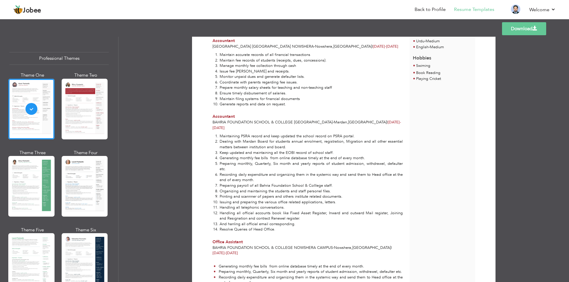
click at [518, 33] on link "Download" at bounding box center [524, 28] width 44 height 13
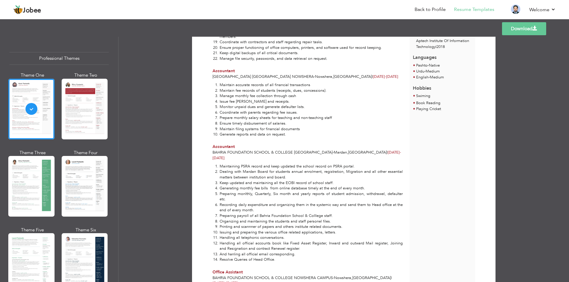
scroll to position [267, 0]
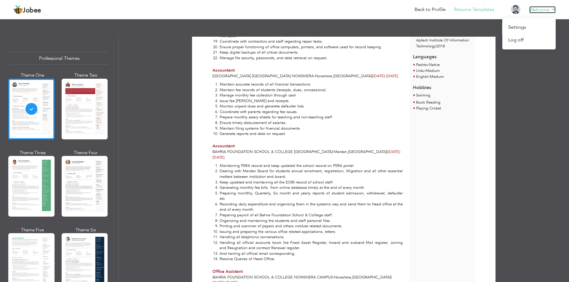
click at [549, 12] on link "Welcome" at bounding box center [542, 9] width 26 height 7
click at [518, 28] on link "Settings" at bounding box center [528, 27] width 53 height 13
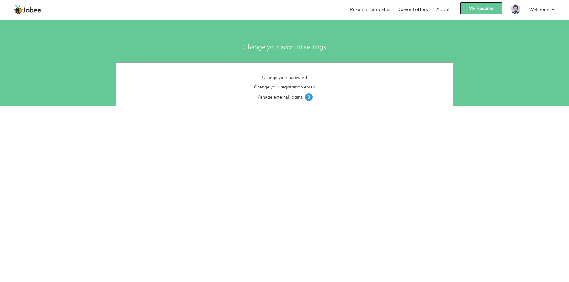
click at [480, 8] on link "My Resume" at bounding box center [481, 8] width 43 height 13
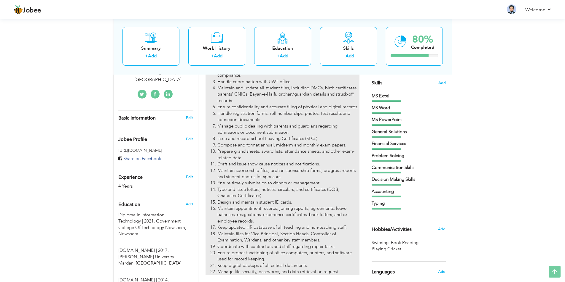
click at [277, 148] on li "Prepare grand sheets, award lists, attendance sheets, and other exam-related da…" at bounding box center [288, 154] width 142 height 13
type input "Computer Operator Cum Senior Clerk"
type input "Ummah Children Academy Nowshera"
type input "05/2025"
type input "[GEOGRAPHIC_DATA]"
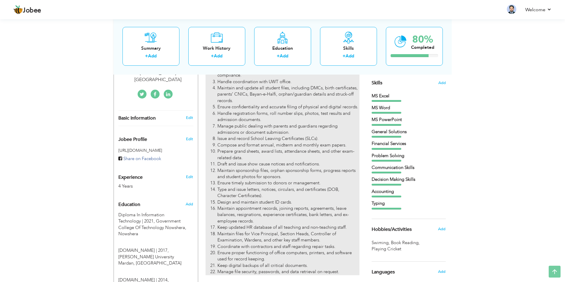
type input "Nowshera"
checkbox input "true"
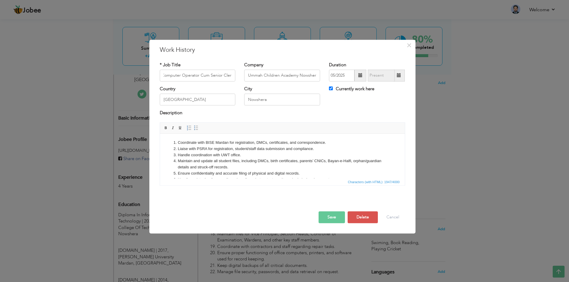
click at [333, 215] on button "Save" at bounding box center [332, 218] width 26 height 12
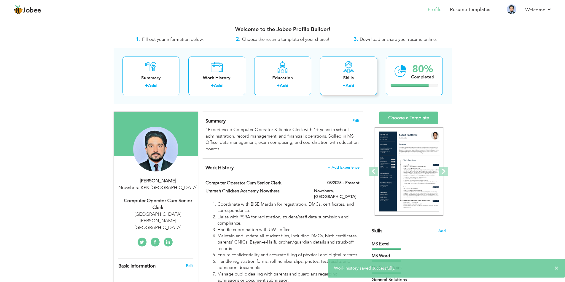
click at [344, 78] on div "Skills" at bounding box center [348, 78] width 47 height 6
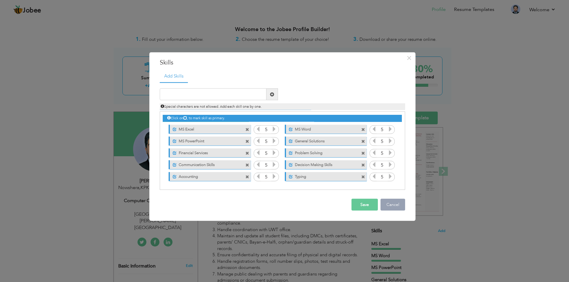
click at [391, 205] on button "Cancel" at bounding box center [393, 205] width 25 height 12
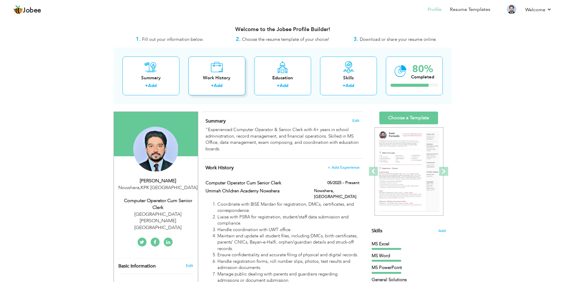
click at [219, 76] on div "Work History" at bounding box center [216, 78] width 47 height 6
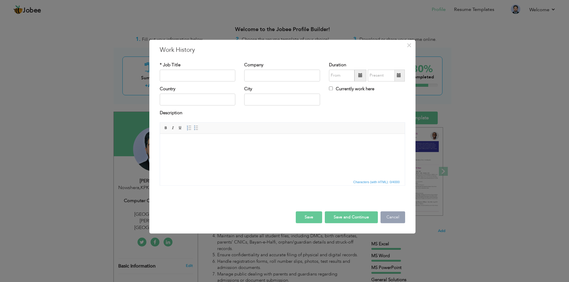
click at [393, 215] on button "Cancel" at bounding box center [393, 218] width 25 height 12
